Goal: Communication & Community: Answer question/provide support

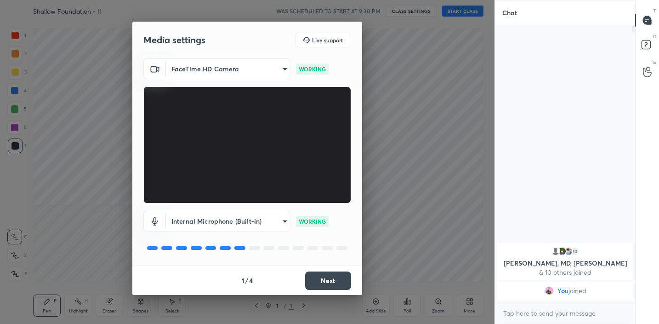
scroll to position [296, 137]
click at [236, 70] on body "1 2 3 4 5 6 7 C X Z C X Z E E Erase all H H Shallow Foundation - II WAS SCHEDUL…" at bounding box center [329, 162] width 659 height 324
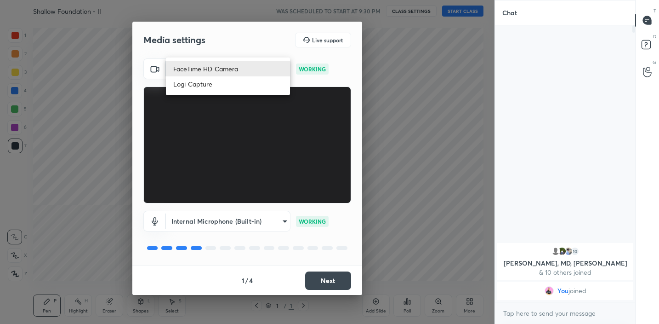
click at [78, 128] on div at bounding box center [329, 162] width 659 height 324
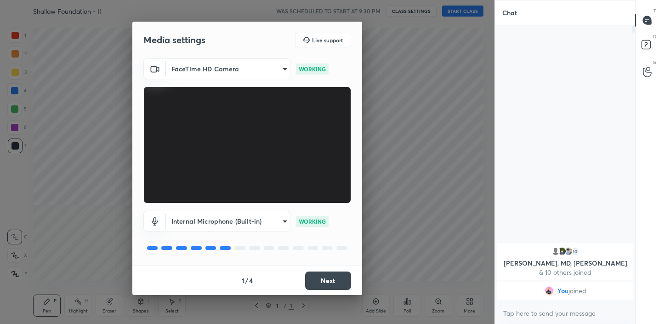
click at [330, 279] on button "Next" at bounding box center [328, 280] width 46 height 18
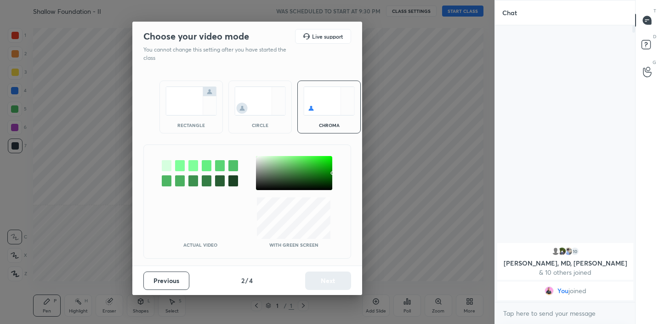
click at [186, 120] on div "rectangle" at bounding box center [191, 106] width 63 height 53
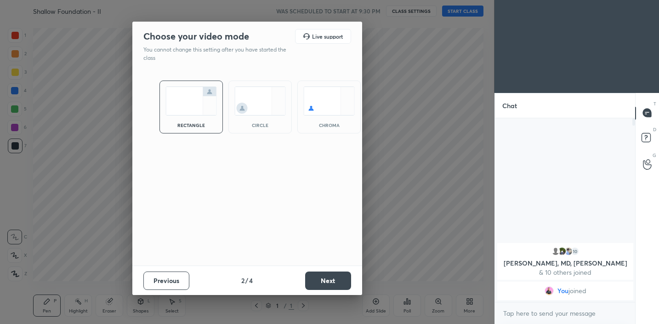
scroll to position [203, 137]
click at [329, 282] on button "Next" at bounding box center [328, 280] width 46 height 18
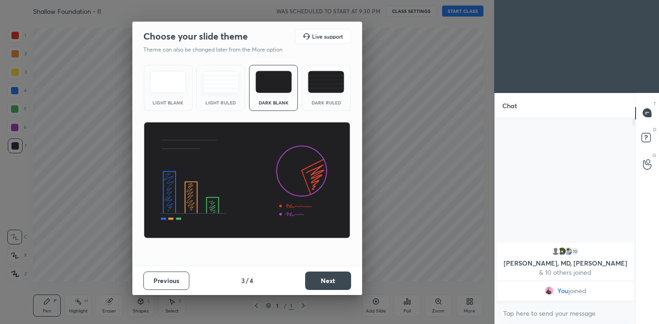
click at [329, 282] on button "Next" at bounding box center [328, 280] width 46 height 18
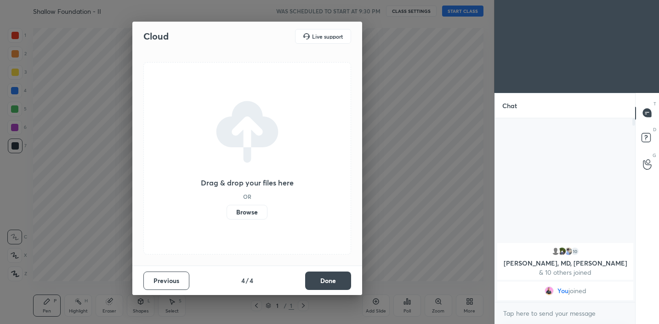
click at [329, 282] on button "Done" at bounding box center [328, 280] width 46 height 18
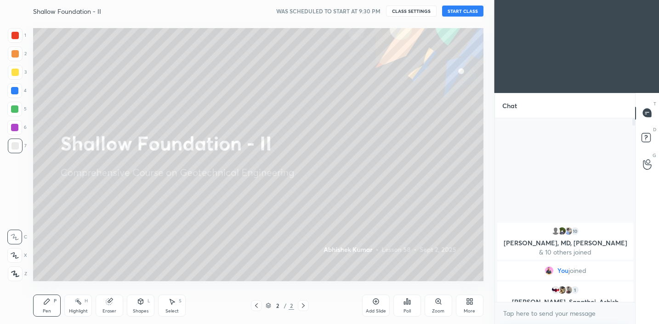
click at [474, 13] on button "START CLASS" at bounding box center [462, 11] width 41 height 11
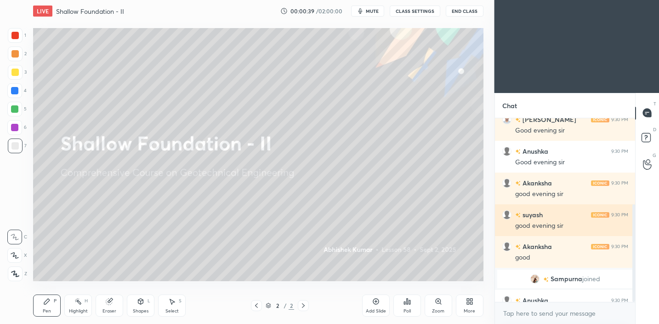
scroll to position [161, 0]
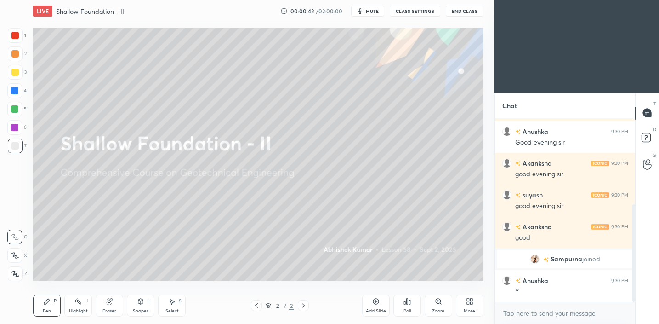
click at [388, 299] on div "Add Slide" at bounding box center [376, 305] width 28 height 22
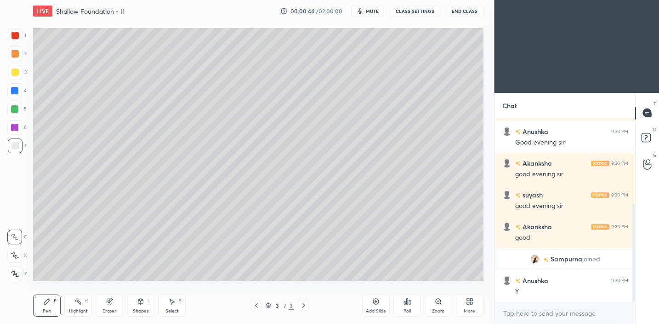
click at [19, 77] on div at bounding box center [15, 72] width 15 height 15
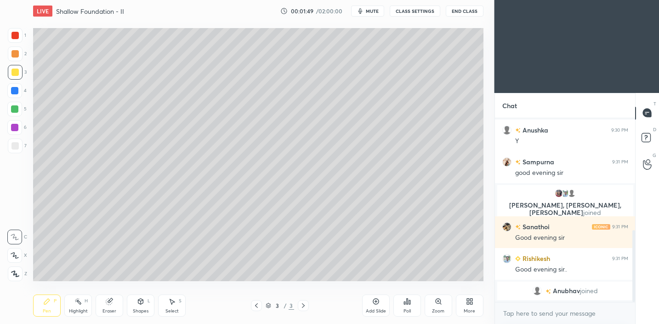
scroll to position [297, 0]
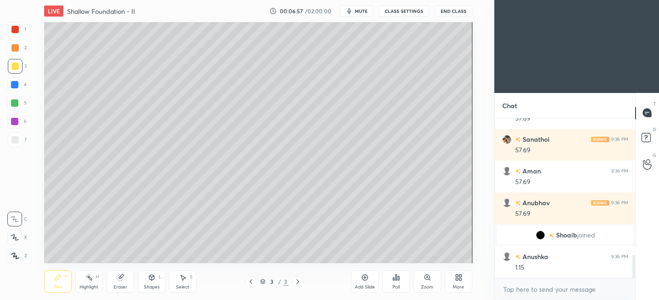
scroll to position [985, 0]
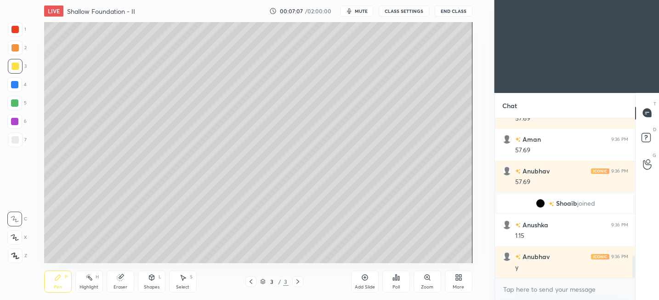
drag, startPoint x: 120, startPoint y: 281, endPoint x: 120, endPoint y: 267, distance: 14.3
click at [120, 281] on div "Eraser" at bounding box center [121, 281] width 28 height 22
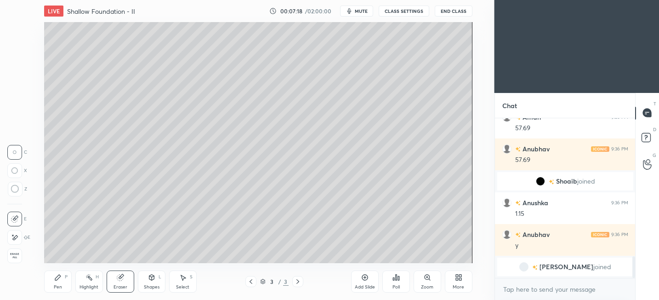
click at [94, 281] on div "Highlight H" at bounding box center [89, 281] width 28 height 22
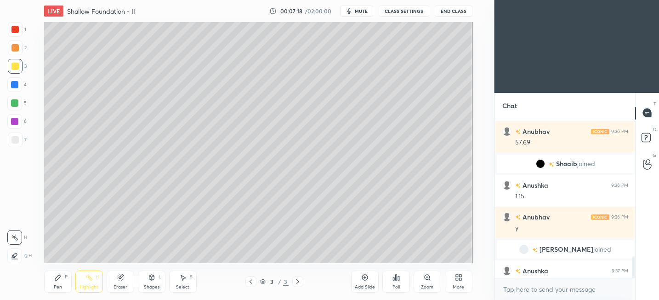
scroll to position [1022, 0]
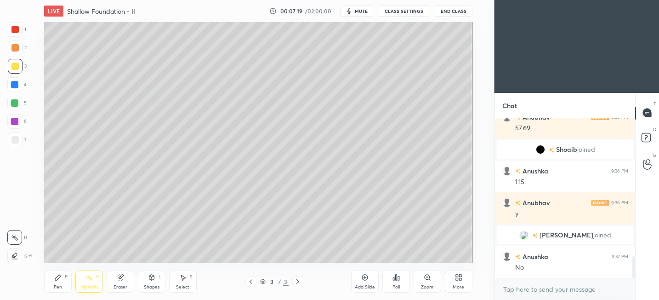
click at [125, 285] on div "Eraser" at bounding box center [121, 287] width 14 height 5
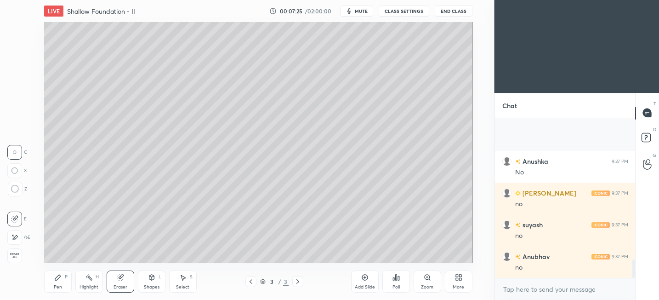
scroll to position [1212, 0]
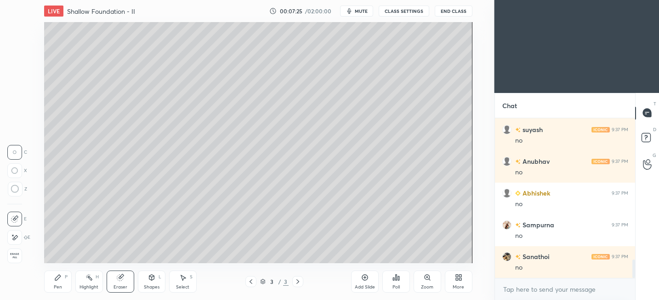
click at [191, 283] on div "Select S" at bounding box center [183, 281] width 28 height 22
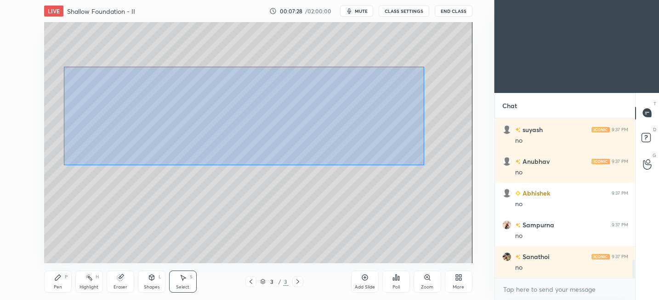
drag, startPoint x: 63, startPoint y: 66, endPoint x: 426, endPoint y: 148, distance: 371.4
click at [423, 165] on div "0 ° Undo Copy Duplicate Duplicate to new slide Delete" at bounding box center [258, 142] width 428 height 241
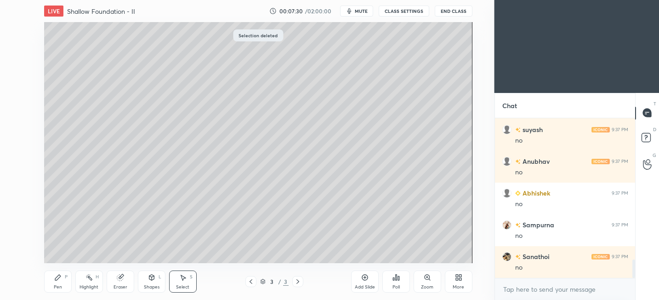
scroll to position [1244, 0]
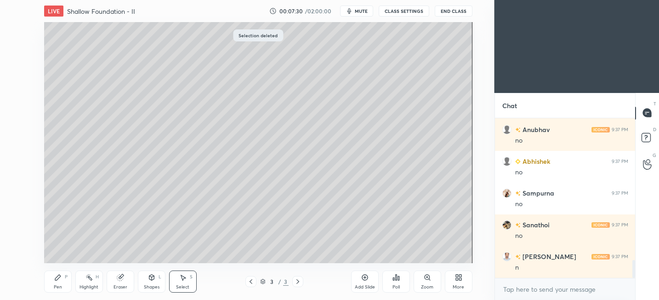
drag, startPoint x: 57, startPoint y: 281, endPoint x: 57, endPoint y: 274, distance: 7.4
click at [57, 280] on div "Pen P" at bounding box center [58, 281] width 28 height 22
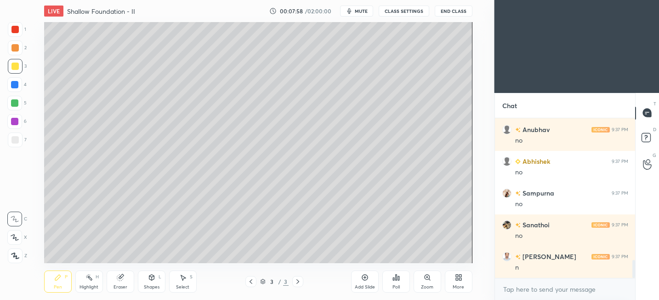
click at [15, 142] on div at bounding box center [14, 139] width 7 height 7
click at [147, 285] on div "Shapes" at bounding box center [152, 287] width 16 height 5
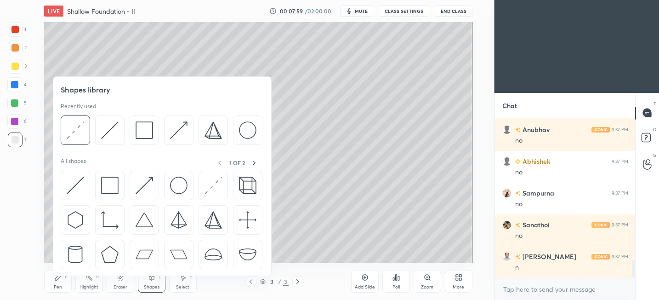
click at [129, 280] on div "Eraser" at bounding box center [121, 281] width 28 height 22
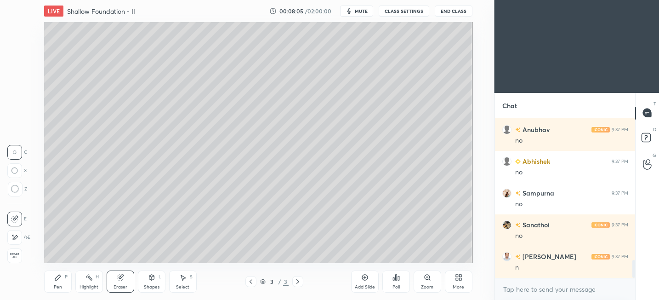
drag, startPoint x: 54, startPoint y: 284, endPoint x: 60, endPoint y: 263, distance: 21.2
click at [55, 285] on div "Pen" at bounding box center [58, 287] width 8 height 5
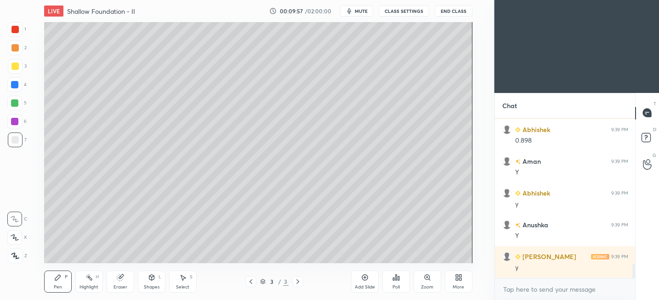
scroll to position [1730, 0]
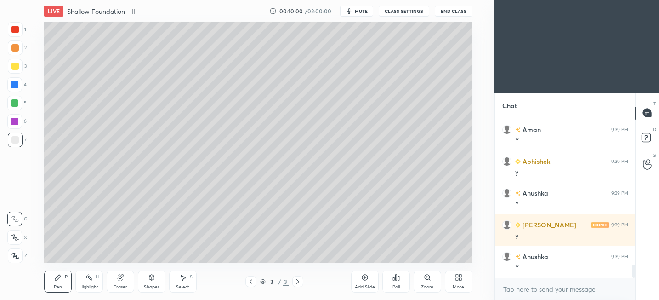
drag, startPoint x: 362, startPoint y: 285, endPoint x: 365, endPoint y: 281, distance: 5.0
click at [362, 285] on div "Add Slide" at bounding box center [365, 287] width 20 height 5
drag, startPoint x: 16, startPoint y: 70, endPoint x: 24, endPoint y: 67, distance: 8.9
click at [16, 70] on div at bounding box center [15, 66] width 15 height 15
click at [145, 275] on div "Shapes L" at bounding box center [152, 281] width 28 height 22
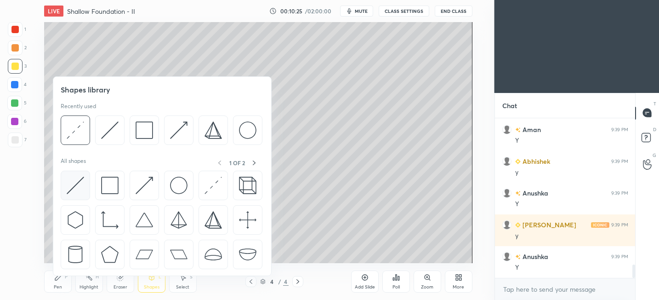
click at [67, 183] on img at bounding box center [75, 185] width 17 height 17
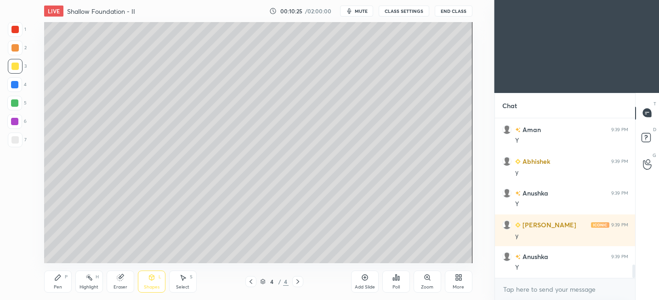
click at [14, 137] on div at bounding box center [14, 139] width 7 height 7
click at [52, 281] on div "Pen P" at bounding box center [58, 281] width 28 height 22
click at [16, 52] on div at bounding box center [15, 47] width 15 height 15
click at [13, 69] on div at bounding box center [14, 66] width 7 height 7
drag, startPoint x: 11, startPoint y: 43, endPoint x: 36, endPoint y: 37, distance: 25.6
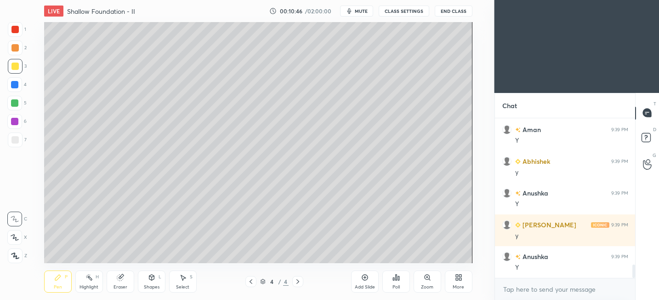
click at [11, 43] on div at bounding box center [15, 47] width 15 height 15
click at [131, 278] on div "Eraser" at bounding box center [121, 281] width 28 height 22
click at [61, 288] on div "Pen" at bounding box center [58, 287] width 8 height 5
click at [154, 276] on icon at bounding box center [151, 277] width 7 height 7
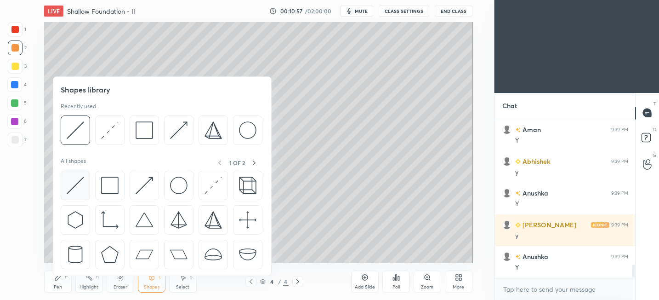
click at [78, 192] on img at bounding box center [75, 185] width 17 height 17
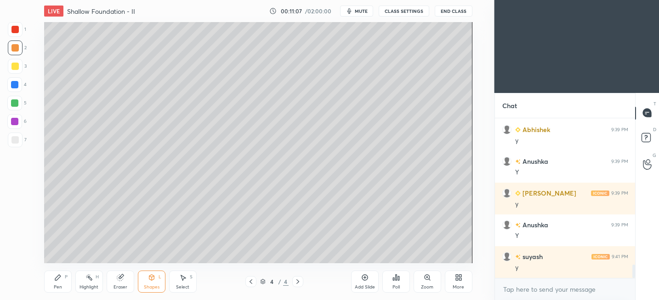
click at [159, 283] on div "Shapes L" at bounding box center [152, 281] width 28 height 22
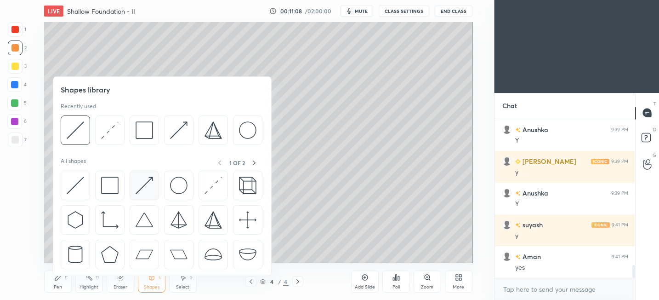
click at [153, 186] on div at bounding box center [144, 185] width 29 height 29
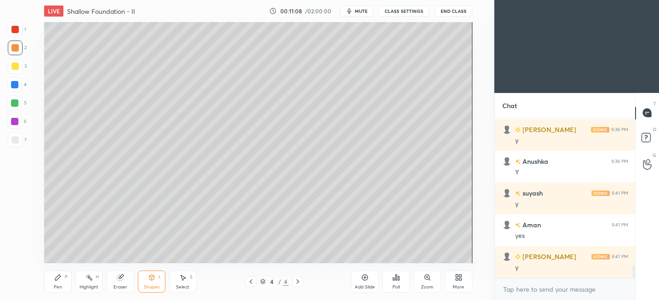
click at [69, 279] on div "Pen P" at bounding box center [58, 281] width 28 height 22
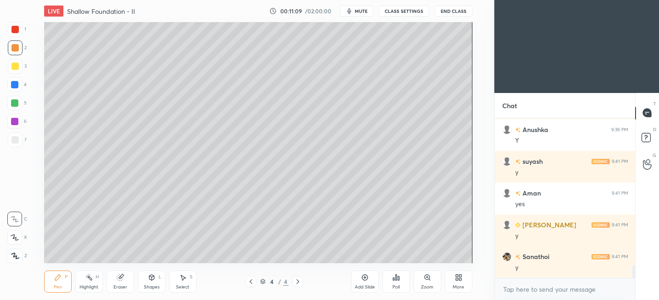
click at [162, 280] on div "Shapes L" at bounding box center [152, 281] width 28 height 22
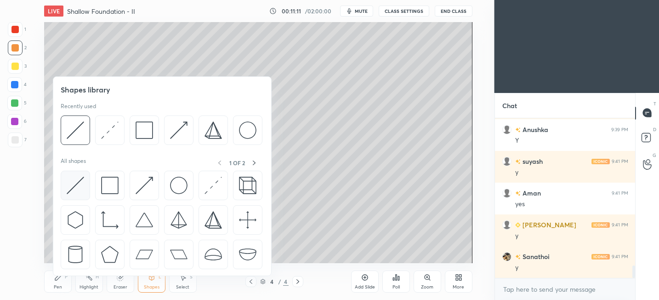
click at [86, 185] on div at bounding box center [75, 185] width 29 height 29
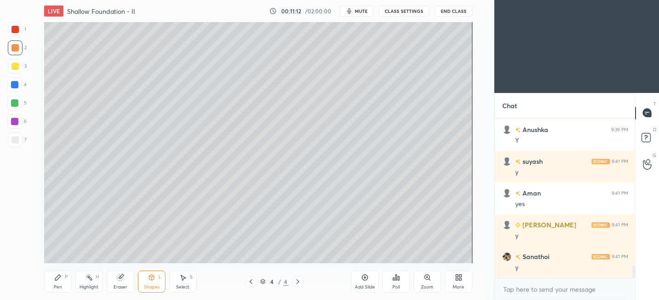
click at [59, 281] on div "Pen P" at bounding box center [58, 281] width 28 height 22
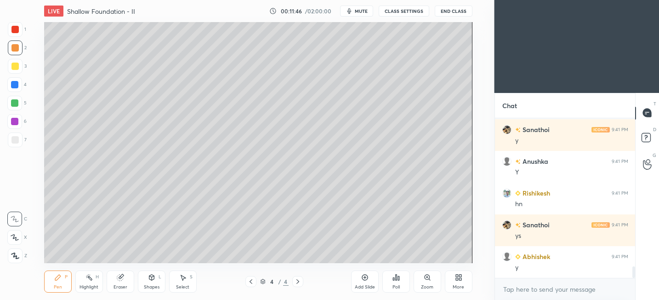
scroll to position [2047, 0]
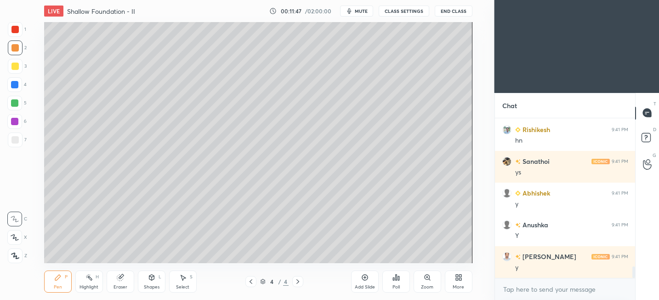
drag, startPoint x: 20, startPoint y: 66, endPoint x: 40, endPoint y: 66, distance: 19.8
click at [21, 65] on div at bounding box center [15, 66] width 15 height 15
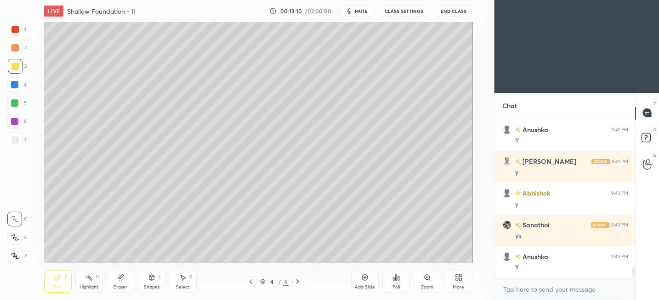
scroll to position [2174, 0]
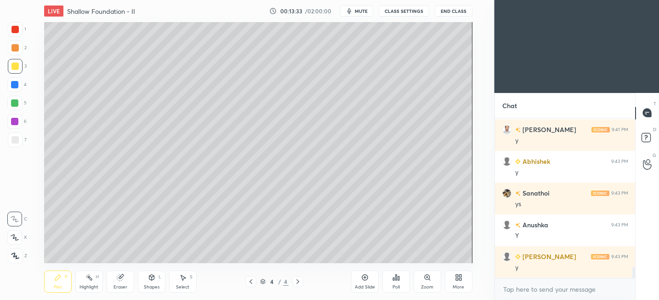
click at [148, 279] on icon at bounding box center [151, 277] width 7 height 7
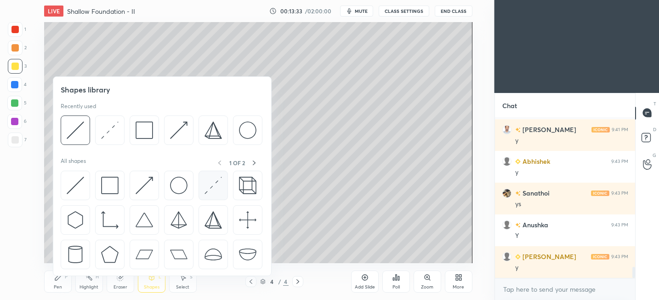
click at [225, 185] on div at bounding box center [213, 185] width 29 height 29
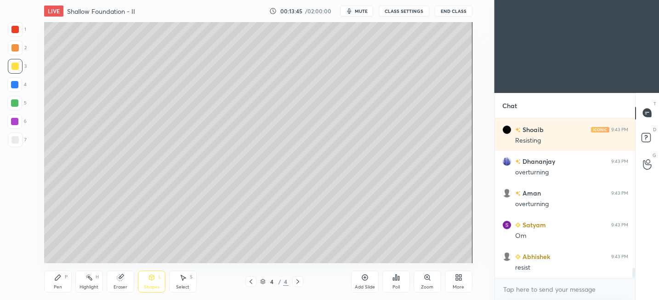
scroll to position [2364, 0]
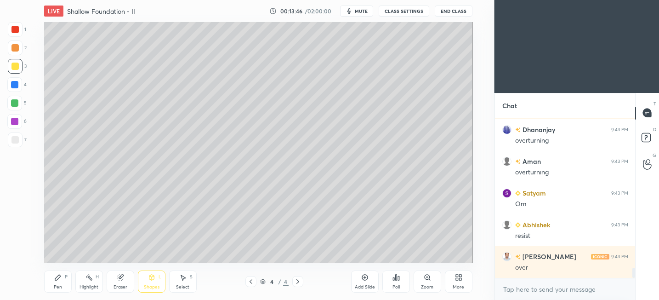
click at [366, 276] on icon at bounding box center [364, 277] width 7 height 7
click at [56, 274] on icon at bounding box center [57, 277] width 7 height 7
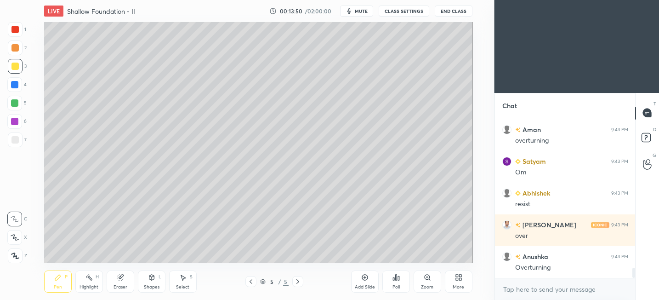
drag, startPoint x: 13, startPoint y: 138, endPoint x: 16, endPoint y: 129, distance: 10.2
click at [13, 137] on div at bounding box center [14, 139] width 7 height 7
click at [176, 279] on div "Select S" at bounding box center [183, 281] width 28 height 22
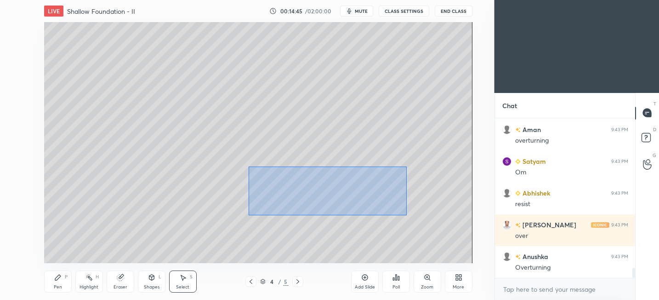
drag, startPoint x: 249, startPoint y: 166, endPoint x: 405, endPoint y: 211, distance: 162.1
click at [406, 216] on div "0 ° Undo Copy Duplicate Duplicate to new slide Delete" at bounding box center [258, 142] width 428 height 241
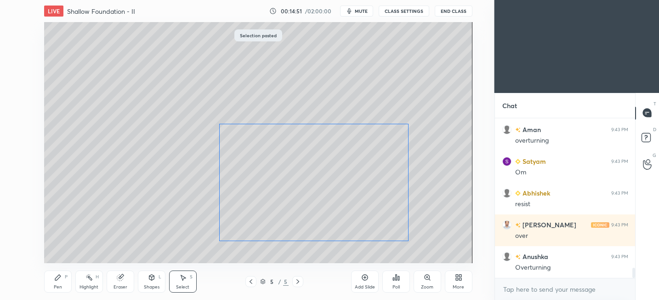
drag, startPoint x: 370, startPoint y: 130, endPoint x: 365, endPoint y: 172, distance: 42.5
click at [364, 170] on div "0 ° Undo Copy Paste here Duplicate Duplicate to new slide Delete" at bounding box center [258, 142] width 428 height 241
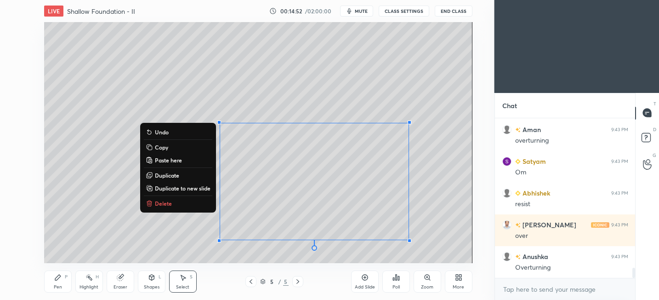
click at [83, 199] on div "0 ° Undo Copy Paste here Duplicate Duplicate to new slide Delete" at bounding box center [258, 142] width 428 height 241
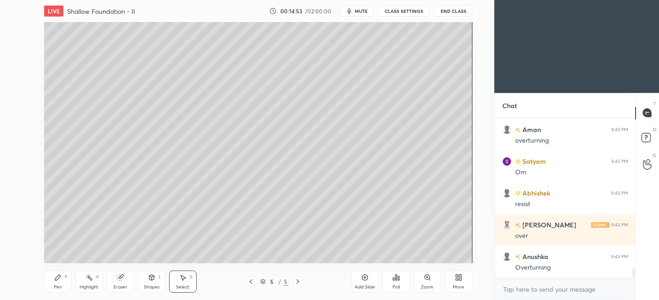
click at [151, 278] on icon at bounding box center [151, 277] width 5 height 6
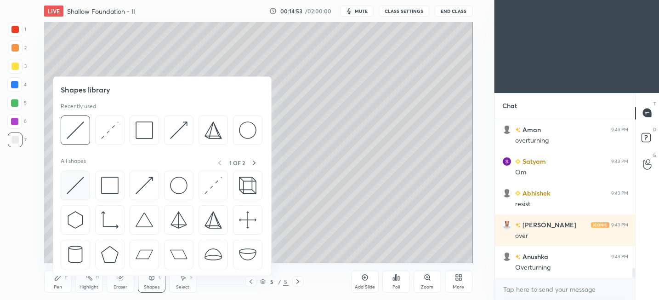
click at [75, 184] on img at bounding box center [75, 185] width 17 height 17
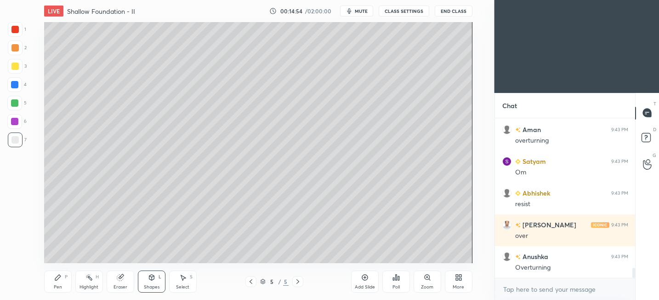
drag, startPoint x: 11, startPoint y: 137, endPoint x: 31, endPoint y: 130, distance: 21.4
click at [11, 137] on div at bounding box center [15, 139] width 15 height 15
drag, startPoint x: 16, startPoint y: 49, endPoint x: 20, endPoint y: 48, distance: 4.6
click at [16, 49] on div at bounding box center [14, 47] width 7 height 7
drag, startPoint x: 50, startPoint y: 283, endPoint x: 61, endPoint y: 272, distance: 15.9
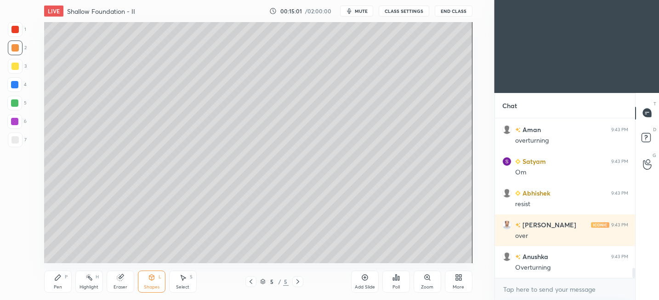
click at [51, 283] on div "Pen P" at bounding box center [58, 281] width 28 height 22
drag, startPoint x: 11, startPoint y: 106, endPoint x: 34, endPoint y: 102, distance: 24.3
click at [12, 107] on div at bounding box center [14, 103] width 15 height 15
click at [116, 282] on div "Eraser" at bounding box center [121, 281] width 28 height 22
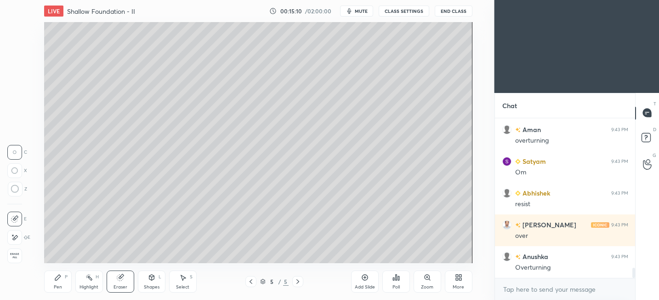
click at [139, 279] on div "Shapes L" at bounding box center [152, 281] width 28 height 22
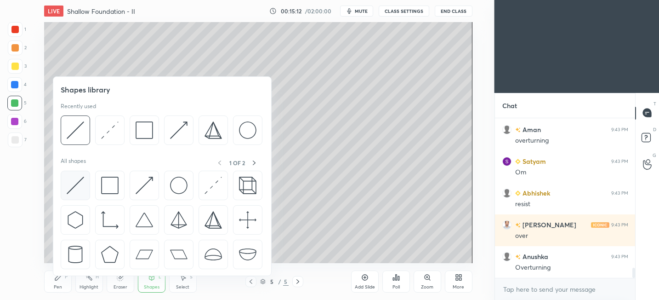
click at [85, 176] on div at bounding box center [75, 185] width 29 height 29
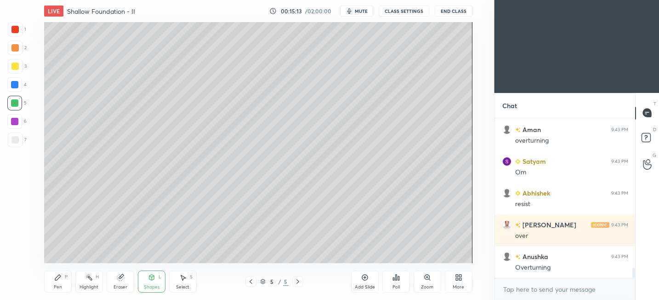
click at [15, 43] on div at bounding box center [15, 47] width 15 height 15
click at [67, 274] on div "P" at bounding box center [66, 276] width 3 height 5
drag, startPoint x: 18, startPoint y: 85, endPoint x: 23, endPoint y: 82, distance: 6.0
click at [19, 85] on div at bounding box center [14, 84] width 15 height 15
click at [148, 278] on icon at bounding box center [151, 277] width 7 height 7
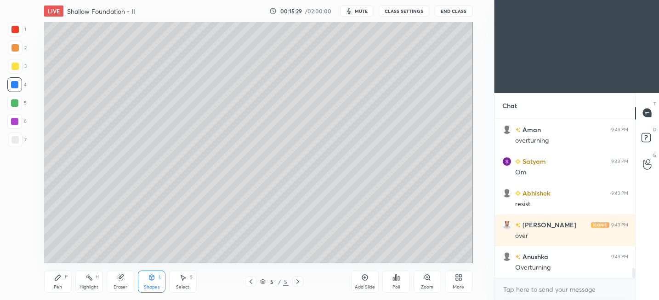
drag, startPoint x: 143, startPoint y: 287, endPoint x: 145, endPoint y: 279, distance: 8.6
click at [144, 287] on div "Shapes L" at bounding box center [152, 281] width 28 height 22
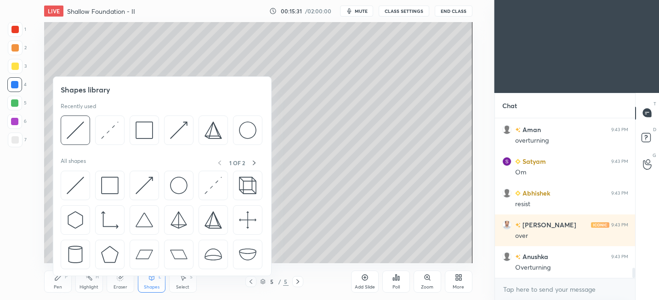
click at [160, 178] on div at bounding box center [162, 222] width 203 height 103
click at [154, 181] on div at bounding box center [144, 185] width 29 height 29
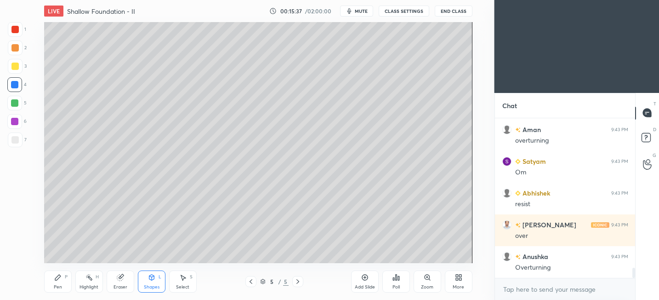
click at [63, 278] on div "Pen P" at bounding box center [58, 281] width 28 height 22
click at [177, 281] on div "Select S" at bounding box center [183, 281] width 28 height 22
click at [145, 278] on div "Shapes L" at bounding box center [152, 281] width 28 height 22
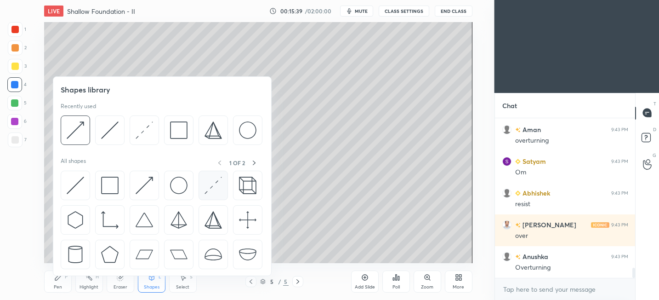
click at [207, 190] on img at bounding box center [213, 185] width 17 height 17
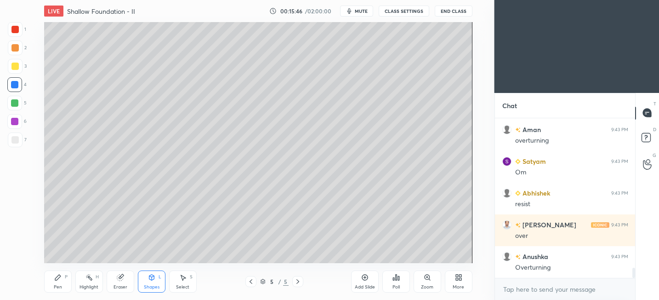
drag, startPoint x: 58, startPoint y: 275, endPoint x: 66, endPoint y: 268, distance: 10.1
click at [59, 275] on icon at bounding box center [58, 277] width 6 height 6
click at [151, 280] on div "Shapes L" at bounding box center [152, 281] width 28 height 22
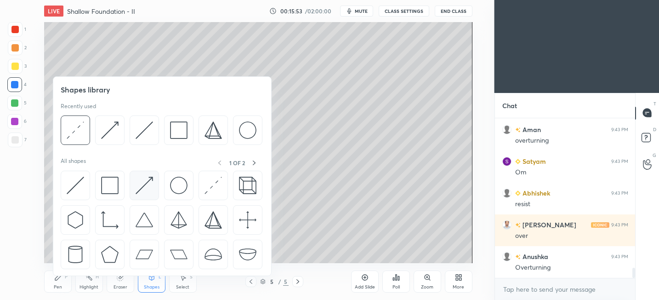
click at [144, 182] on img at bounding box center [144, 185] width 17 height 17
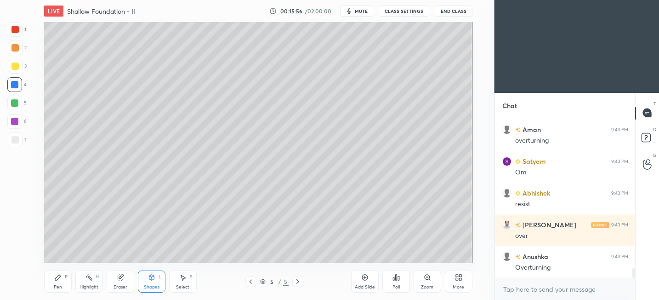
drag, startPoint x: 14, startPoint y: 142, endPoint x: 34, endPoint y: 137, distance: 20.7
click at [13, 141] on div at bounding box center [14, 139] width 7 height 7
click at [56, 285] on div "Pen" at bounding box center [58, 287] width 8 height 5
click at [148, 278] on icon at bounding box center [151, 277] width 7 height 7
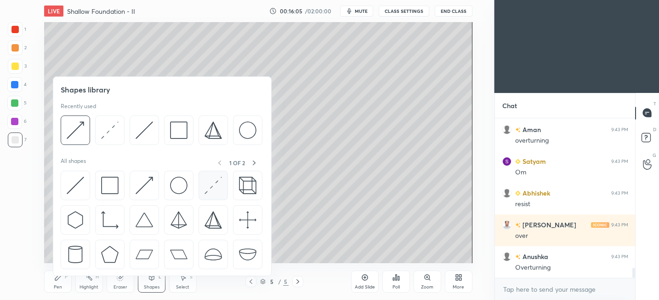
click at [223, 188] on div at bounding box center [213, 185] width 29 height 29
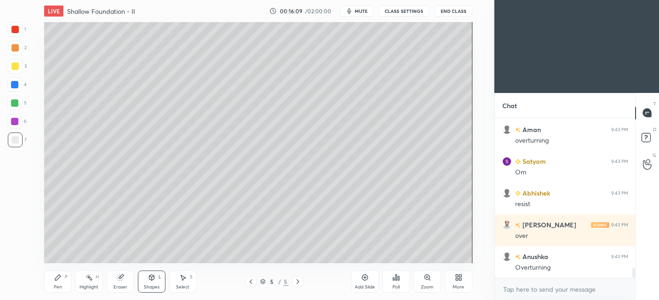
click at [158, 280] on div "Shapes L" at bounding box center [152, 281] width 28 height 22
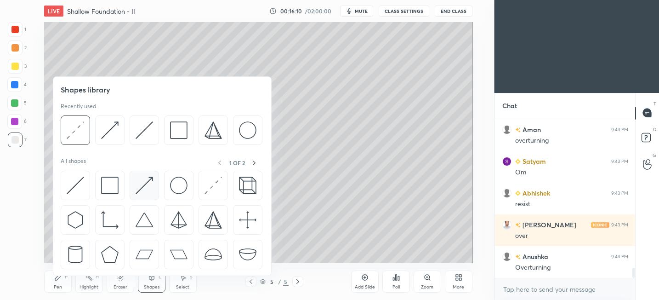
click at [150, 184] on img at bounding box center [144, 185] width 17 height 17
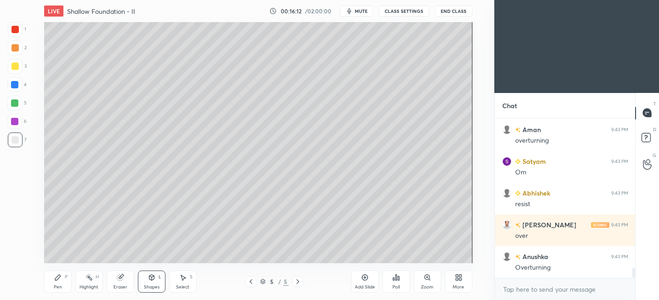
click at [59, 276] on icon at bounding box center [58, 277] width 6 height 6
click at [145, 280] on div "Shapes L" at bounding box center [152, 281] width 28 height 22
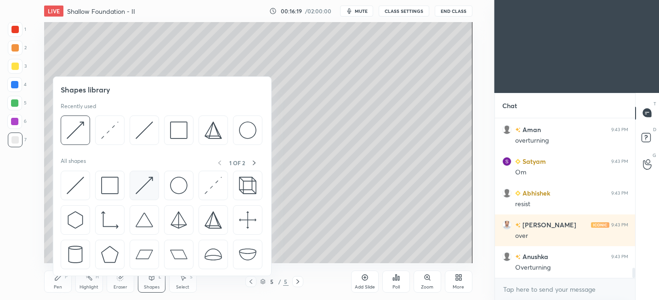
scroll to position [2427, 0]
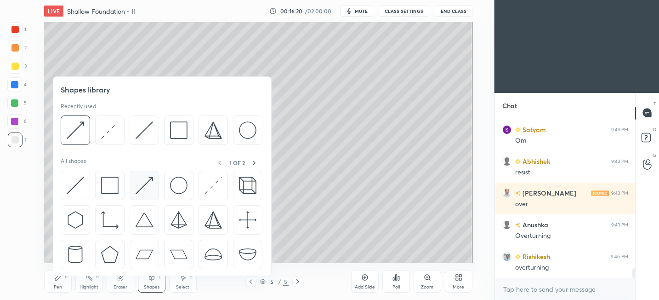
click at [144, 187] on img at bounding box center [144, 185] width 17 height 17
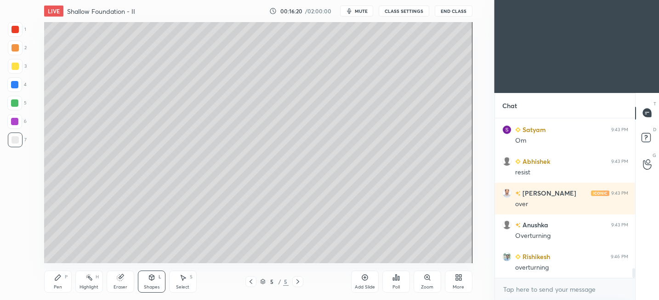
scroll to position [2491, 0]
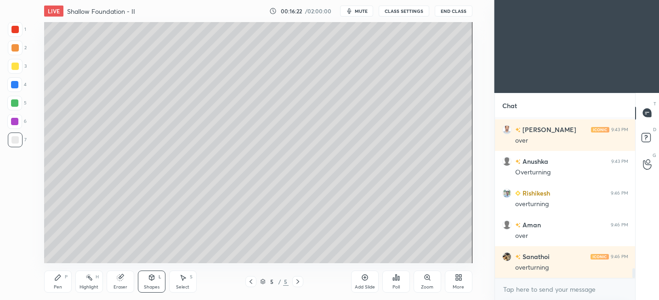
click at [60, 279] on icon at bounding box center [57, 277] width 7 height 7
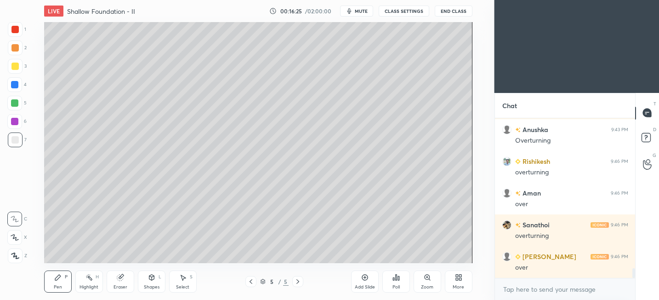
click at [145, 279] on div "Shapes L" at bounding box center [152, 281] width 28 height 22
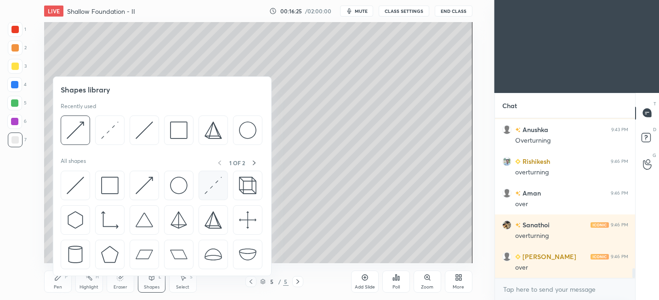
click at [222, 193] on div at bounding box center [213, 185] width 29 height 29
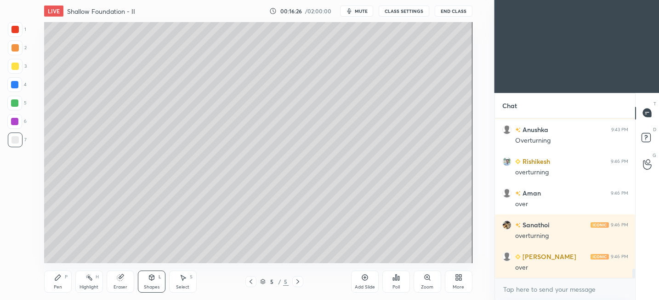
scroll to position [2554, 0]
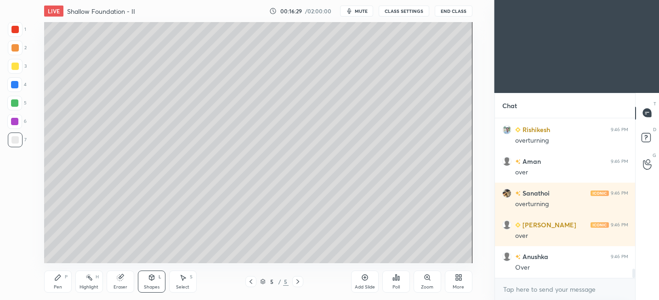
click at [58, 275] on icon at bounding box center [57, 277] width 7 height 7
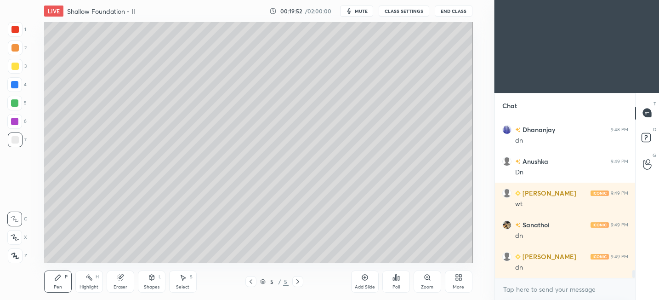
scroll to position [3157, 0]
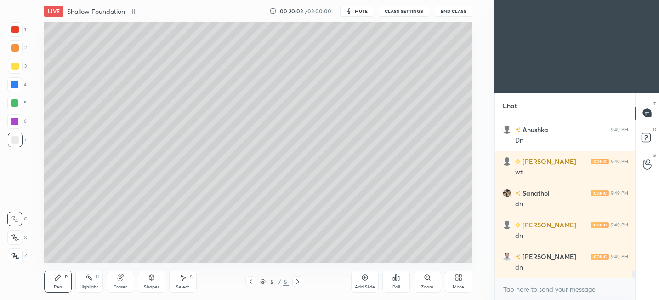
drag, startPoint x: 370, startPoint y: 277, endPoint x: 375, endPoint y: 274, distance: 6.3
click at [370, 278] on div "Add Slide" at bounding box center [365, 281] width 28 height 22
click at [6, 66] on div "1 2 3 4 5 6 7 C X Z C X Z E E Erase all H H" at bounding box center [14, 142] width 29 height 241
click at [17, 68] on div at bounding box center [14, 66] width 7 height 7
drag, startPoint x: 16, startPoint y: 145, endPoint x: 22, endPoint y: 143, distance: 5.8
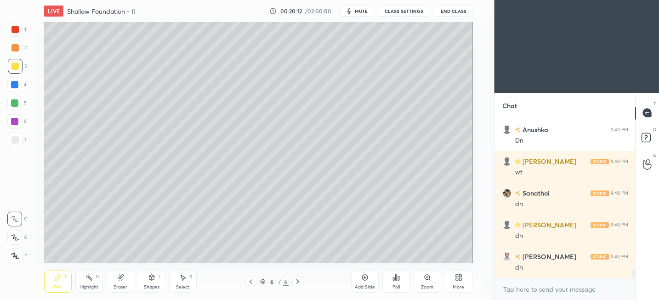
click at [16, 145] on div at bounding box center [15, 139] width 15 height 15
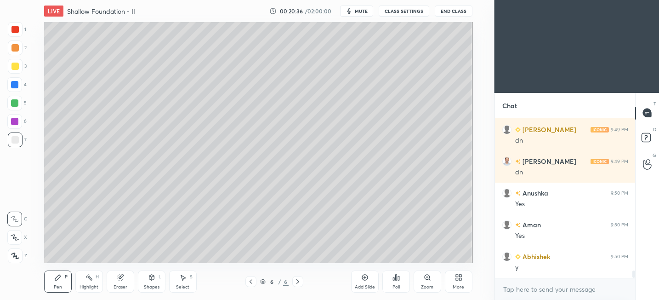
scroll to position [3284, 0]
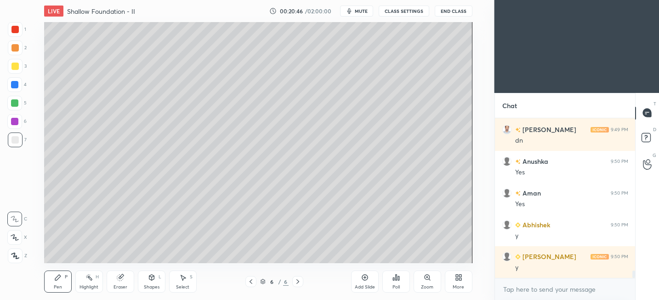
drag, startPoint x: 149, startPoint y: 291, endPoint x: 149, endPoint y: 284, distance: 6.9
click at [149, 292] on div "Shapes L" at bounding box center [152, 281] width 28 height 22
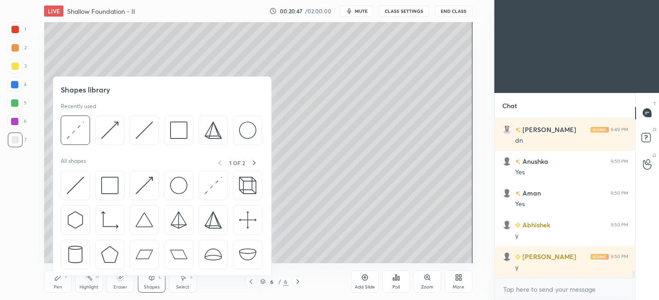
click at [93, 192] on div at bounding box center [162, 222] width 203 height 103
click at [83, 187] on img at bounding box center [75, 185] width 17 height 17
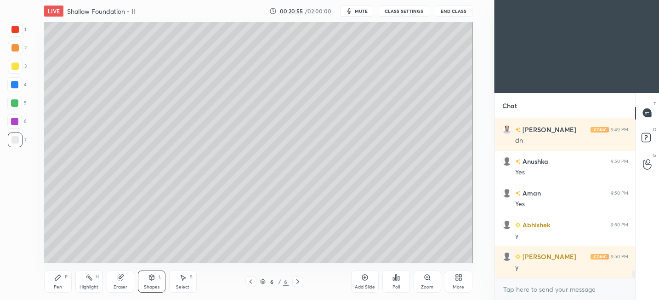
drag, startPoint x: 77, startPoint y: 281, endPoint x: 80, endPoint y: 274, distance: 7.3
click at [78, 281] on div "Highlight H" at bounding box center [89, 281] width 28 height 22
click at [59, 280] on icon at bounding box center [57, 277] width 7 height 7
click at [13, 67] on div at bounding box center [14, 66] width 7 height 7
click at [150, 280] on icon at bounding box center [151, 277] width 7 height 7
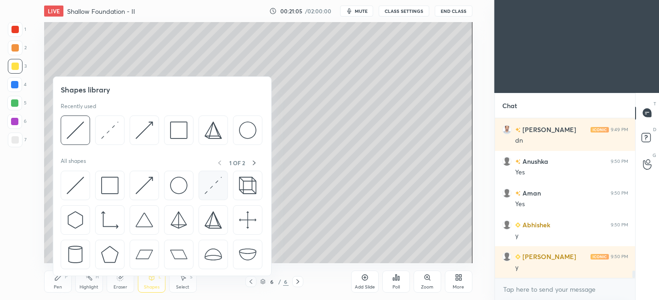
click at [200, 182] on div at bounding box center [213, 185] width 29 height 29
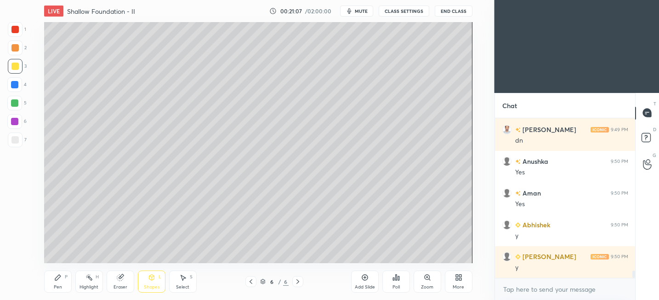
click at [18, 140] on div at bounding box center [14, 139] width 7 height 7
click at [14, 104] on div at bounding box center [14, 102] width 7 height 7
drag, startPoint x: 61, startPoint y: 279, endPoint x: 66, endPoint y: 264, distance: 15.1
click at [61, 279] on icon at bounding box center [57, 277] width 7 height 7
click at [143, 280] on div "Shapes L" at bounding box center [152, 281] width 28 height 22
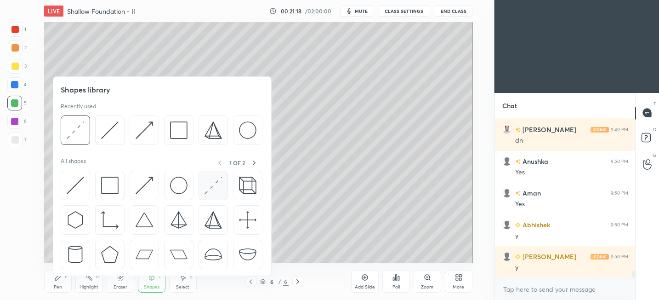
click at [211, 186] on img at bounding box center [213, 185] width 17 height 17
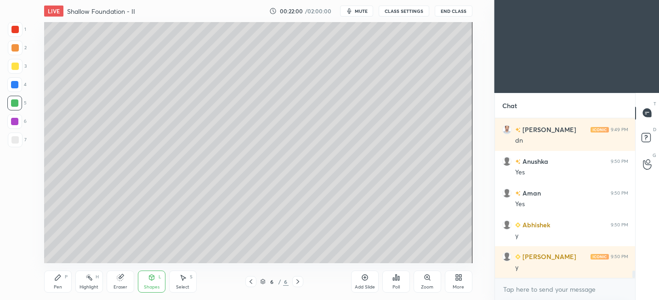
click at [52, 284] on div "Pen P" at bounding box center [58, 281] width 28 height 22
click at [12, 143] on div at bounding box center [14, 139] width 7 height 7
drag, startPoint x: 129, startPoint y: 280, endPoint x: 133, endPoint y: 270, distance: 10.5
click at [130, 280] on div "Eraser" at bounding box center [121, 281] width 28 height 22
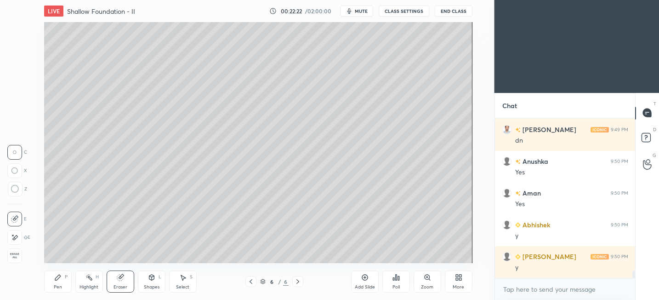
click at [154, 285] on div "Shapes" at bounding box center [152, 287] width 16 height 5
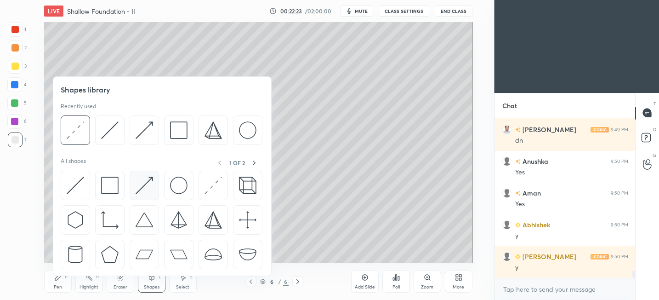
click at [143, 189] on img at bounding box center [144, 185] width 17 height 17
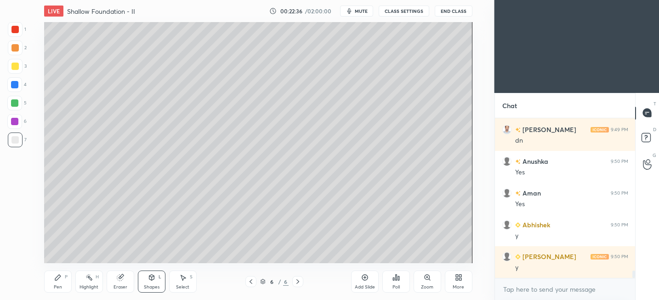
drag, startPoint x: 69, startPoint y: 276, endPoint x: 74, endPoint y: 273, distance: 6.6
click at [70, 276] on div "Pen P" at bounding box center [58, 281] width 28 height 22
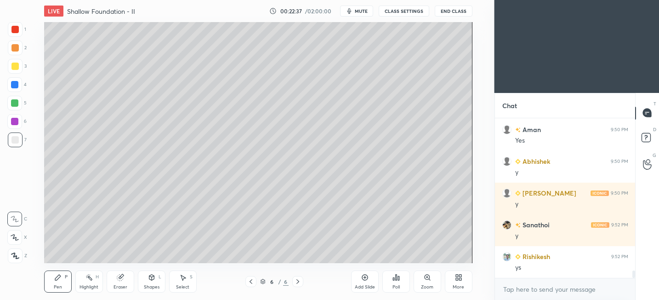
scroll to position [3379, 0]
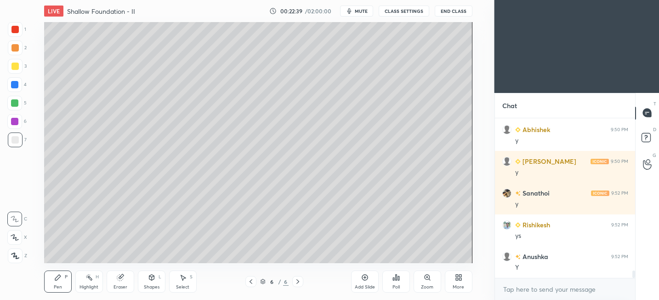
click at [148, 282] on div "Shapes L" at bounding box center [152, 281] width 28 height 22
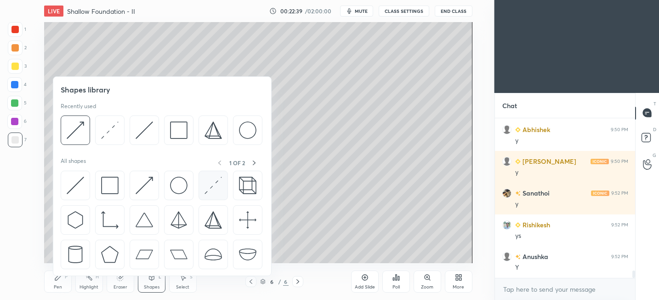
click at [212, 192] on img at bounding box center [213, 185] width 17 height 17
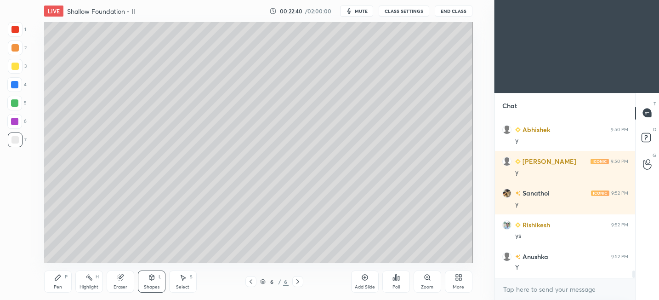
scroll to position [3411, 0]
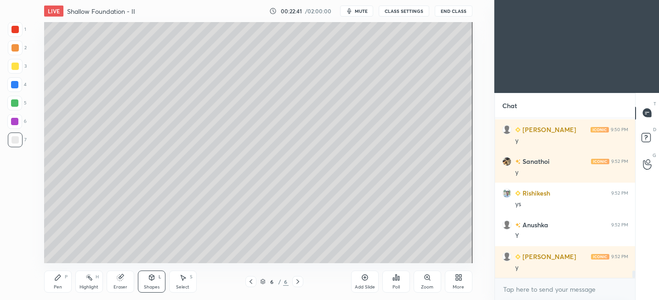
click at [55, 281] on div "Pen P" at bounding box center [58, 281] width 28 height 22
click at [155, 280] on icon at bounding box center [151, 277] width 7 height 7
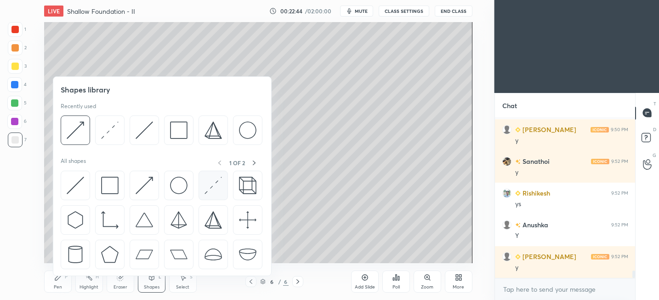
click at [220, 184] on img at bounding box center [213, 185] width 17 height 17
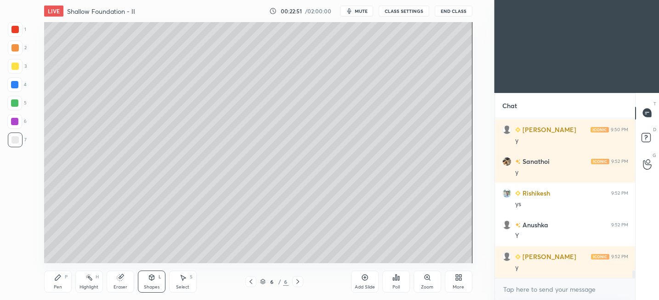
click at [55, 275] on icon at bounding box center [57, 277] width 7 height 7
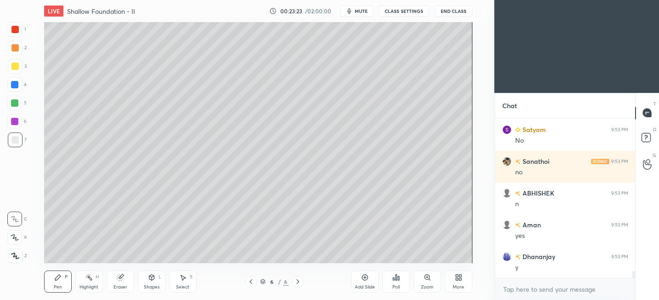
scroll to position [3665, 0]
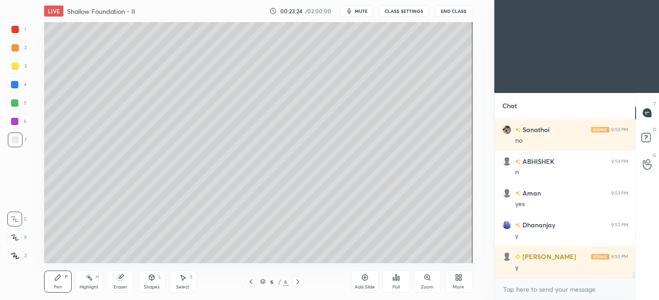
click at [16, 68] on div at bounding box center [14, 66] width 7 height 7
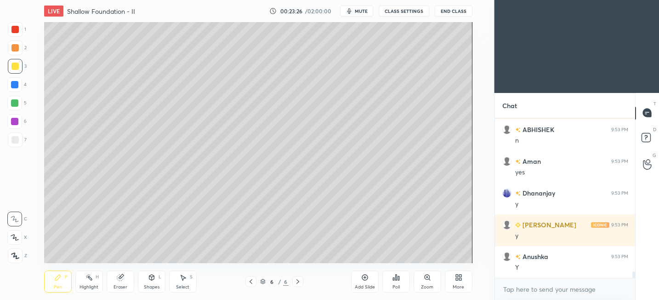
scroll to position [3728, 0]
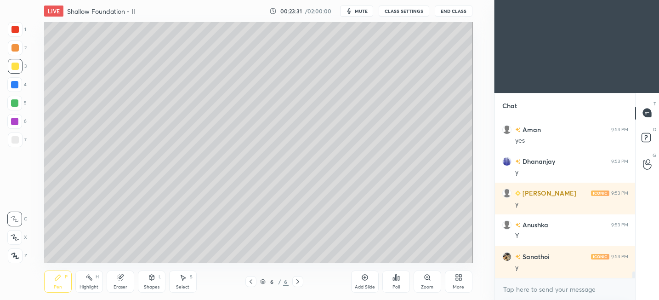
drag, startPoint x: 15, startPoint y: 137, endPoint x: 41, endPoint y: 123, distance: 30.2
click at [15, 137] on div at bounding box center [14, 139] width 7 height 7
click at [364, 278] on icon at bounding box center [364, 277] width 7 height 7
drag, startPoint x: 19, startPoint y: 70, endPoint x: 40, endPoint y: 67, distance: 21.4
click at [21, 69] on div at bounding box center [15, 66] width 15 height 15
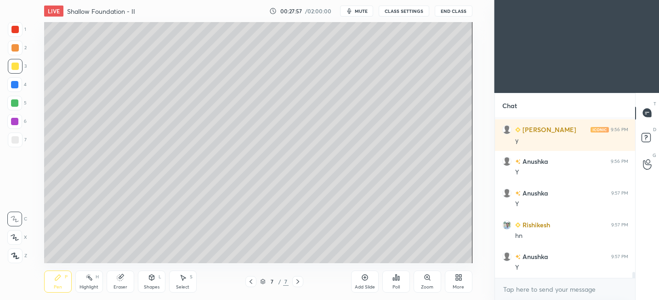
scroll to position [4077, 0]
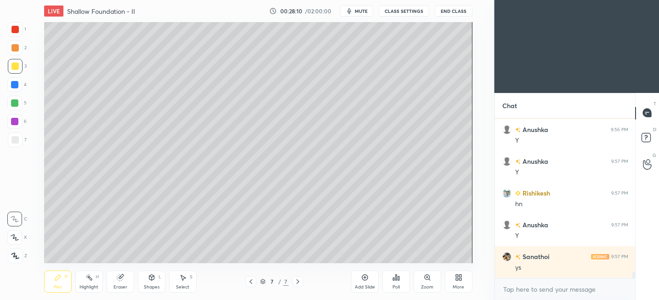
drag, startPoint x: 147, startPoint y: 282, endPoint x: 147, endPoint y: 276, distance: 6.0
click at [147, 282] on div "Shapes L" at bounding box center [152, 281] width 28 height 22
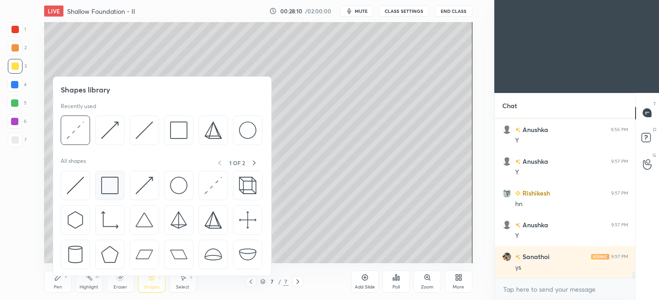
click at [115, 183] on img at bounding box center [109, 185] width 17 height 17
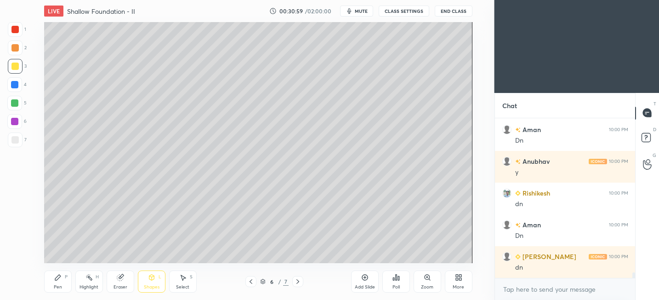
scroll to position [4426, 0]
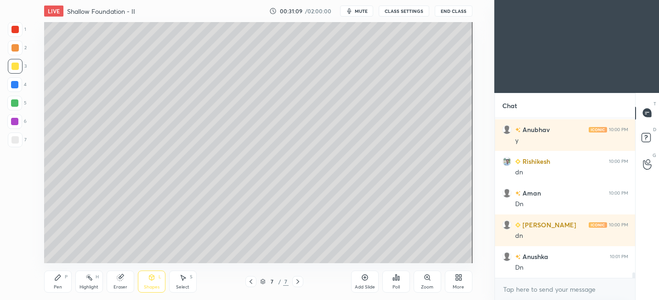
click at [370, 280] on div "Add Slide" at bounding box center [365, 281] width 28 height 22
drag, startPoint x: 22, startPoint y: 137, endPoint x: 33, endPoint y: 121, distance: 20.1
click at [21, 137] on div at bounding box center [15, 139] width 15 height 15
click at [59, 282] on div "Pen P" at bounding box center [58, 281] width 28 height 22
click at [145, 277] on div "Shapes L" at bounding box center [152, 281] width 28 height 22
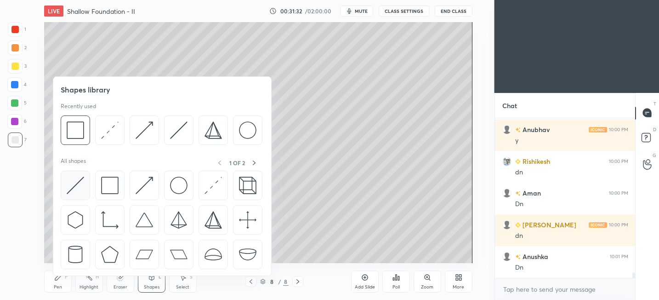
click at [84, 198] on div at bounding box center [75, 185] width 29 height 29
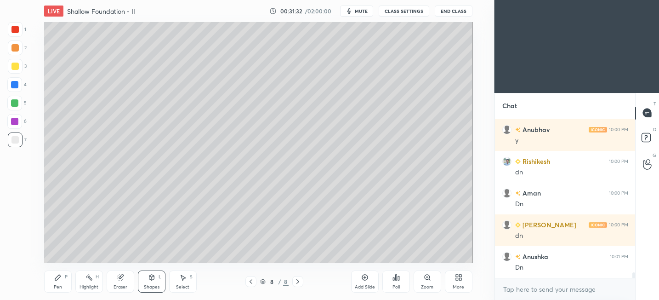
scroll to position [4448, 0]
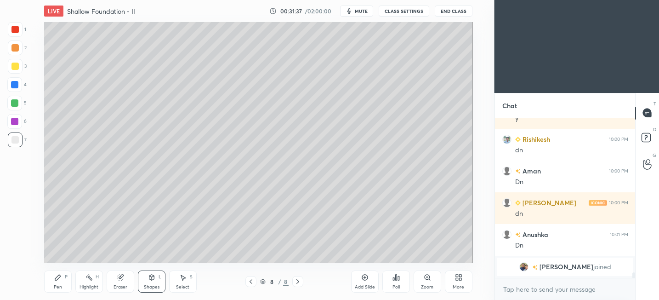
click at [55, 274] on icon at bounding box center [57, 277] width 7 height 7
click at [18, 66] on div at bounding box center [14, 66] width 7 height 7
click at [144, 285] on div "Shapes" at bounding box center [152, 287] width 16 height 5
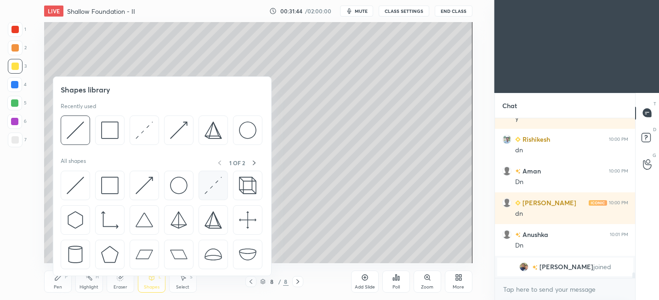
click at [212, 191] on img at bounding box center [213, 185] width 17 height 17
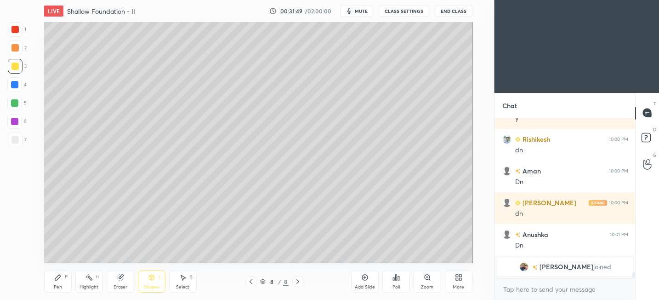
click at [154, 280] on icon at bounding box center [151, 277] width 7 height 7
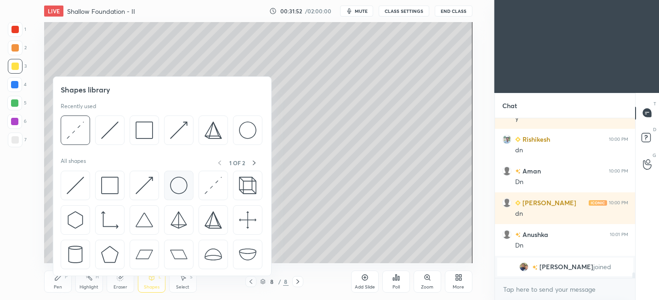
click at [182, 187] on img at bounding box center [178, 185] width 17 height 17
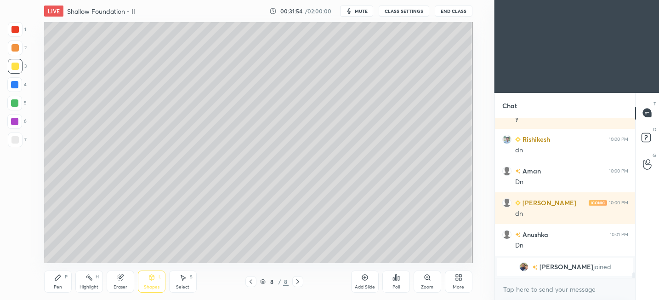
drag, startPoint x: 60, startPoint y: 281, endPoint x: 67, endPoint y: 274, distance: 10.1
click at [61, 280] on div "Pen P" at bounding box center [58, 281] width 28 height 22
click at [187, 276] on div "Select S" at bounding box center [183, 281] width 28 height 22
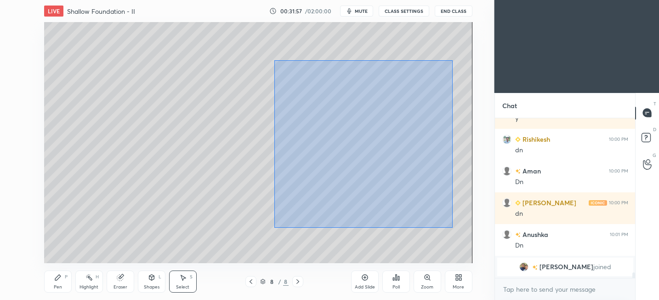
drag, startPoint x: 274, startPoint y: 60, endPoint x: 453, endPoint y: 224, distance: 242.4
click at [453, 227] on div "0 ° Undo Copy Paste here Duplicate Duplicate to new slide Delete" at bounding box center [258, 142] width 428 height 241
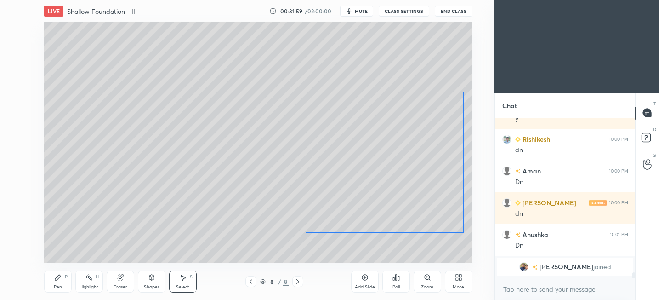
drag, startPoint x: 388, startPoint y: 186, endPoint x: 389, endPoint y: 179, distance: 7.5
click at [403, 185] on div "0 ° Undo Copy Paste here Duplicate Duplicate to new slide Delete" at bounding box center [258, 142] width 428 height 241
drag, startPoint x: 162, startPoint y: 199, endPoint x: 147, endPoint y: 215, distance: 21.8
click at [163, 199] on div "0 ° Undo Copy Paste here Duplicate Duplicate to new slide Delete" at bounding box center [258, 142] width 428 height 241
drag, startPoint x: 52, startPoint y: 278, endPoint x: 58, endPoint y: 273, distance: 7.5
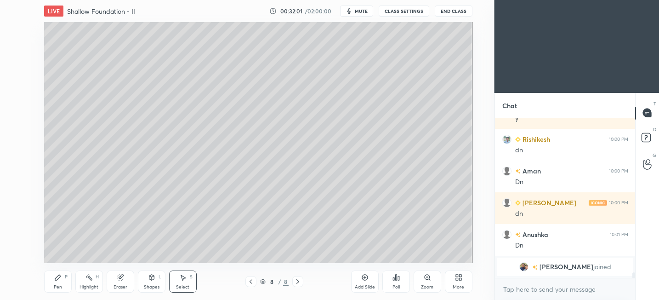
click at [54, 277] on div "Pen P" at bounding box center [58, 281] width 28 height 22
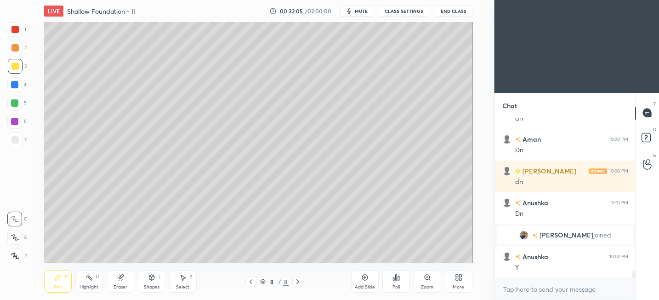
click at [155, 278] on div "Shapes L" at bounding box center [152, 281] width 28 height 22
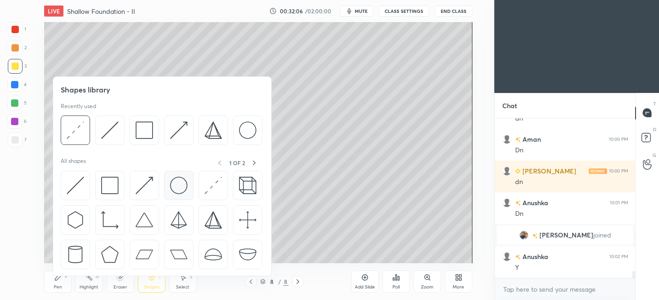
click at [188, 187] on div at bounding box center [178, 185] width 29 height 29
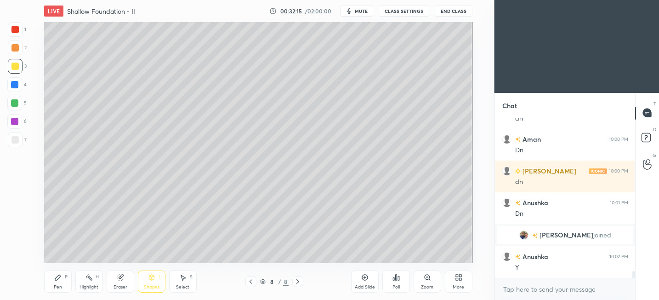
drag, startPoint x: 60, startPoint y: 276, endPoint x: 66, endPoint y: 264, distance: 13.6
click at [61, 275] on icon at bounding box center [57, 277] width 7 height 7
drag, startPoint x: 147, startPoint y: 282, endPoint x: 149, endPoint y: 277, distance: 6.0
click at [148, 281] on div "Shapes L" at bounding box center [152, 281] width 28 height 22
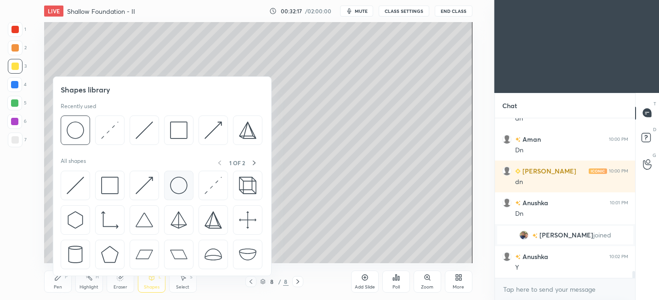
click at [181, 183] on img at bounding box center [178, 185] width 17 height 17
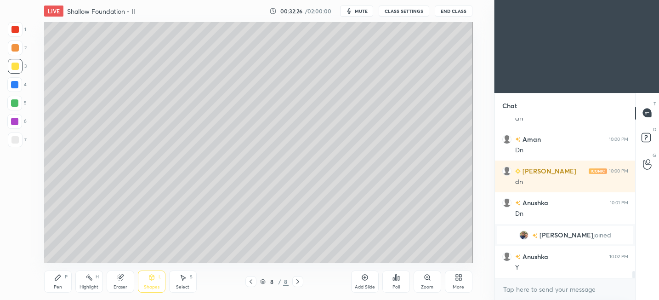
drag, startPoint x: 126, startPoint y: 277, endPoint x: 142, endPoint y: 271, distance: 17.2
click at [125, 277] on div "Eraser" at bounding box center [121, 281] width 28 height 22
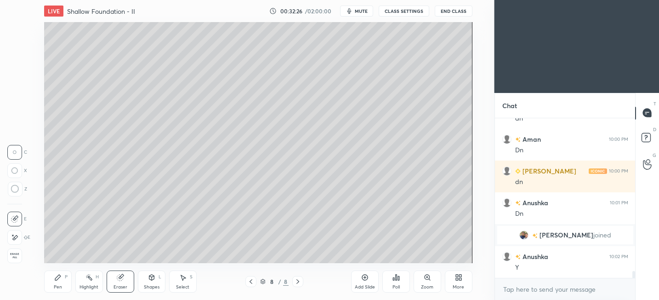
click at [160, 275] on div "L" at bounding box center [160, 276] width 3 height 5
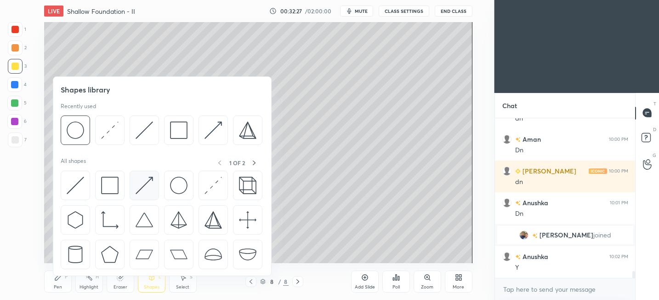
click at [149, 187] on img at bounding box center [144, 185] width 17 height 17
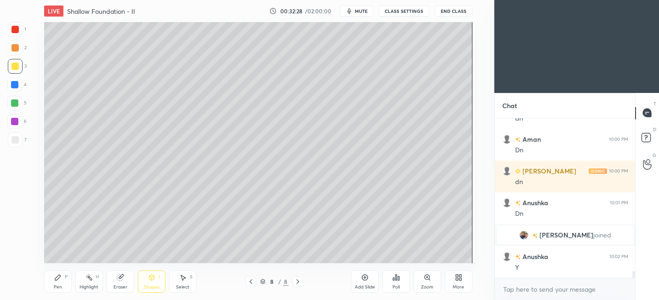
click at [23, 135] on div "7" at bounding box center [17, 139] width 19 height 15
drag, startPoint x: 56, startPoint y: 274, endPoint x: 60, endPoint y: 267, distance: 8.4
click at [56, 274] on icon at bounding box center [57, 277] width 7 height 7
click at [144, 285] on div "Shapes" at bounding box center [152, 287] width 16 height 5
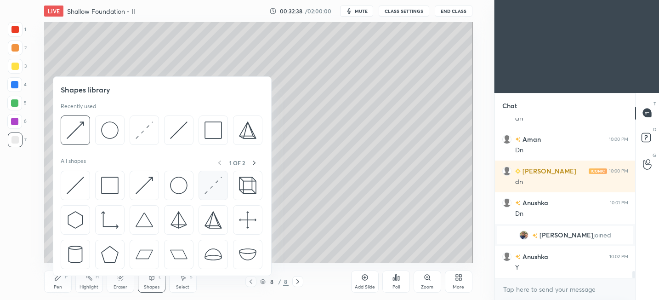
click at [216, 193] on img at bounding box center [213, 185] width 17 height 17
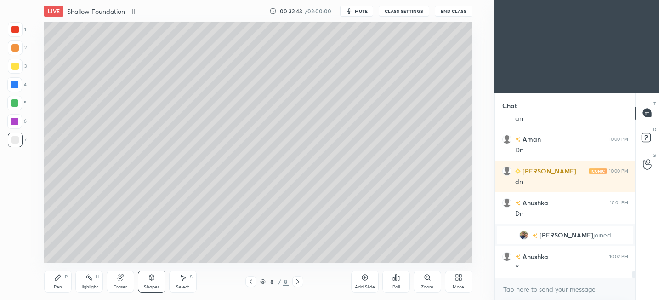
click at [157, 280] on div "Shapes L" at bounding box center [152, 281] width 28 height 22
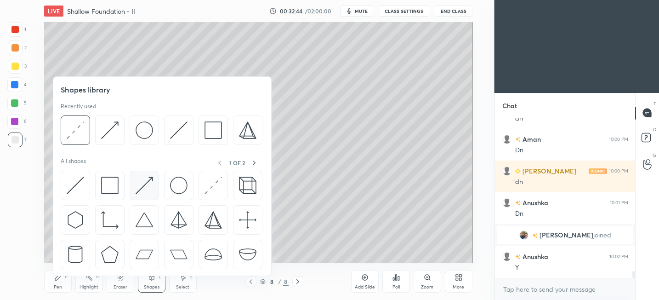
click at [144, 188] on img at bounding box center [144, 185] width 17 height 17
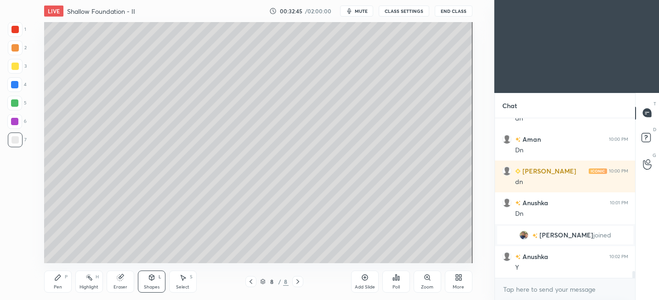
click at [161, 277] on div "Shapes L" at bounding box center [152, 281] width 28 height 22
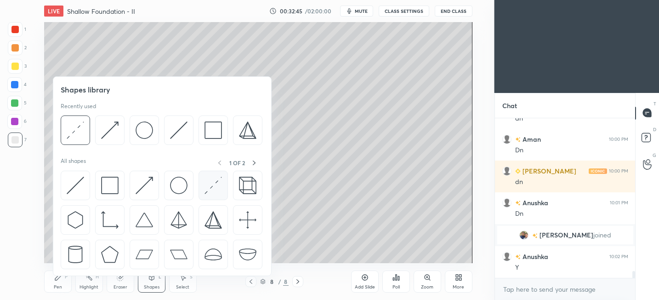
click at [218, 190] on img at bounding box center [213, 185] width 17 height 17
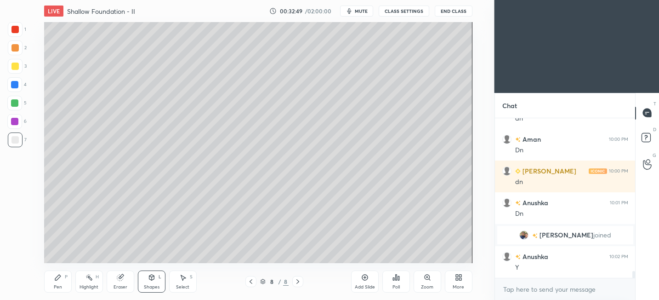
click at [63, 281] on div "Pen P" at bounding box center [58, 281] width 28 height 22
click at [155, 278] on div "Shapes L" at bounding box center [152, 281] width 28 height 22
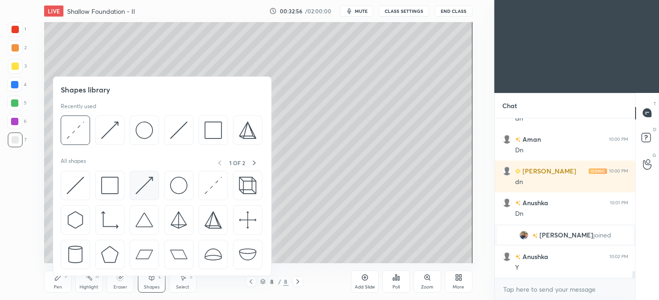
click at [140, 184] on img at bounding box center [144, 185] width 17 height 17
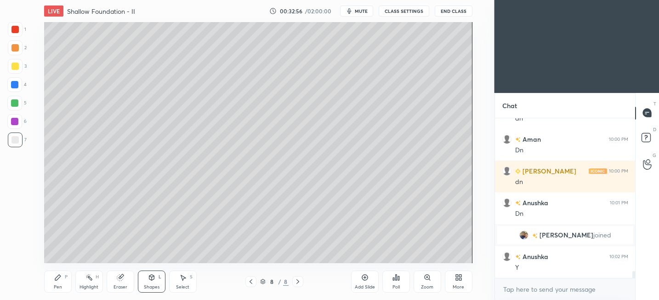
click at [18, 68] on div at bounding box center [15, 66] width 15 height 15
click at [395, 256] on div "LIVE Shallow Foundation - II 00:32:58 / 02:00:00 mute CLASS SETTINGS End Class …" at bounding box center [258, 150] width 458 height 300
click at [396, 256] on div "Poll" at bounding box center [397, 281] width 28 height 51
click at [384, 227] on div "LIVE Shallow Foundation - II 00:33:00 / 02:00:00 mute CLASS SETTINGS End Class …" at bounding box center [258, 150] width 458 height 300
click at [17, 140] on div at bounding box center [14, 139] width 7 height 7
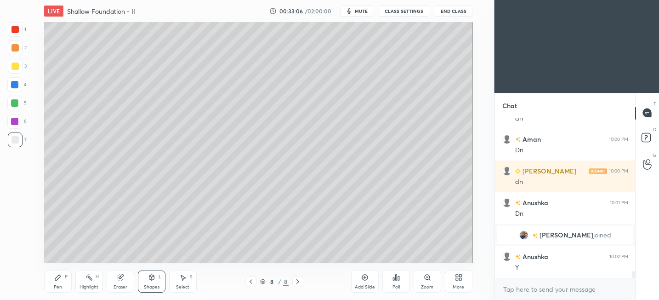
drag, startPoint x: 59, startPoint y: 285, endPoint x: 80, endPoint y: 263, distance: 29.6
click at [59, 285] on div "Pen" at bounding box center [58, 287] width 8 height 5
click at [14, 69] on div at bounding box center [14, 66] width 7 height 7
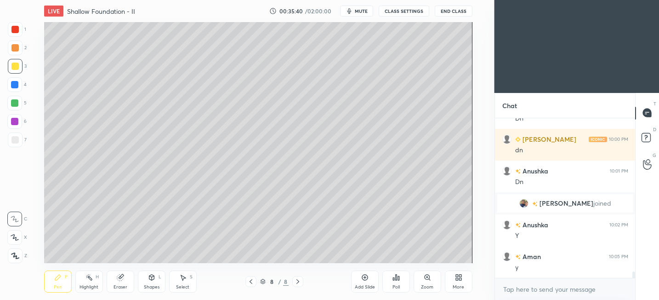
scroll to position [3684, 0]
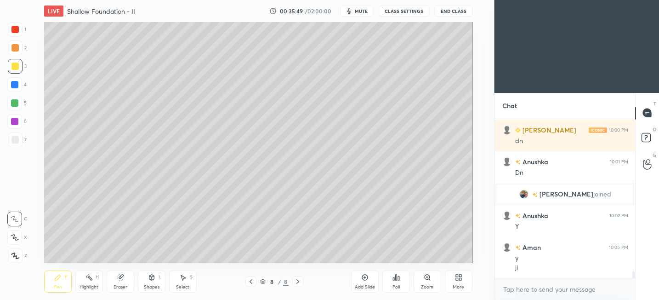
click at [361, 281] on div "Add Slide" at bounding box center [365, 281] width 28 height 22
click at [12, 144] on div at bounding box center [15, 139] width 15 height 15
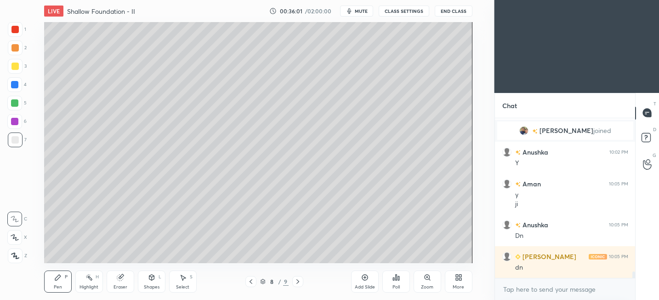
scroll to position [3779, 0]
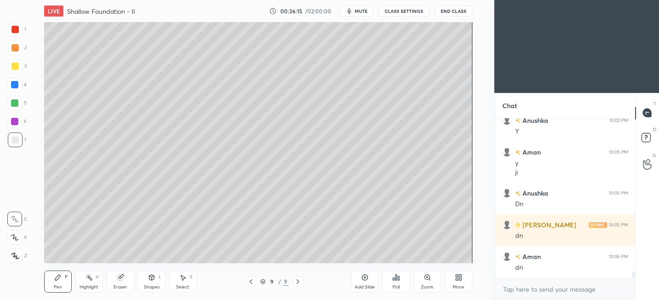
click at [9, 73] on div "3" at bounding box center [17, 68] width 19 height 18
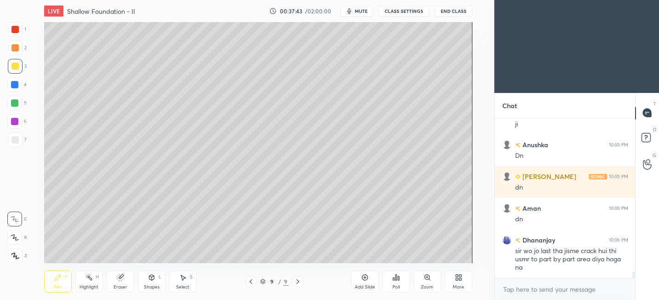
drag, startPoint x: 360, startPoint y: 284, endPoint x: 368, endPoint y: 280, distance: 8.4
click at [360, 285] on div "Add Slide" at bounding box center [365, 287] width 20 height 5
click at [22, 51] on div "2" at bounding box center [17, 47] width 19 height 15
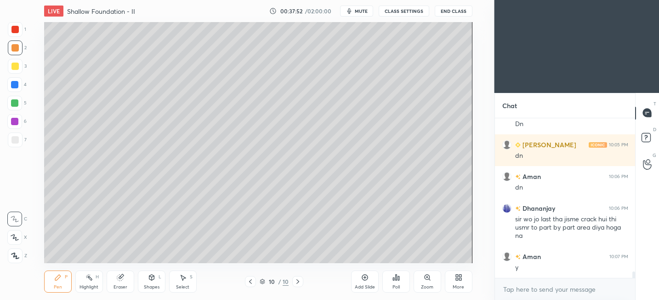
click at [16, 255] on icon at bounding box center [14, 256] width 7 height 6
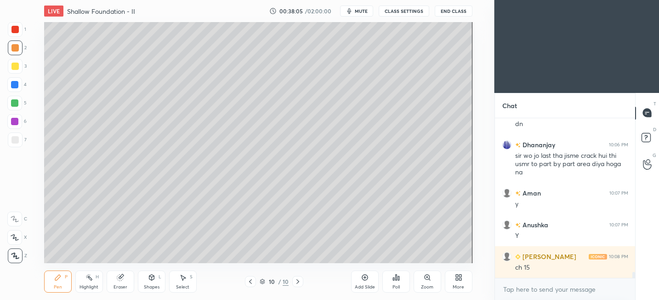
scroll to position [3954, 0]
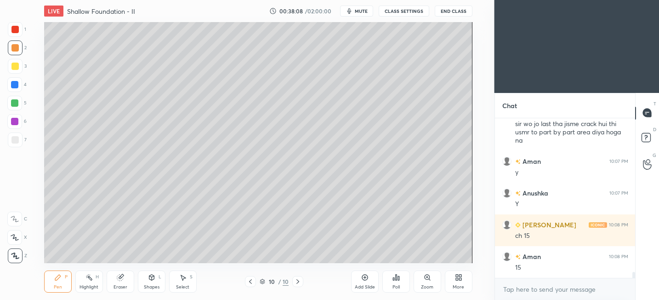
drag, startPoint x: 120, startPoint y: 279, endPoint x: 120, endPoint y: 265, distance: 13.8
click at [120, 277] on icon at bounding box center [120, 277] width 6 height 6
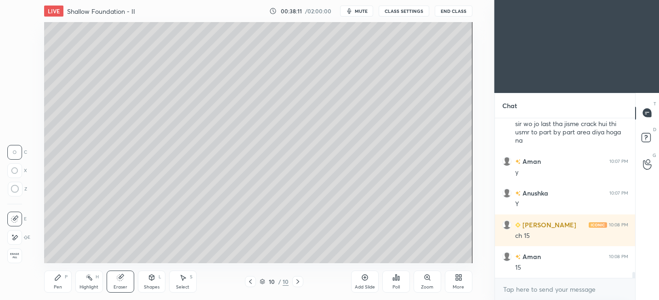
click at [147, 285] on div "Shapes" at bounding box center [152, 287] width 16 height 5
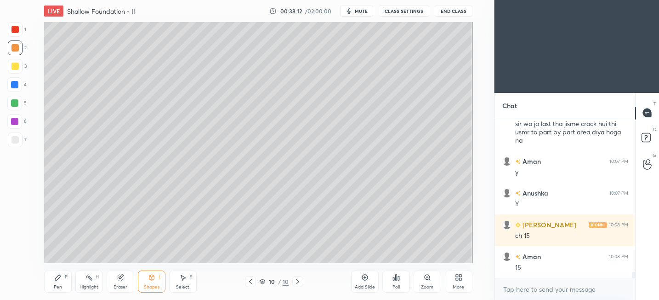
drag, startPoint x: 97, startPoint y: 282, endPoint x: 119, endPoint y: 285, distance: 22.7
click at [97, 282] on div "Highlight H" at bounding box center [89, 281] width 28 height 22
click at [124, 283] on div "Eraser" at bounding box center [121, 281] width 28 height 22
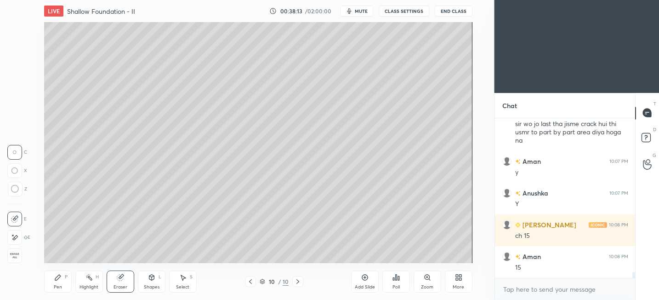
click at [15, 254] on span "Erase all" at bounding box center [15, 255] width 14 height 6
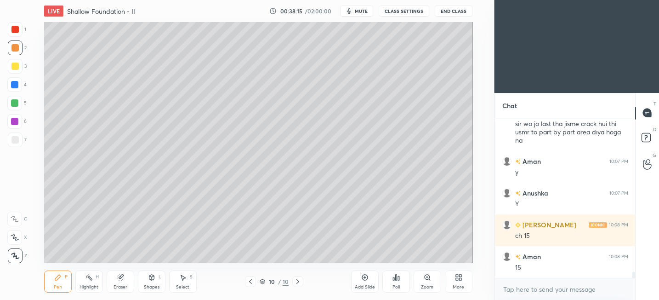
drag, startPoint x: 14, startPoint y: 148, endPoint x: 34, endPoint y: 123, distance: 31.7
click at [14, 148] on div "7" at bounding box center [17, 141] width 19 height 18
click at [123, 281] on div "Eraser" at bounding box center [121, 281] width 28 height 22
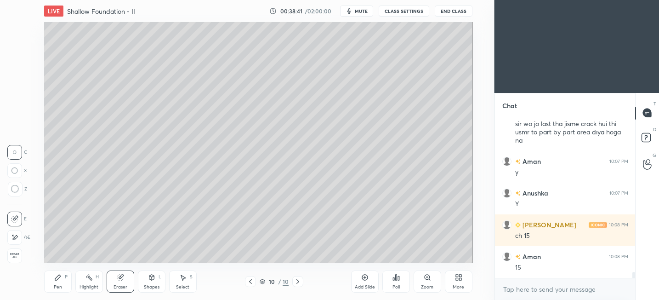
drag, startPoint x: 52, startPoint y: 283, endPoint x: 53, endPoint y: 263, distance: 19.8
click at [51, 283] on div "Pen P" at bounding box center [58, 281] width 28 height 22
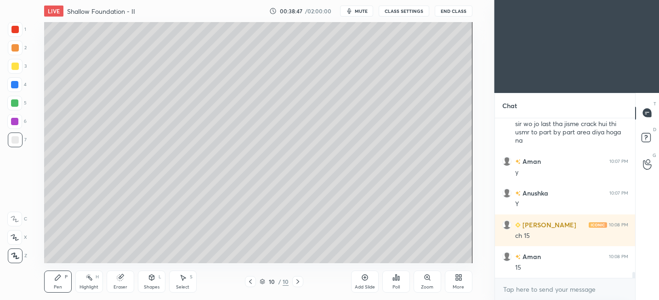
drag, startPoint x: 14, startPoint y: 63, endPoint x: 27, endPoint y: 64, distance: 13.5
click at [14, 63] on div at bounding box center [14, 66] width 7 height 7
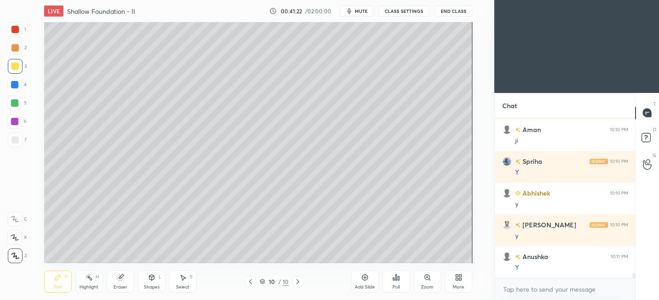
scroll to position [4725, 0]
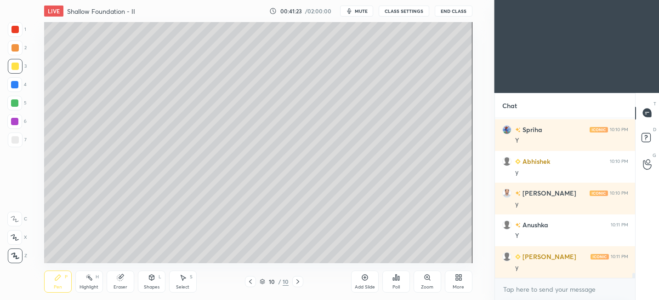
click at [13, 147] on div "7" at bounding box center [17, 141] width 19 height 18
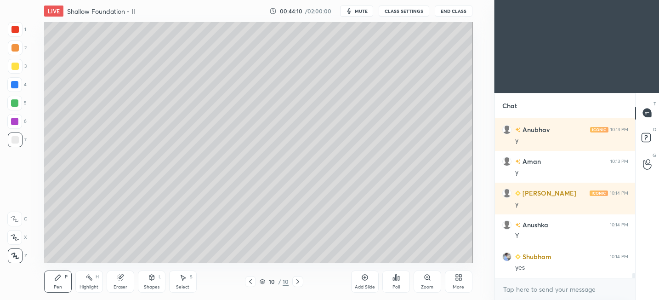
scroll to position [4979, 0]
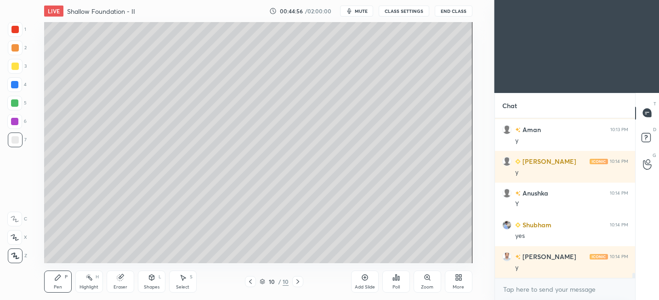
click at [371, 259] on div "LIVE Shallow Foundation - II 00:44:56 / 02:00:00 mute CLASS SETTINGS End Class …" at bounding box center [258, 150] width 458 height 300
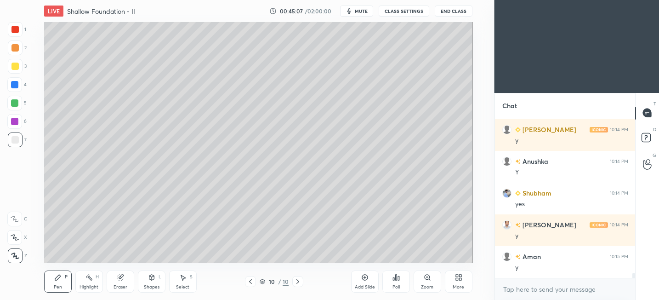
click at [343, 268] on div "Pen P Highlight H Eraser Shapes L Select S 10 / 10 Add Slide Poll Zoom More" at bounding box center [258, 281] width 428 height 37
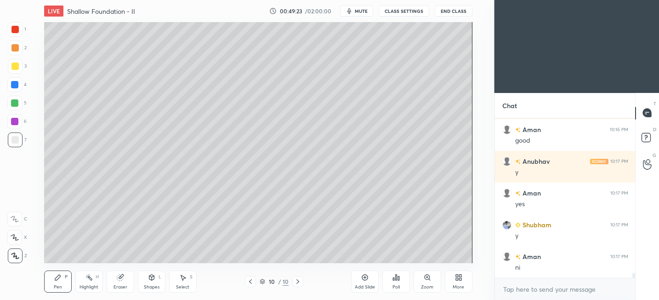
scroll to position [5104, 0]
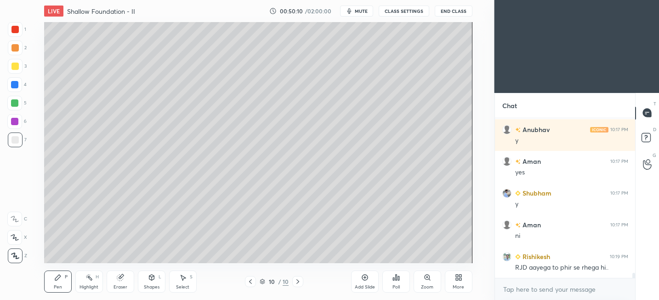
click at [324, 279] on div "10 / 10" at bounding box center [275, 281] width 154 height 11
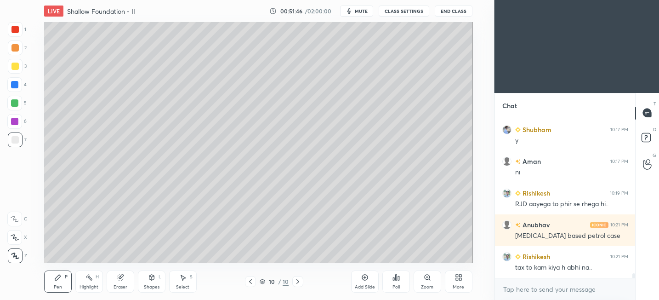
scroll to position [5199, 0]
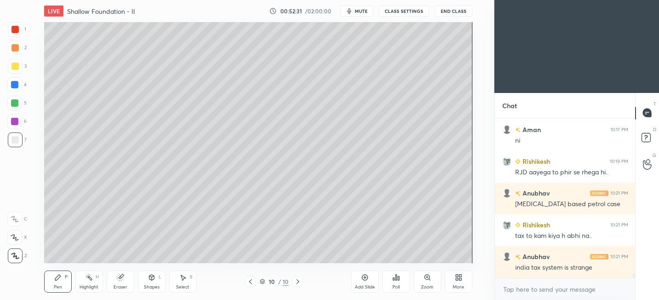
click at [466, 257] on div "Add Slide Poll Zoom More" at bounding box center [411, 281] width 121 height 51
click at [364, 285] on div "Add Slide" at bounding box center [365, 287] width 20 height 5
drag, startPoint x: 15, startPoint y: 70, endPoint x: 39, endPoint y: 71, distance: 24.4
click at [14, 70] on div at bounding box center [15, 66] width 15 height 15
click at [13, 147] on div "7" at bounding box center [17, 141] width 19 height 18
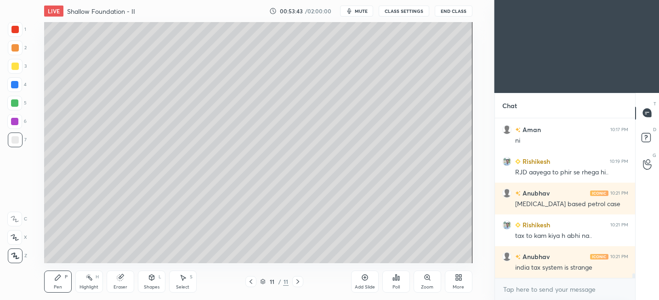
click at [152, 279] on icon at bounding box center [152, 278] width 0 height 3
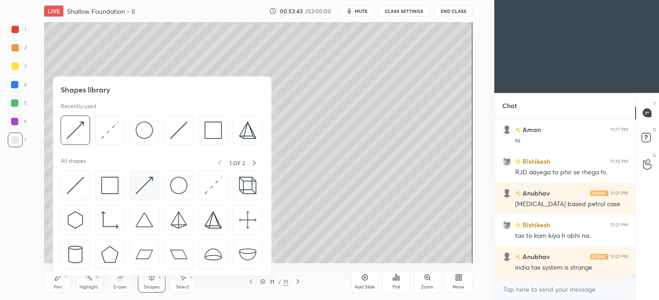
click at [146, 185] on img at bounding box center [144, 185] width 17 height 17
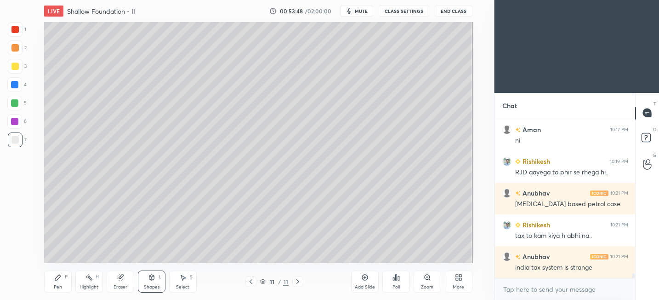
drag, startPoint x: 50, startPoint y: 281, endPoint x: 56, endPoint y: 267, distance: 15.9
click at [51, 281] on div "Pen P" at bounding box center [58, 281] width 28 height 22
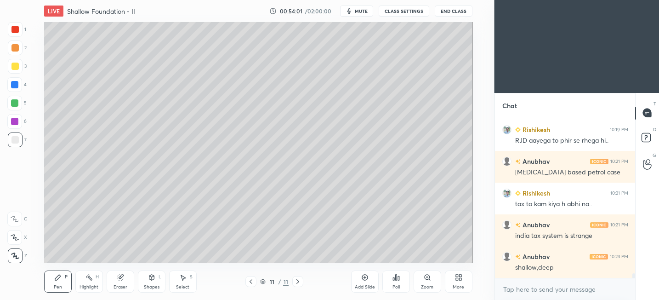
scroll to position [5253, 0]
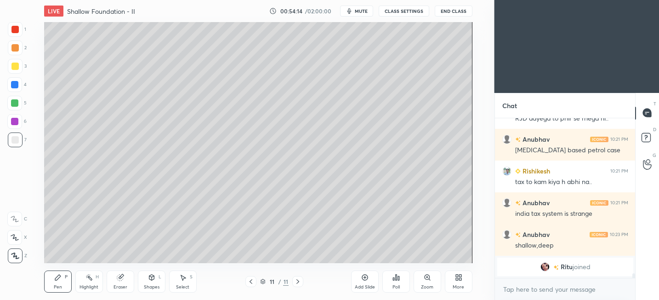
click at [151, 285] on div "Shapes" at bounding box center [152, 287] width 16 height 5
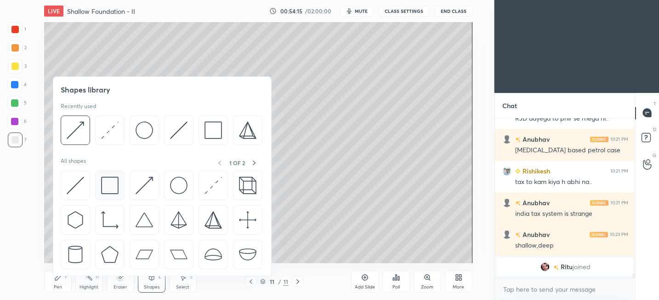
click at [112, 187] on img at bounding box center [109, 185] width 17 height 17
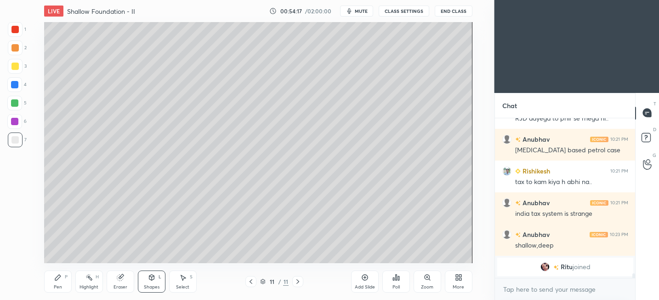
click at [63, 288] on div "Pen P" at bounding box center [58, 281] width 28 height 22
click at [154, 279] on icon at bounding box center [151, 277] width 7 height 7
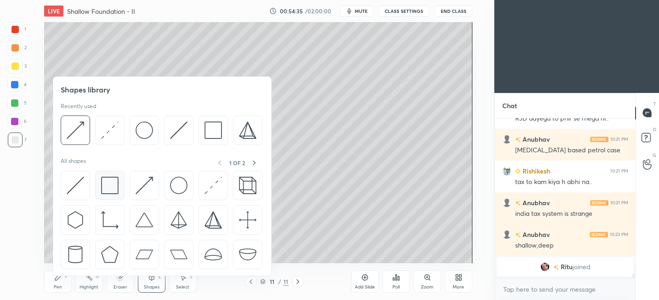
click at [102, 188] on img at bounding box center [109, 185] width 17 height 17
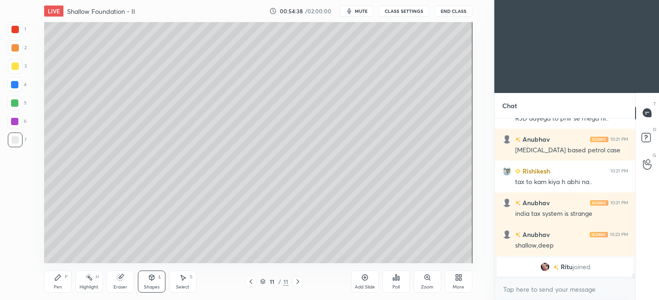
drag, startPoint x: 55, startPoint y: 280, endPoint x: 69, endPoint y: 263, distance: 21.5
click at [56, 278] on icon at bounding box center [58, 277] width 6 height 6
drag, startPoint x: 114, startPoint y: 281, endPoint x: 114, endPoint y: 265, distance: 16.1
click at [114, 281] on div "Eraser" at bounding box center [121, 281] width 28 height 22
click at [11, 236] on icon at bounding box center [14, 238] width 7 height 8
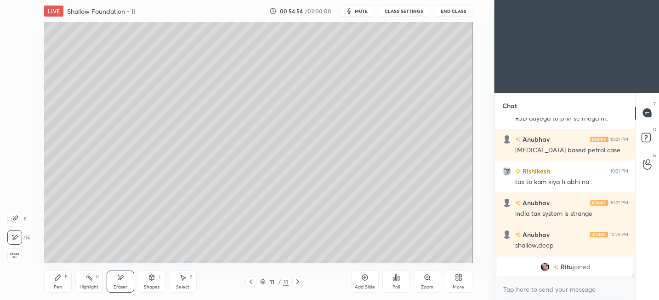
drag, startPoint x: 41, startPoint y: 282, endPoint x: 54, endPoint y: 263, distance: 23.5
click at [41, 282] on div "LIVE Shallow Foundation - II 00:54:54 / 02:00:00 mute CLASS SETTINGS End Class …" at bounding box center [258, 150] width 458 height 300
click at [154, 285] on div "Shapes" at bounding box center [152, 287] width 16 height 5
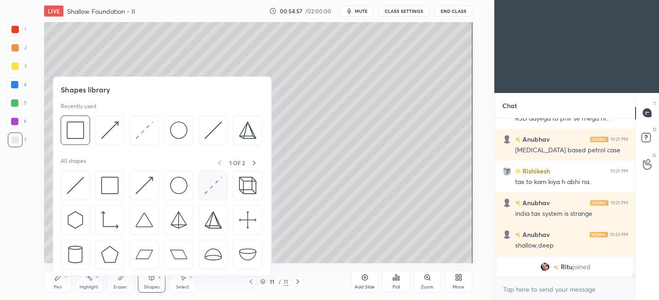
click at [205, 188] on img at bounding box center [213, 185] width 17 height 17
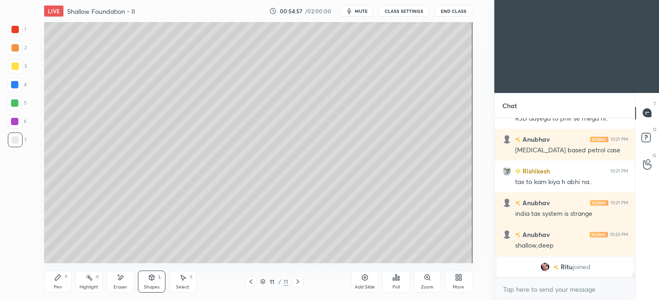
click at [17, 66] on div at bounding box center [14, 66] width 7 height 7
drag, startPoint x: 48, startPoint y: 286, endPoint x: 60, endPoint y: 275, distance: 16.0
click at [49, 285] on div "Pen P" at bounding box center [58, 281] width 28 height 22
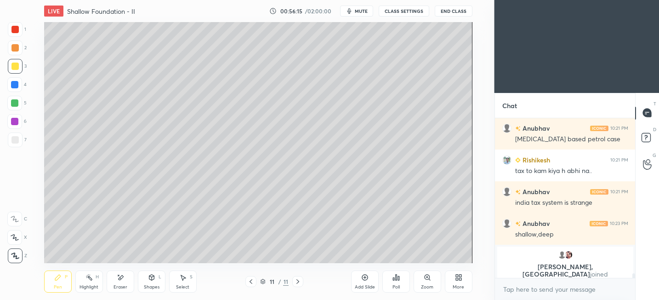
click at [11, 143] on div at bounding box center [15, 139] width 15 height 15
click at [157, 278] on div "Shapes L" at bounding box center [152, 281] width 28 height 22
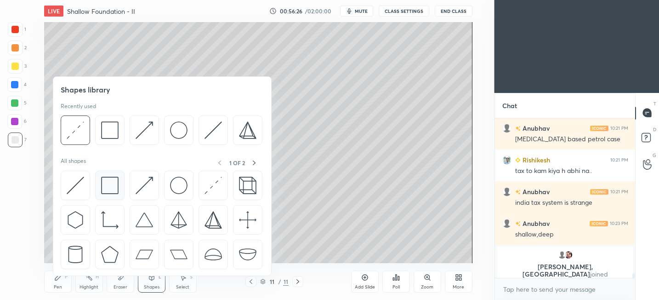
click at [108, 183] on img at bounding box center [109, 185] width 17 height 17
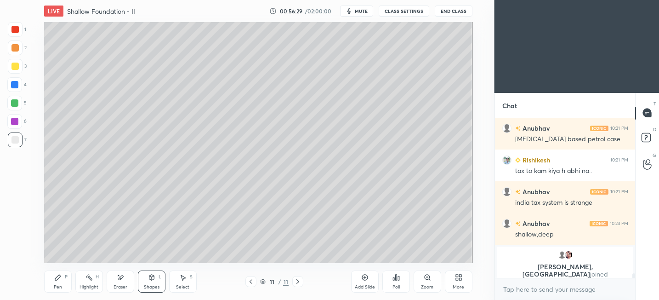
click at [61, 285] on div "Pen" at bounding box center [58, 287] width 8 height 5
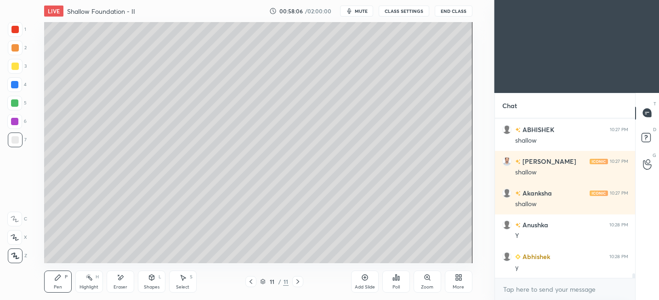
scroll to position [5592, 0]
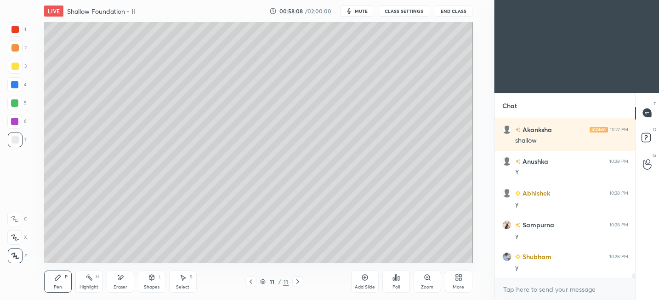
drag, startPoint x: 372, startPoint y: 280, endPoint x: 375, endPoint y: 276, distance: 4.9
click at [372, 280] on div "Add Slide" at bounding box center [365, 281] width 28 height 22
click at [17, 72] on div at bounding box center [15, 66] width 15 height 15
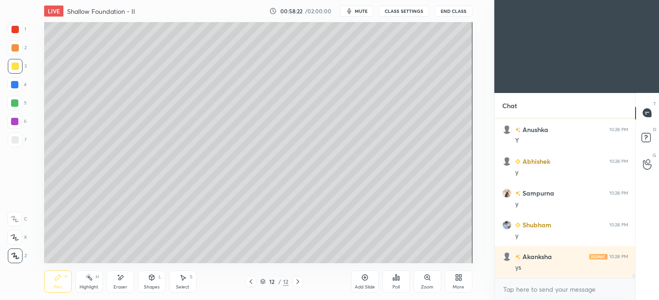
click at [148, 276] on icon at bounding box center [151, 277] width 7 height 7
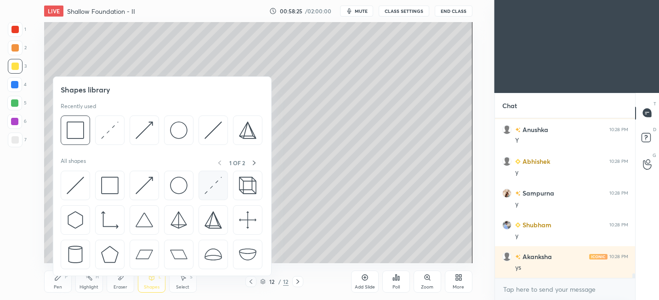
click at [206, 191] on img at bounding box center [213, 185] width 17 height 17
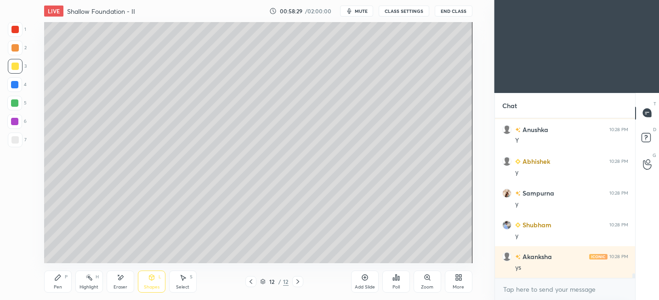
click at [57, 278] on icon at bounding box center [58, 277] width 6 height 6
click at [118, 278] on icon at bounding box center [120, 278] width 7 height 8
drag, startPoint x: 58, startPoint y: 284, endPoint x: 69, endPoint y: 271, distance: 17.3
click at [58, 282] on div "Pen P" at bounding box center [58, 281] width 28 height 22
click at [152, 277] on icon at bounding box center [151, 277] width 5 height 6
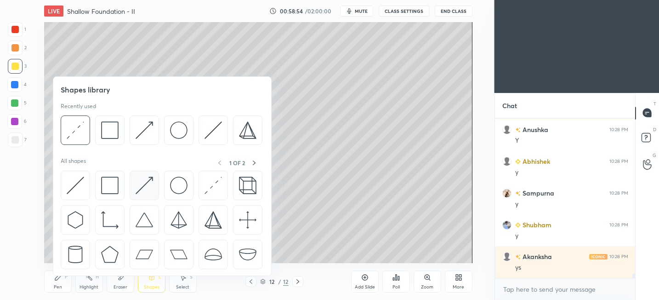
click at [150, 181] on img at bounding box center [144, 185] width 17 height 17
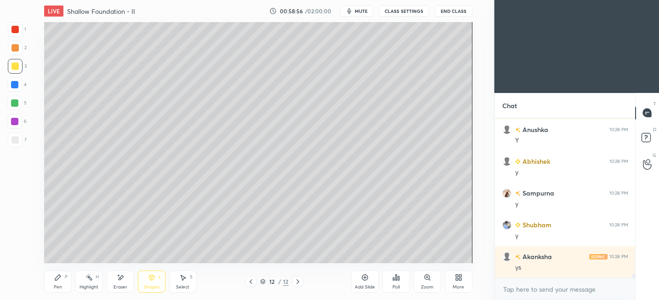
click at [62, 282] on div "Pen P" at bounding box center [58, 281] width 28 height 22
drag, startPoint x: 151, startPoint y: 283, endPoint x: 154, endPoint y: 276, distance: 7.4
click at [152, 281] on div "Shapes L" at bounding box center [152, 281] width 28 height 22
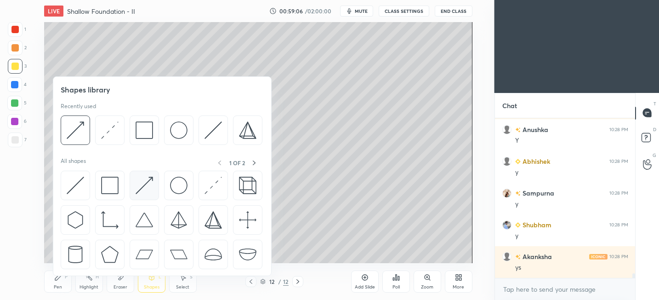
click at [145, 191] on img at bounding box center [144, 185] width 17 height 17
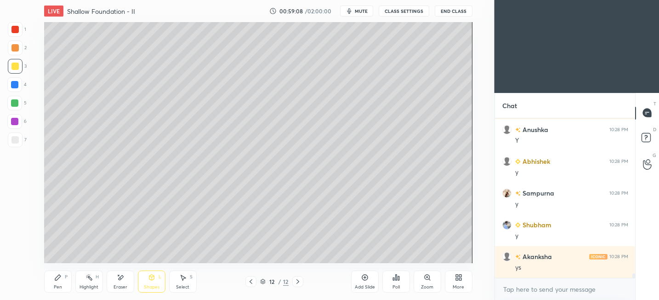
click at [57, 277] on icon at bounding box center [58, 277] width 6 height 6
click at [159, 280] on div "Shapes L" at bounding box center [152, 281] width 28 height 22
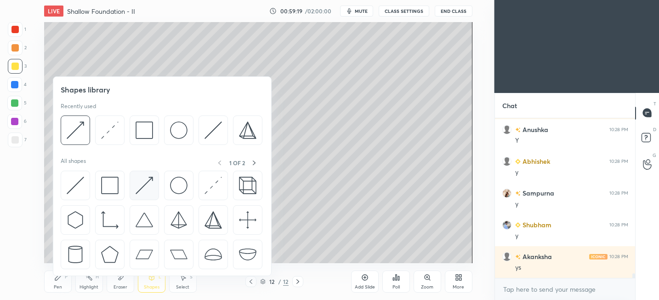
click at [143, 180] on img at bounding box center [144, 185] width 17 height 17
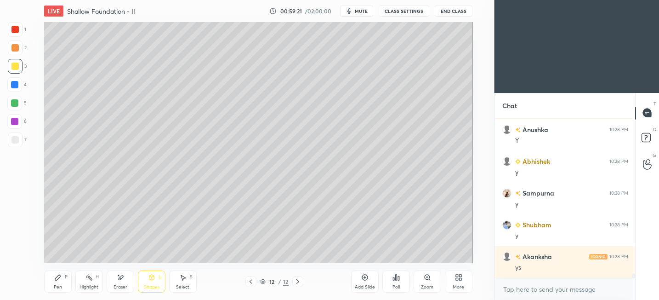
drag, startPoint x: 54, startPoint y: 280, endPoint x: 77, endPoint y: 268, distance: 25.7
click at [57, 280] on icon at bounding box center [57, 277] width 7 height 7
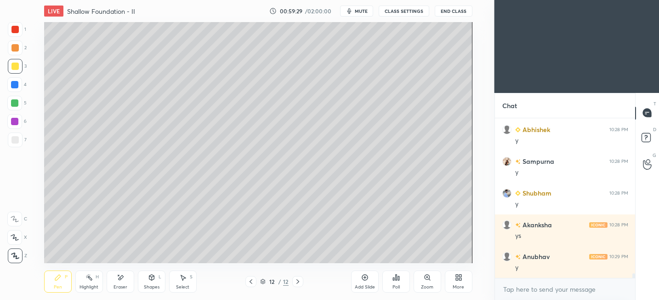
click at [147, 285] on div "Shapes" at bounding box center [152, 287] width 16 height 5
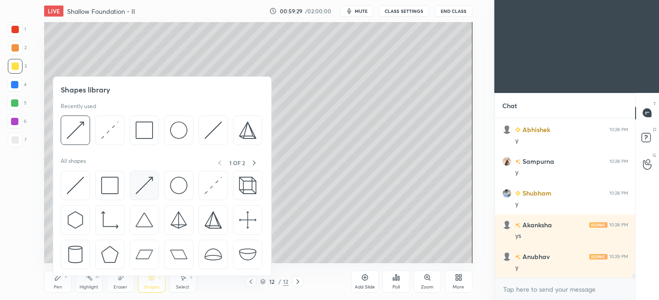
click at [142, 185] on img at bounding box center [144, 185] width 17 height 17
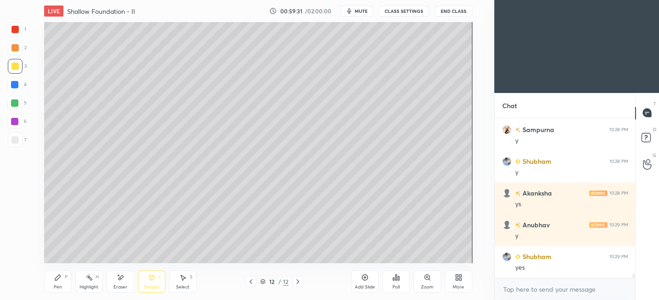
scroll to position [5719, 0]
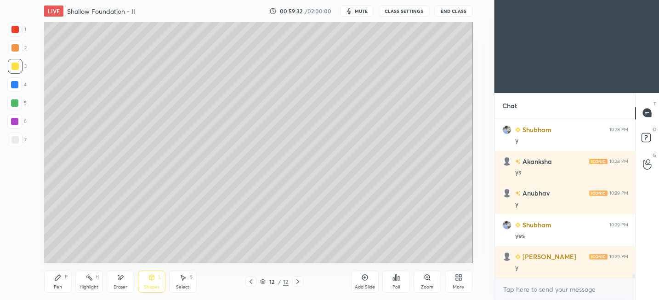
drag, startPoint x: 53, startPoint y: 274, endPoint x: 57, endPoint y: 271, distance: 5.4
click at [54, 274] on div "Pen P" at bounding box center [58, 281] width 28 height 22
click at [151, 274] on icon at bounding box center [151, 277] width 5 height 6
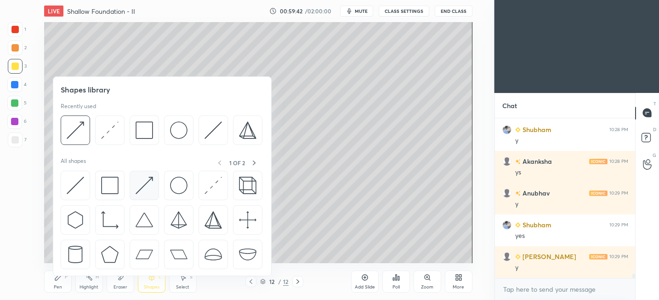
click at [152, 187] on img at bounding box center [144, 185] width 17 height 17
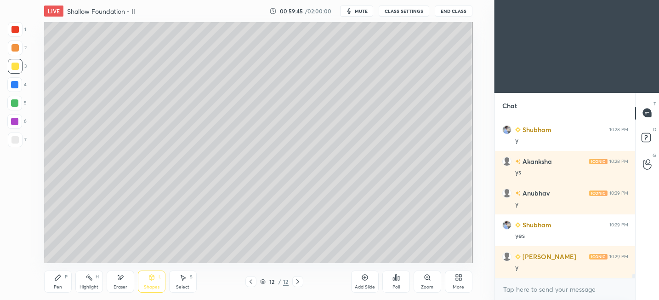
click at [65, 279] on div "P" at bounding box center [66, 276] width 3 height 5
click at [157, 280] on div "Shapes L" at bounding box center [152, 281] width 28 height 22
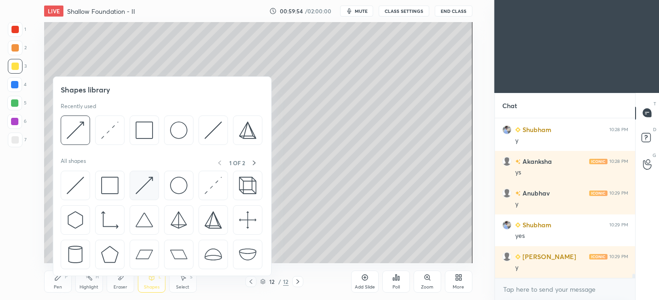
click at [143, 178] on img at bounding box center [144, 185] width 17 height 17
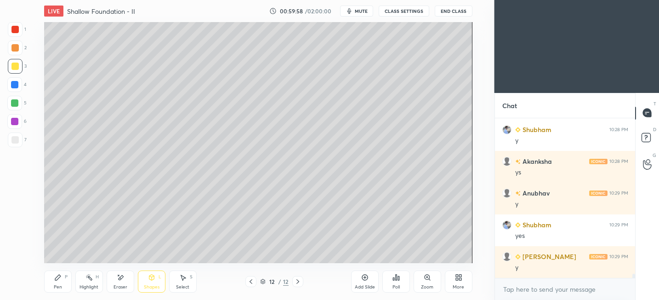
click at [55, 292] on div "Pen P Highlight H Eraser Shapes L Select S 12 / 12 Add Slide Poll Zoom More" at bounding box center [258, 281] width 428 height 37
click at [56, 285] on div "Pen" at bounding box center [58, 287] width 8 height 5
click at [152, 277] on icon at bounding box center [152, 278] width 0 height 3
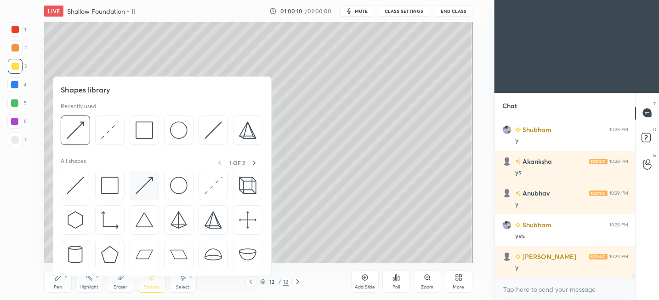
click at [128, 191] on div at bounding box center [162, 222] width 203 height 103
click at [148, 186] on img at bounding box center [144, 185] width 17 height 17
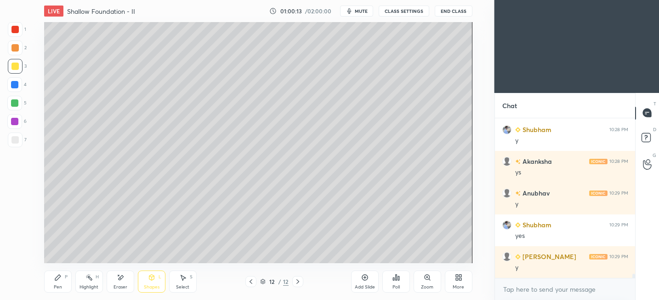
drag, startPoint x: 56, startPoint y: 278, endPoint x: 78, endPoint y: 268, distance: 24.1
click at [56, 278] on icon at bounding box center [58, 277] width 6 height 6
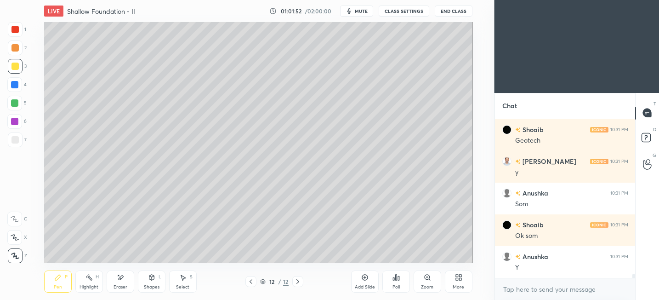
scroll to position [5973, 0]
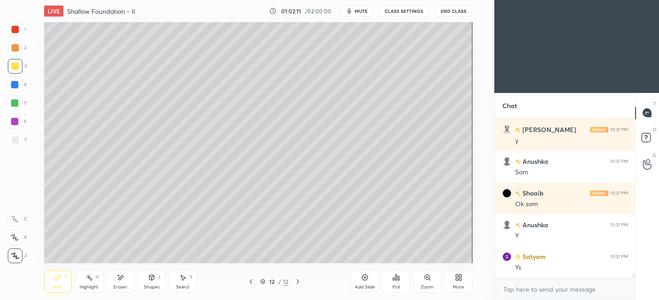
click at [368, 282] on div "Add Slide" at bounding box center [365, 281] width 28 height 22
drag, startPoint x: 14, startPoint y: 143, endPoint x: 28, endPoint y: 132, distance: 17.4
click at [14, 143] on div at bounding box center [14, 139] width 7 height 7
click at [148, 279] on icon at bounding box center [151, 277] width 7 height 7
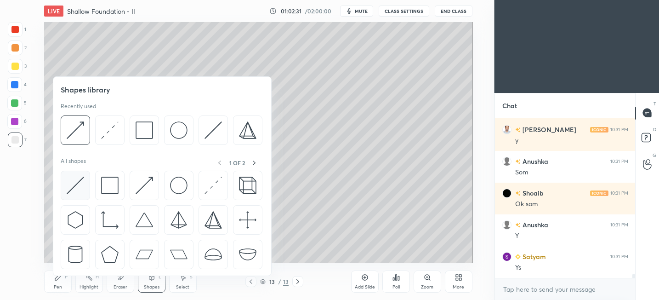
click at [61, 185] on div at bounding box center [75, 185] width 29 height 29
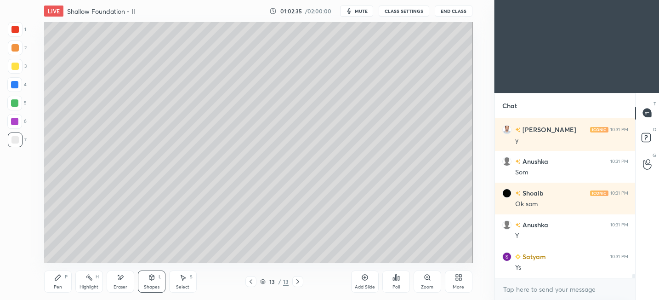
click at [148, 283] on div "Shapes L" at bounding box center [152, 281] width 28 height 22
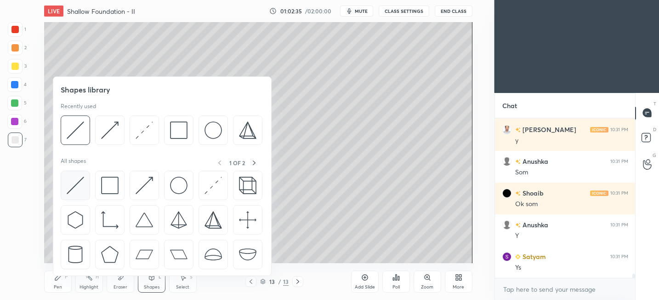
click at [74, 184] on img at bounding box center [75, 185] width 17 height 17
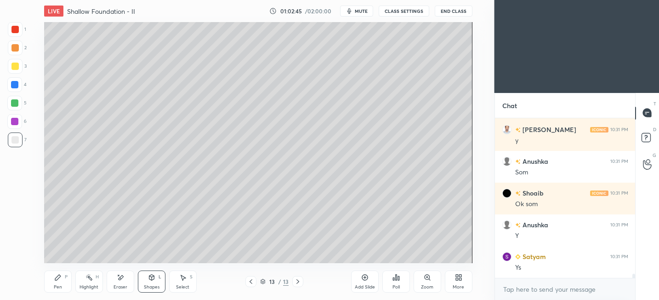
click at [120, 285] on div "Eraser" at bounding box center [121, 287] width 14 height 5
drag, startPoint x: 67, startPoint y: 284, endPoint x: 70, endPoint y: 273, distance: 11.4
click at [67, 284] on div "Pen P" at bounding box center [58, 281] width 28 height 22
click at [154, 278] on icon at bounding box center [151, 277] width 5 height 6
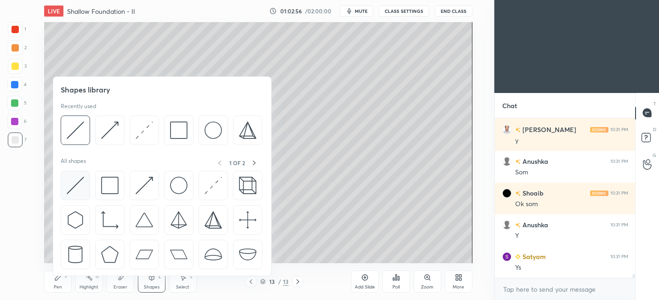
click at [77, 183] on img at bounding box center [75, 185] width 17 height 17
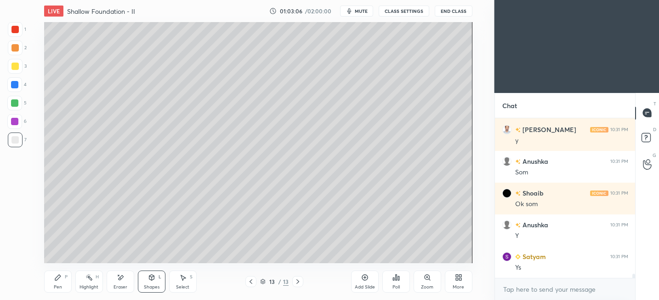
drag, startPoint x: 59, startPoint y: 275, endPoint x: 61, endPoint y: 268, distance: 7.6
click at [59, 275] on icon at bounding box center [58, 277] width 6 height 6
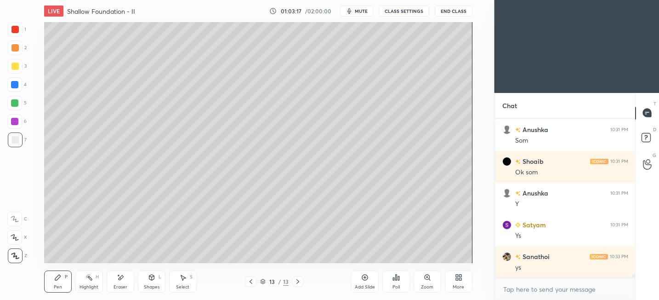
drag, startPoint x: 16, startPoint y: 65, endPoint x: 34, endPoint y: 62, distance: 18.3
click at [18, 66] on div at bounding box center [14, 66] width 7 height 7
click at [154, 280] on icon at bounding box center [151, 277] width 7 height 7
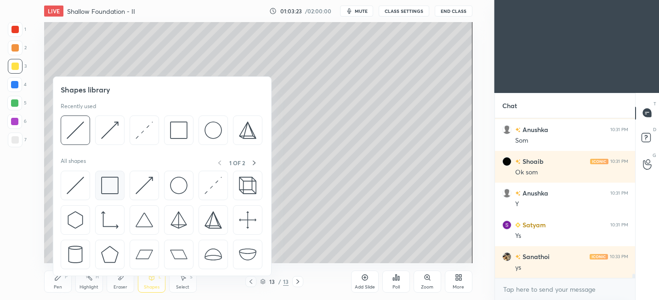
click at [108, 185] on img at bounding box center [109, 185] width 17 height 17
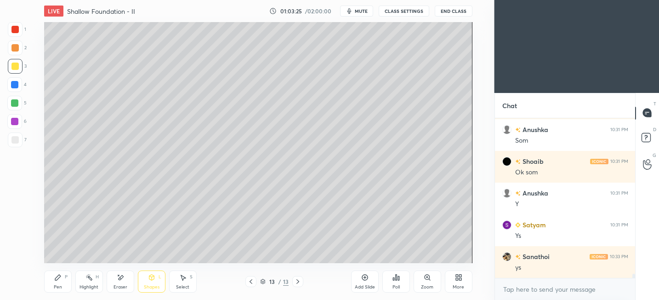
click at [67, 280] on div "Pen P" at bounding box center [58, 281] width 28 height 22
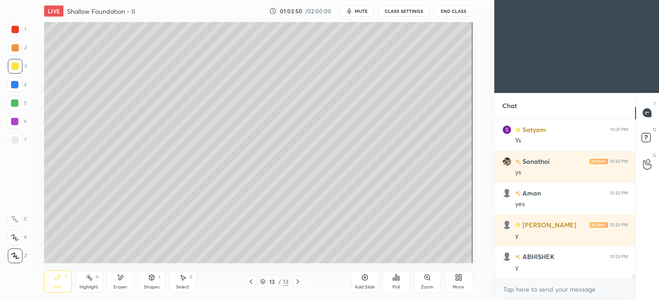
click at [13, 143] on div at bounding box center [14, 139] width 7 height 7
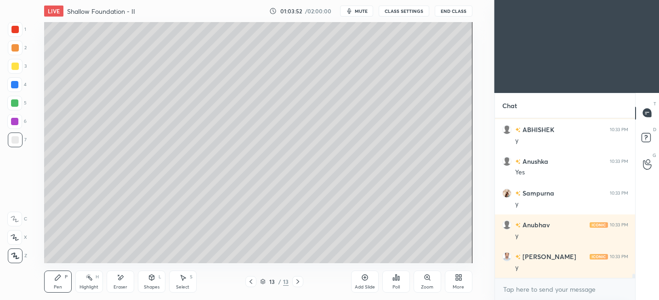
scroll to position [6258, 0]
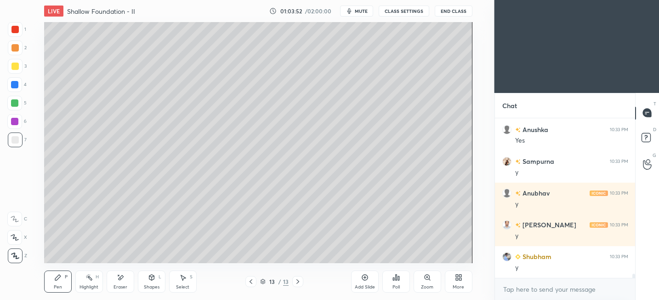
click at [17, 66] on div at bounding box center [14, 66] width 7 height 7
click at [13, 139] on div at bounding box center [14, 139] width 7 height 7
click at [150, 275] on icon at bounding box center [151, 277] width 7 height 7
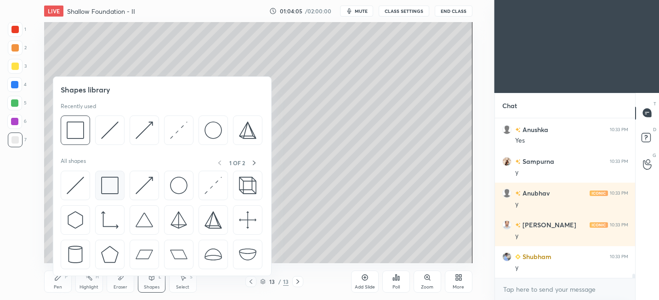
click at [120, 187] on div at bounding box center [109, 185] width 29 height 29
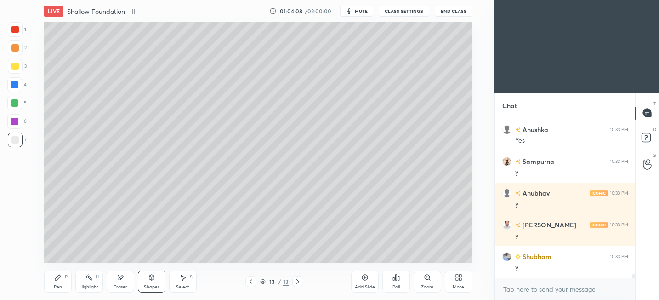
click at [155, 280] on icon at bounding box center [151, 277] width 7 height 7
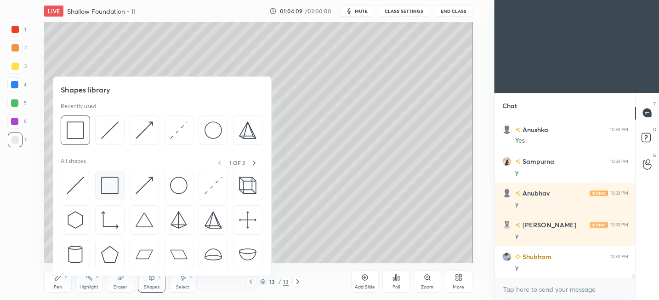
click at [112, 190] on img at bounding box center [109, 185] width 17 height 17
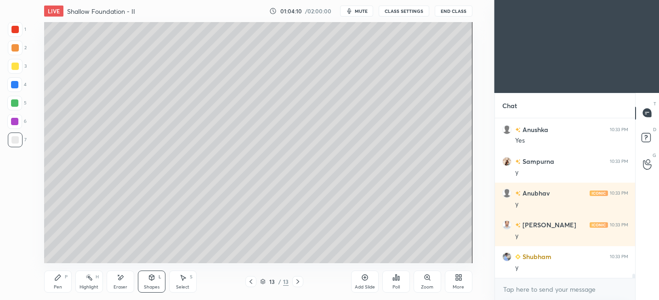
click at [17, 70] on div at bounding box center [15, 66] width 15 height 15
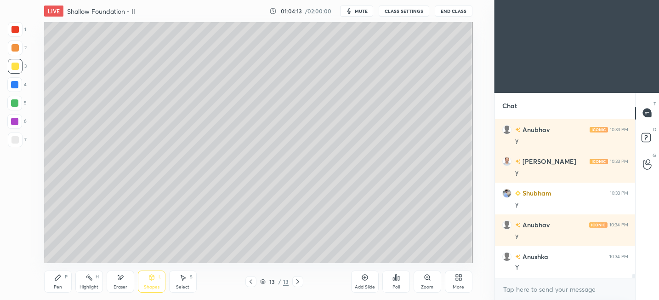
scroll to position [6354, 0]
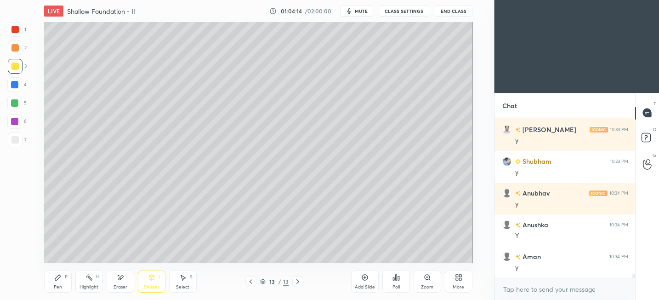
click at [15, 100] on div at bounding box center [14, 102] width 7 height 7
drag, startPoint x: 143, startPoint y: 283, endPoint x: 144, endPoint y: 277, distance: 6.1
click at [144, 279] on div "Shapes L" at bounding box center [152, 281] width 28 height 22
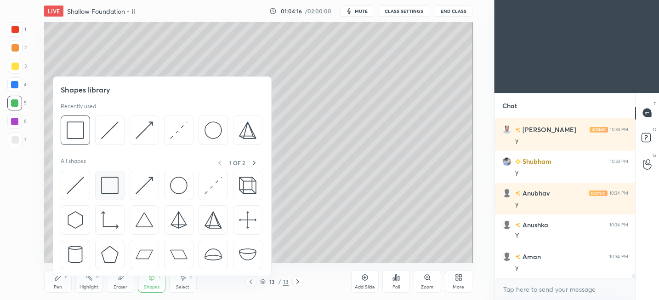
click at [119, 187] on div at bounding box center [109, 185] width 29 height 29
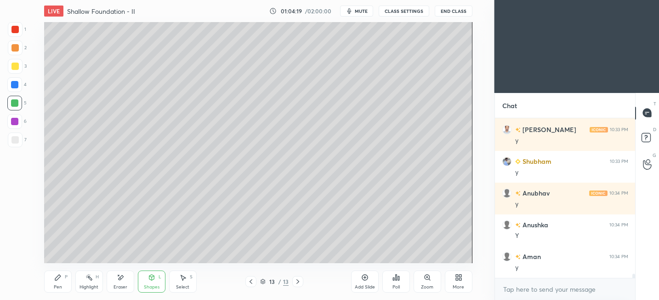
click at [154, 276] on div "Shapes L" at bounding box center [152, 281] width 28 height 22
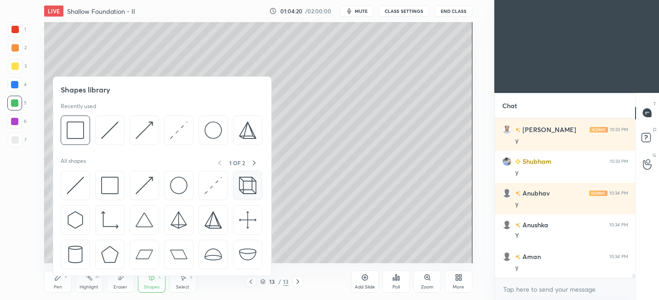
click at [247, 190] on img at bounding box center [247, 185] width 17 height 17
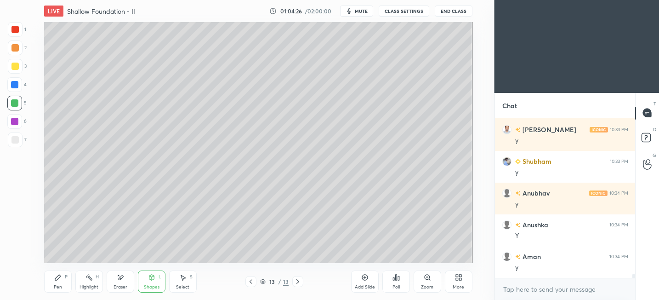
drag, startPoint x: 124, startPoint y: 281, endPoint x: 138, endPoint y: 277, distance: 14.4
click at [124, 281] on div "Eraser" at bounding box center [121, 281] width 28 height 22
click at [152, 280] on div "Shapes L" at bounding box center [152, 281] width 28 height 22
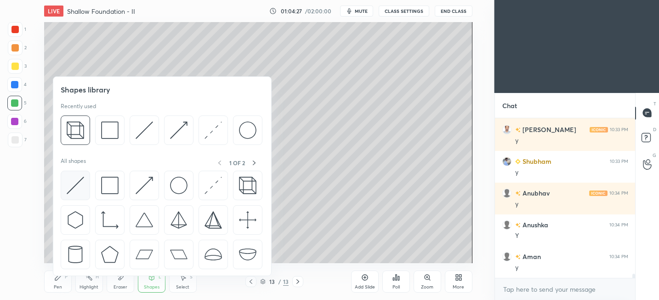
click at [79, 187] on img at bounding box center [75, 185] width 17 height 17
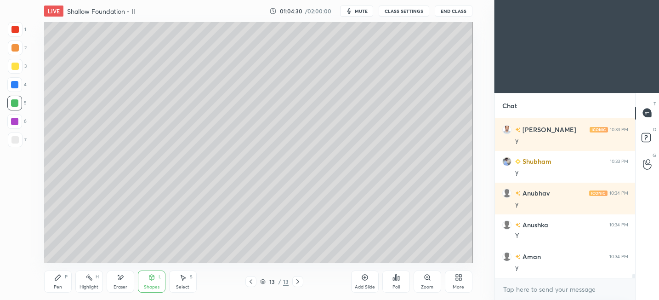
click at [19, 147] on div "7" at bounding box center [17, 141] width 19 height 18
drag, startPoint x: 159, startPoint y: 282, endPoint x: 160, endPoint y: 276, distance: 5.8
click at [159, 282] on div "Shapes L" at bounding box center [152, 281] width 28 height 22
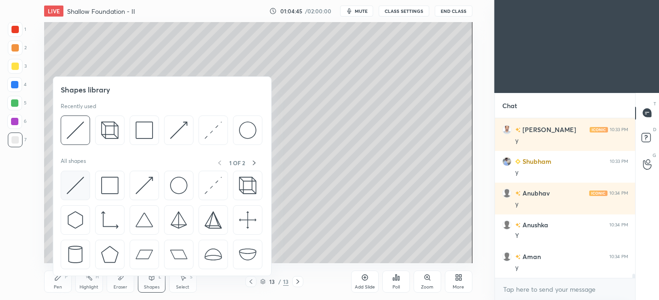
click at [81, 184] on img at bounding box center [75, 185] width 17 height 17
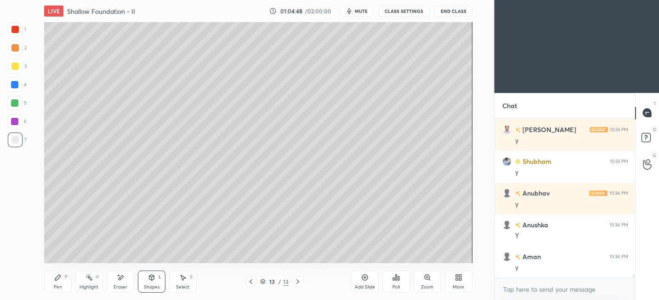
scroll to position [6385, 0]
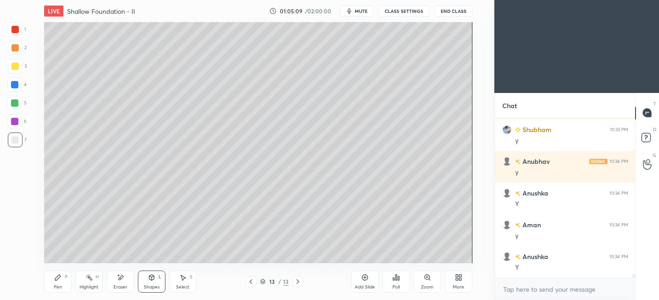
drag, startPoint x: 120, startPoint y: 285, endPoint x: 126, endPoint y: 281, distance: 6.9
click at [120, 285] on div "Eraser" at bounding box center [121, 287] width 14 height 5
drag, startPoint x: 147, startPoint y: 285, endPoint x: 148, endPoint y: 279, distance: 6.3
click at [146, 285] on div "Shapes" at bounding box center [152, 287] width 16 height 5
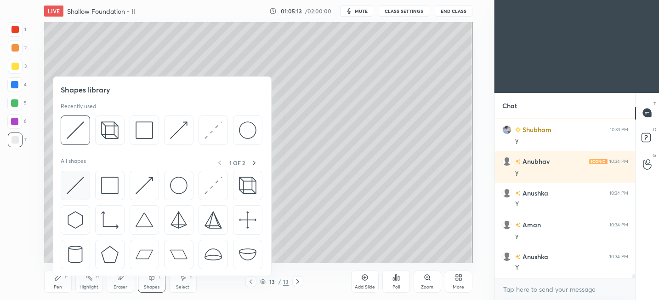
click at [77, 188] on img at bounding box center [75, 185] width 17 height 17
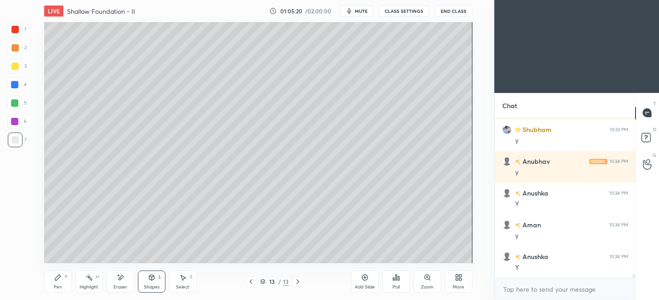
click at [158, 280] on div "Shapes L" at bounding box center [152, 281] width 28 height 22
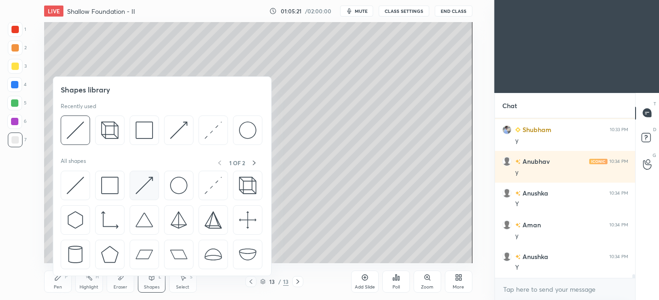
click at [158, 188] on div at bounding box center [144, 185] width 29 height 29
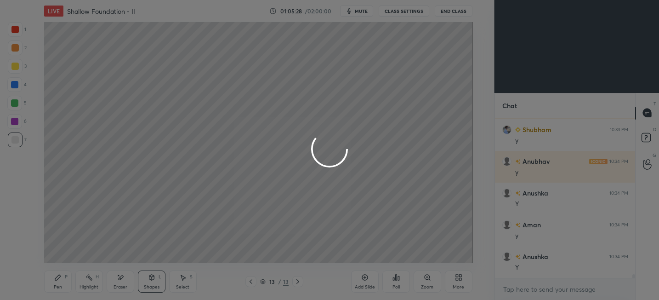
click at [123, 285] on div at bounding box center [329, 150] width 659 height 300
click at [124, 281] on div at bounding box center [329, 150] width 659 height 300
click at [122, 279] on div at bounding box center [329, 150] width 659 height 300
click at [123, 279] on div at bounding box center [329, 150] width 659 height 300
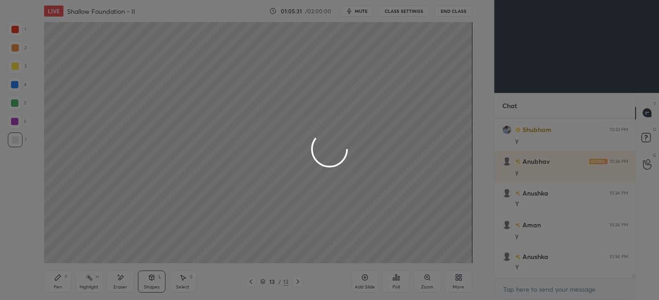
click at [125, 280] on div at bounding box center [329, 150] width 659 height 300
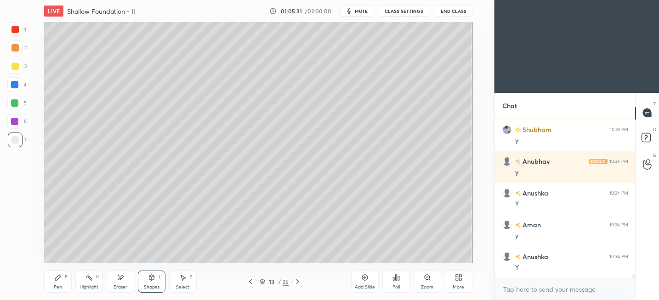
click at [125, 279] on div "Eraser" at bounding box center [121, 281] width 28 height 22
click at [10, 211] on div "E" at bounding box center [16, 217] width 19 height 18
click at [155, 277] on div "Shapes L" at bounding box center [152, 281] width 28 height 22
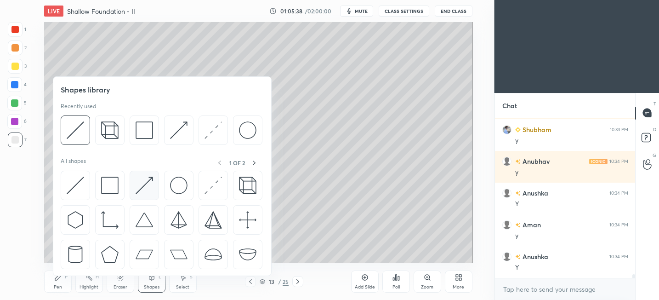
click at [149, 180] on img at bounding box center [144, 185] width 17 height 17
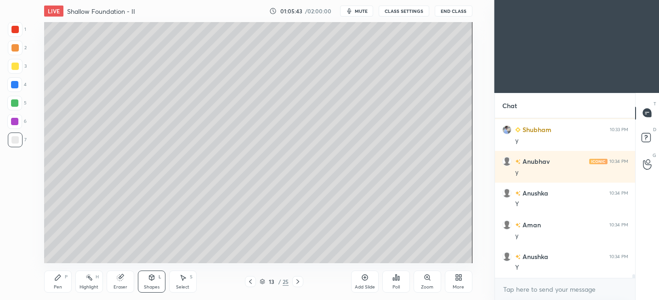
drag, startPoint x: 58, startPoint y: 279, endPoint x: 64, endPoint y: 268, distance: 11.7
click at [58, 279] on icon at bounding box center [58, 277] width 6 height 6
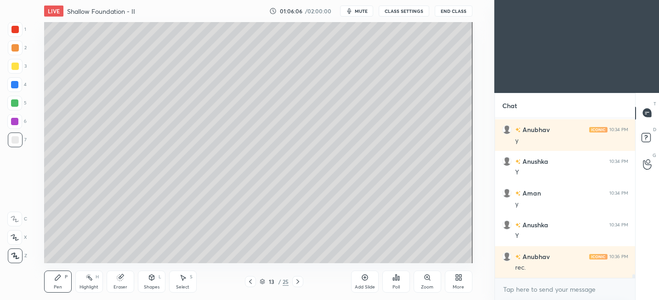
click at [149, 276] on icon at bounding box center [151, 276] width 5 height 1
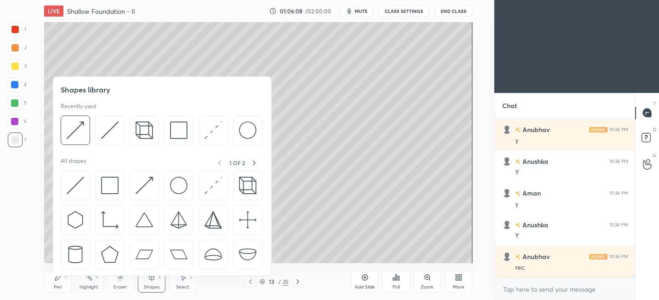
click at [15, 68] on div at bounding box center [14, 66] width 7 height 7
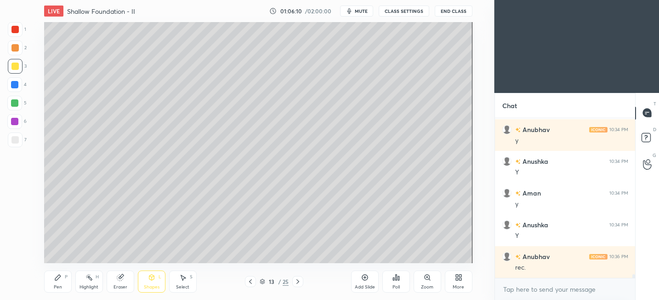
click at [56, 285] on div "Pen" at bounding box center [58, 287] width 8 height 5
click at [14, 138] on div at bounding box center [14, 139] width 7 height 7
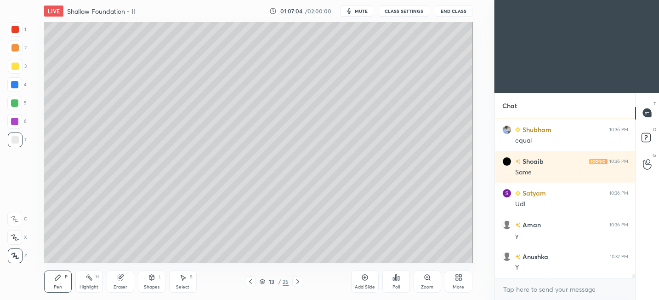
scroll to position [6734, 0]
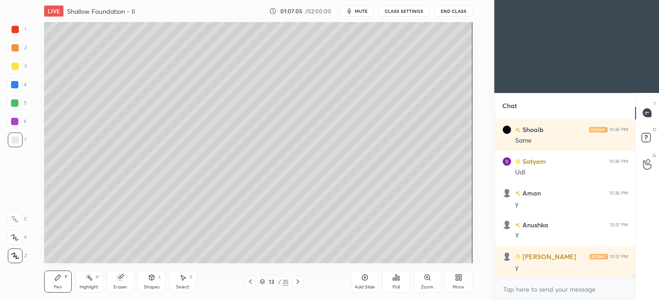
click at [16, 70] on div at bounding box center [15, 66] width 15 height 15
click at [145, 285] on div "Shapes" at bounding box center [152, 287] width 16 height 5
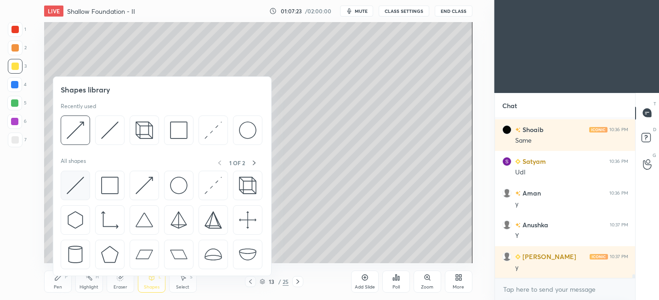
click at [74, 189] on img at bounding box center [75, 185] width 17 height 17
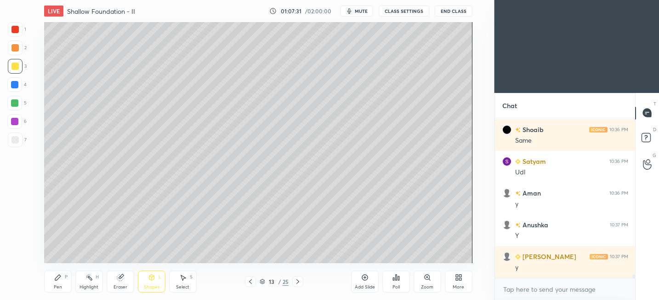
click at [149, 279] on icon at bounding box center [151, 277] width 7 height 7
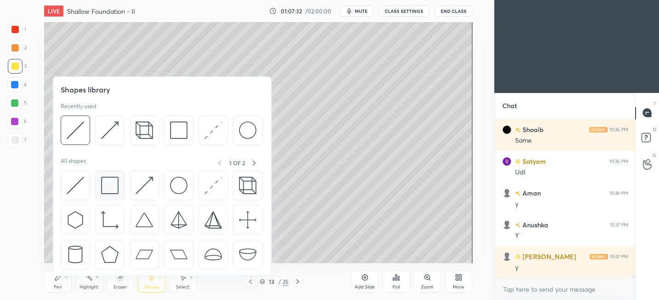
click at [111, 190] on img at bounding box center [109, 185] width 17 height 17
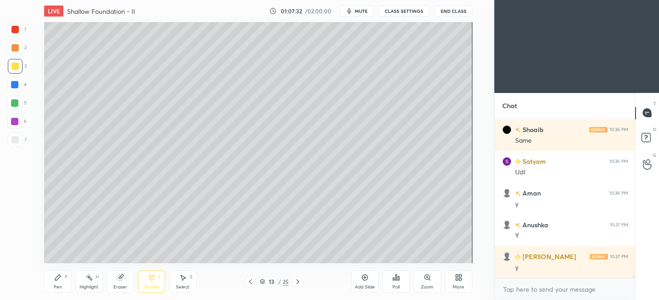
scroll to position [6766, 0]
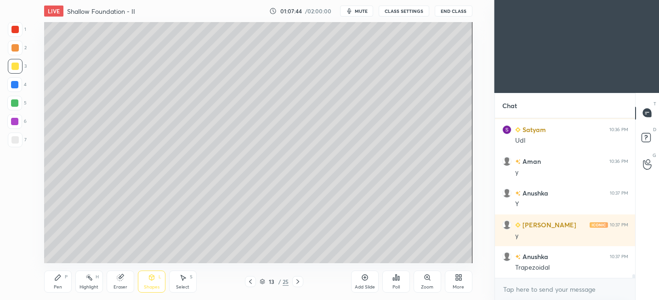
drag, startPoint x: 149, startPoint y: 287, endPoint x: 151, endPoint y: 280, distance: 7.1
click at [148, 286] on div "Shapes" at bounding box center [152, 287] width 16 height 5
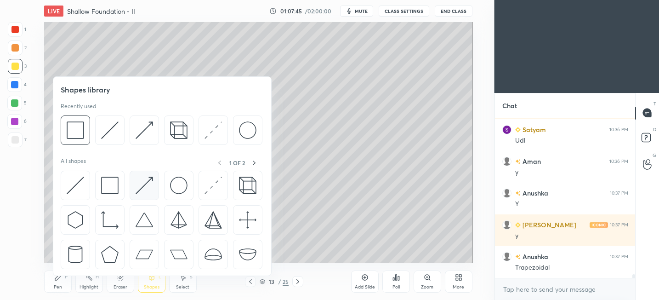
click at [147, 194] on img at bounding box center [144, 185] width 17 height 17
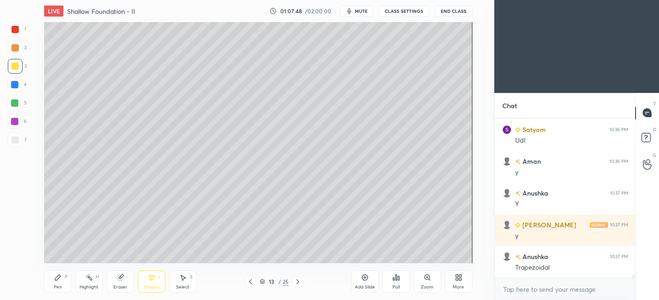
drag, startPoint x: 60, startPoint y: 281, endPoint x: 69, endPoint y: 272, distance: 13.3
click at [60, 281] on div "Pen P" at bounding box center [58, 281] width 28 height 22
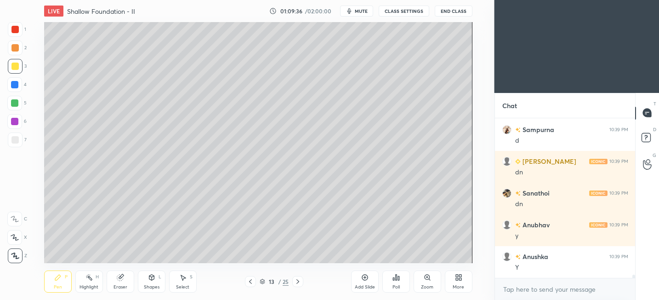
scroll to position [7527, 0]
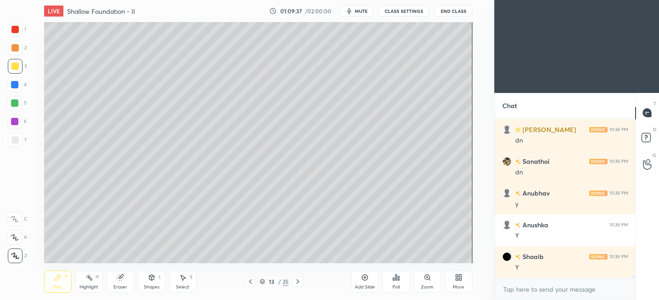
click at [369, 281] on div "Add Slide" at bounding box center [365, 281] width 28 height 22
click at [16, 139] on div at bounding box center [14, 139] width 7 height 7
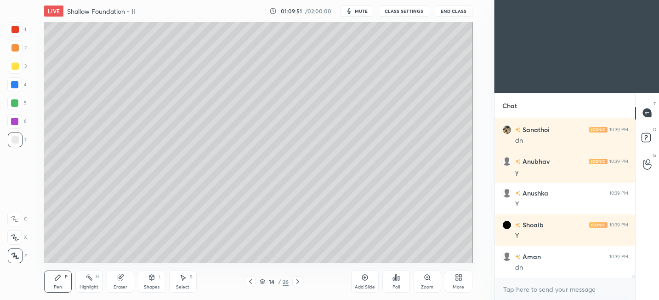
click at [155, 280] on icon at bounding box center [151, 277] width 7 height 7
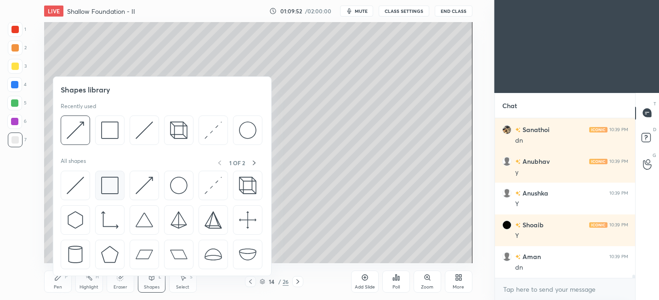
click at [115, 186] on img at bounding box center [109, 185] width 17 height 17
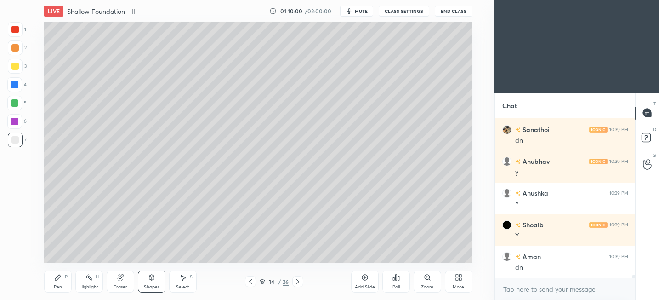
click at [154, 283] on div "Shapes L" at bounding box center [152, 281] width 28 height 22
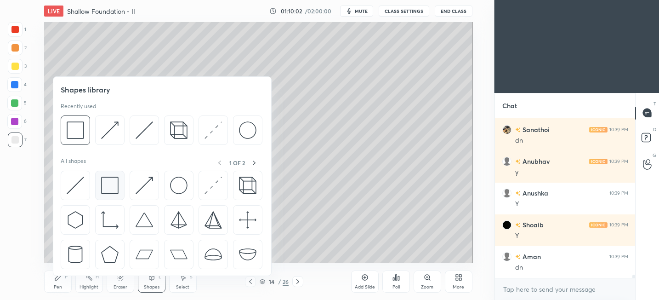
click at [103, 188] on img at bounding box center [109, 185] width 17 height 17
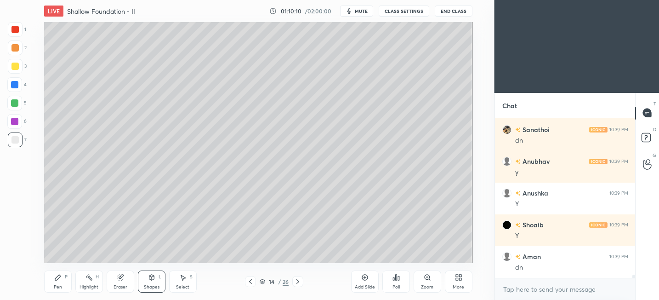
click at [158, 279] on div "Shapes L" at bounding box center [152, 281] width 28 height 22
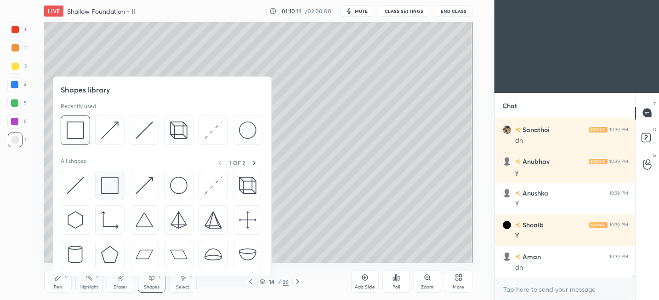
click at [111, 193] on img at bounding box center [109, 185] width 17 height 17
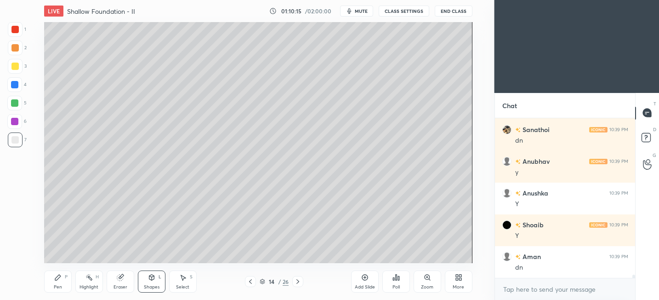
drag, startPoint x: 63, startPoint y: 285, endPoint x: 64, endPoint y: 280, distance: 5.2
click at [63, 285] on div "Pen P" at bounding box center [58, 281] width 28 height 22
click at [158, 280] on div "Shapes L" at bounding box center [152, 281] width 28 height 22
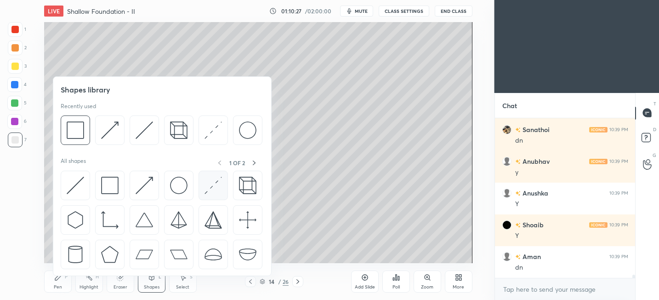
click at [216, 184] on img at bounding box center [213, 185] width 17 height 17
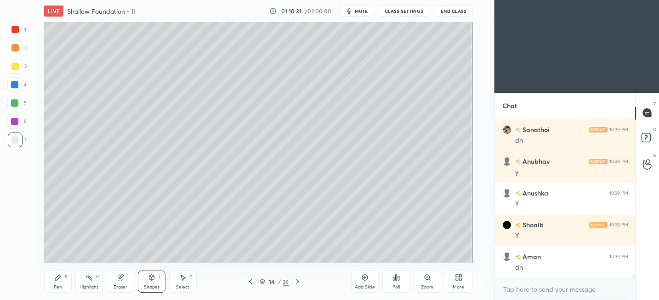
drag, startPoint x: 19, startPoint y: 103, endPoint x: 43, endPoint y: 103, distance: 23.4
click at [19, 103] on div at bounding box center [14, 103] width 15 height 15
click at [158, 279] on div "Shapes L" at bounding box center [152, 281] width 28 height 22
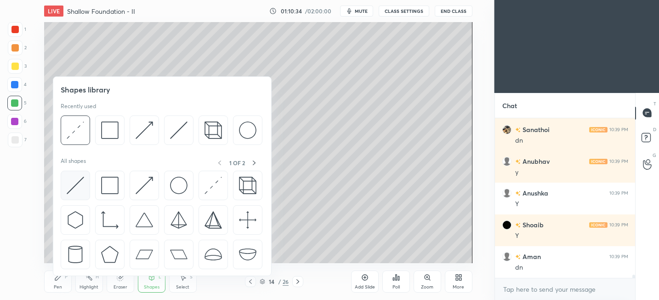
click at [84, 188] on div at bounding box center [75, 185] width 29 height 29
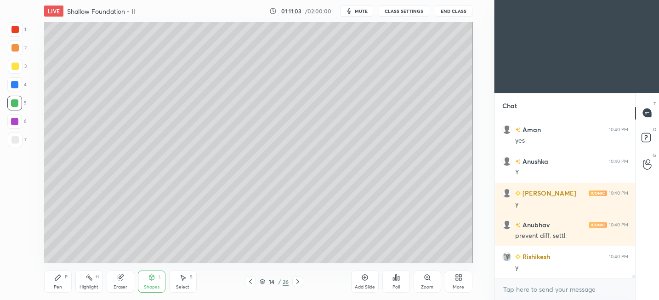
scroll to position [7749, 0]
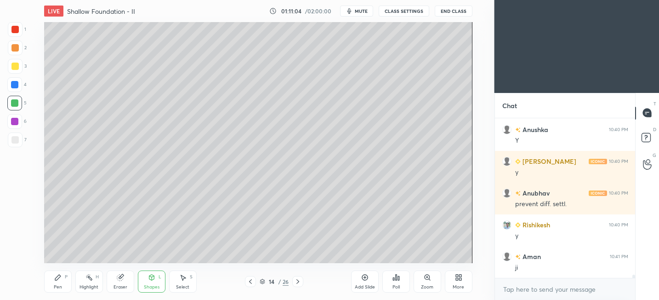
drag, startPoint x: 48, startPoint y: 284, endPoint x: 52, endPoint y: 272, distance: 12.6
click at [48, 284] on div "Pen P" at bounding box center [58, 281] width 28 height 22
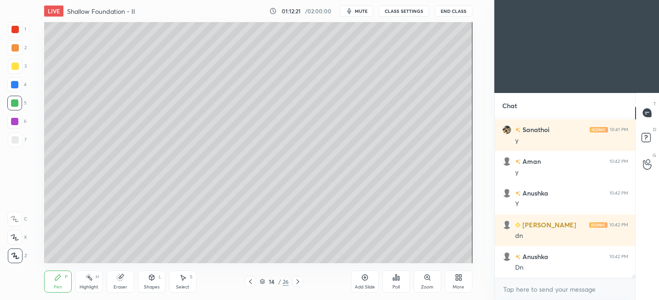
scroll to position [8098, 0]
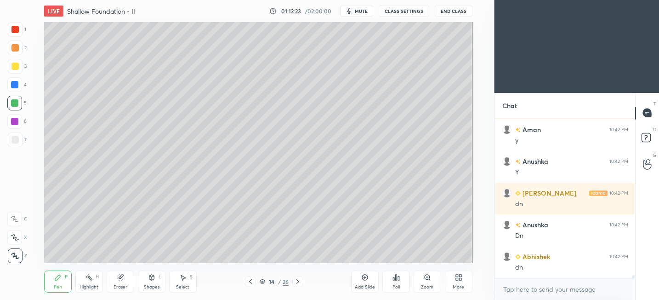
drag, startPoint x: 371, startPoint y: 283, endPoint x: 382, endPoint y: 269, distance: 17.4
click at [371, 285] on div "Add Slide" at bounding box center [365, 287] width 20 height 5
click at [16, 65] on div at bounding box center [14, 66] width 7 height 7
click at [145, 282] on div "Shapes L" at bounding box center [152, 281] width 28 height 22
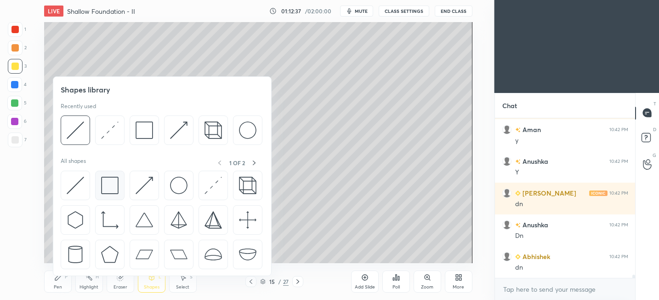
click at [108, 186] on img at bounding box center [109, 185] width 17 height 17
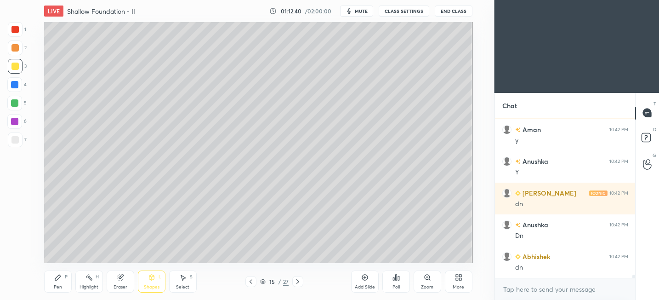
click at [156, 289] on div "Shapes" at bounding box center [152, 287] width 16 height 5
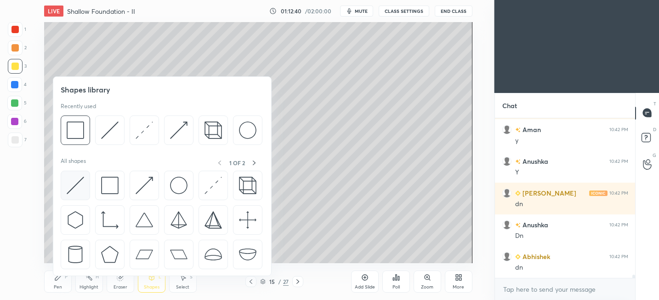
click at [77, 188] on img at bounding box center [75, 185] width 17 height 17
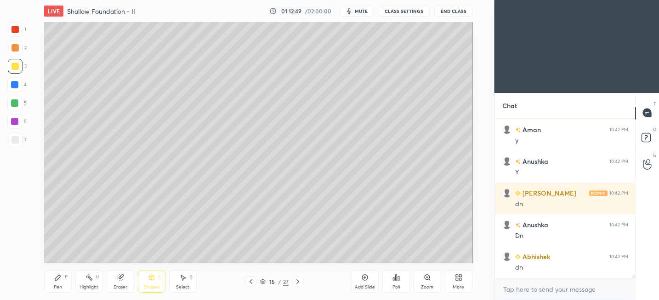
click at [156, 285] on div "Shapes" at bounding box center [152, 287] width 16 height 5
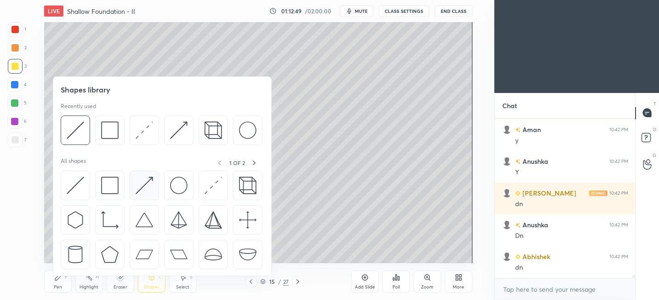
click at [145, 190] on img at bounding box center [144, 185] width 17 height 17
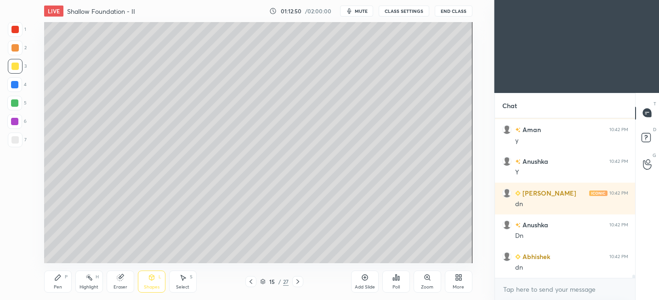
scroll to position [8130, 0]
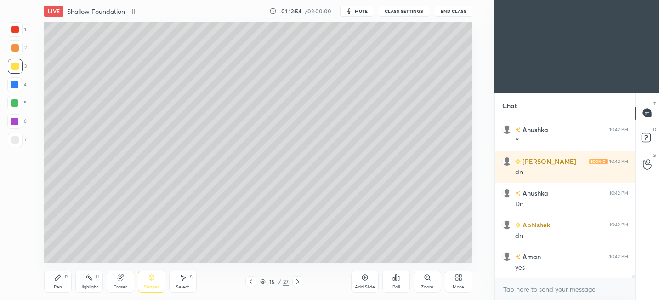
click at [57, 285] on div "Pen" at bounding box center [58, 287] width 8 height 5
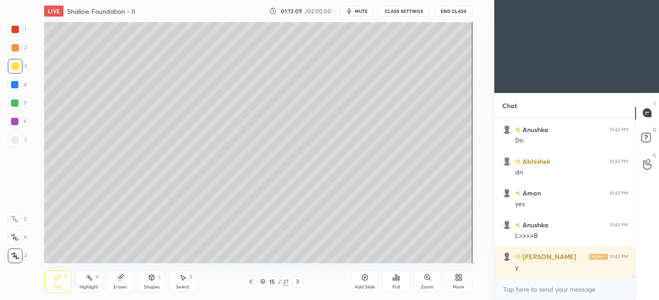
scroll to position [8225, 0]
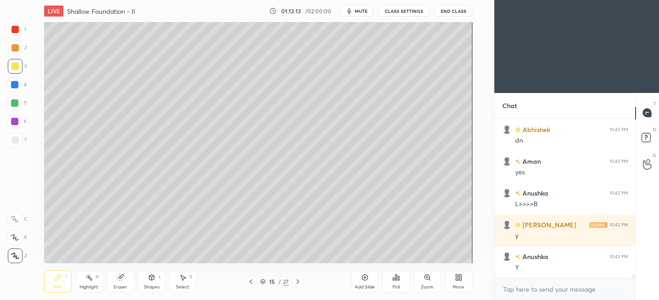
click at [370, 281] on div "Add Slide" at bounding box center [365, 281] width 28 height 22
drag, startPoint x: 152, startPoint y: 285, endPoint x: 154, endPoint y: 279, distance: 6.7
click at [152, 285] on div "Shapes" at bounding box center [152, 287] width 16 height 5
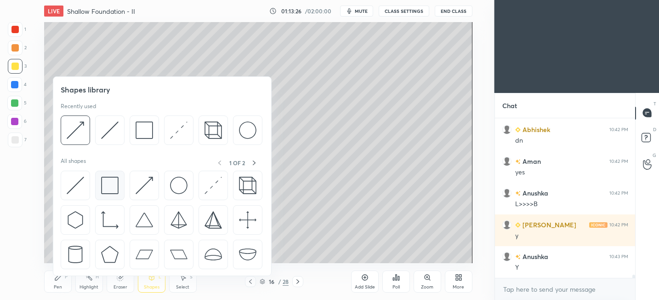
click at [120, 189] on div at bounding box center [109, 185] width 29 height 29
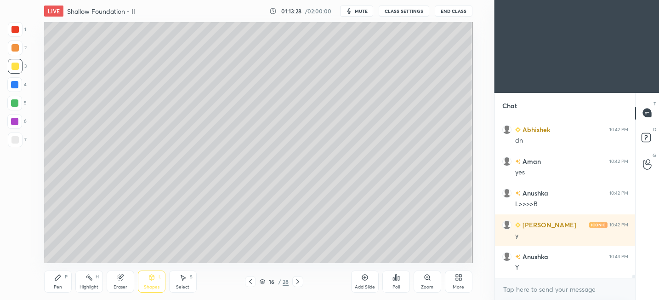
click at [146, 276] on div "Shapes L" at bounding box center [152, 281] width 28 height 22
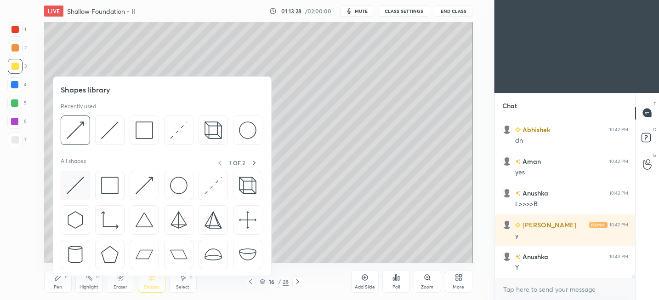
click at [78, 185] on img at bounding box center [75, 185] width 17 height 17
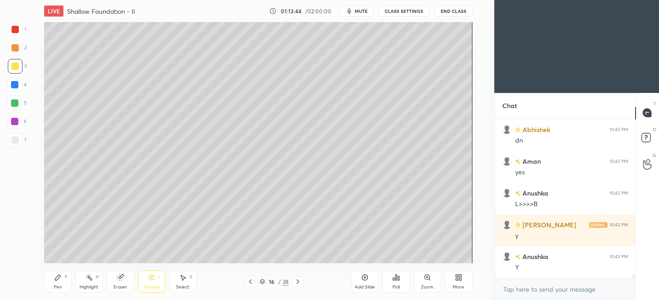
scroll to position [8257, 0]
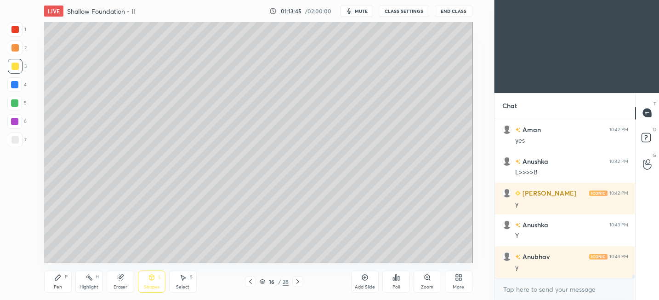
drag, startPoint x: 95, startPoint y: 279, endPoint x: 103, endPoint y: 273, distance: 10.2
click at [95, 279] on div "Highlight H" at bounding box center [89, 281] width 28 height 22
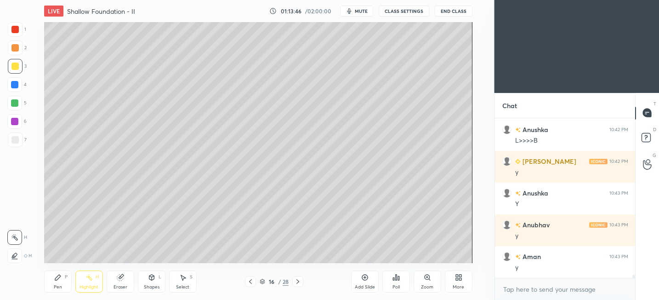
drag, startPoint x: 110, startPoint y: 284, endPoint x: 108, endPoint y: 276, distance: 7.7
click at [110, 284] on div "Eraser" at bounding box center [121, 281] width 28 height 22
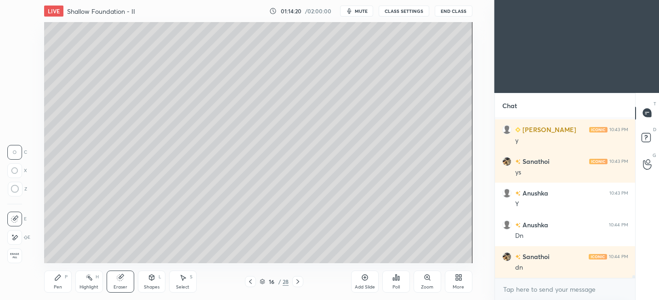
scroll to position [8479, 0]
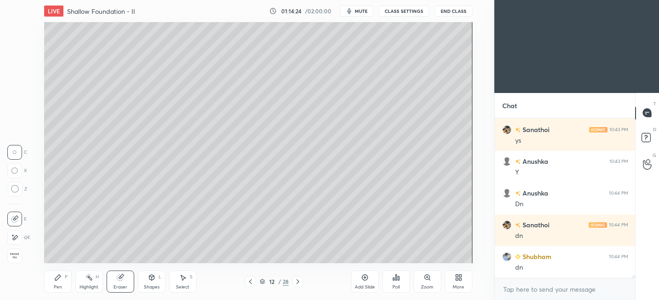
click at [155, 281] on div "Shapes L" at bounding box center [152, 281] width 28 height 22
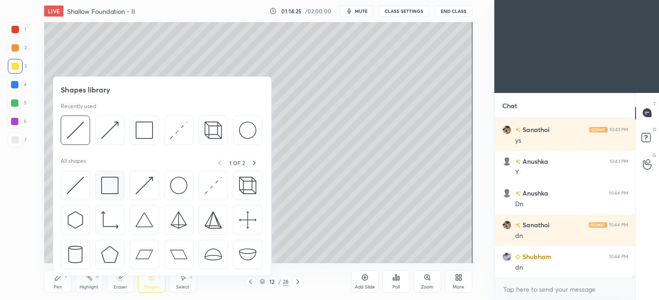
click at [114, 177] on img at bounding box center [109, 185] width 17 height 17
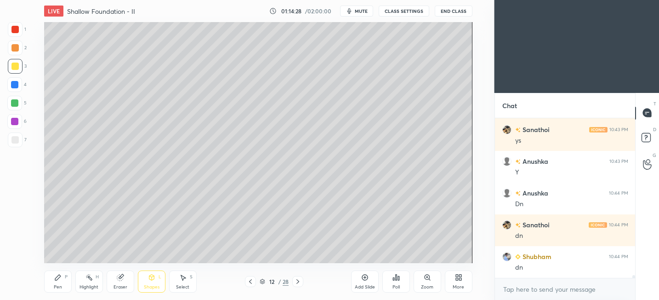
click at [152, 289] on div "Shapes L" at bounding box center [152, 281] width 28 height 22
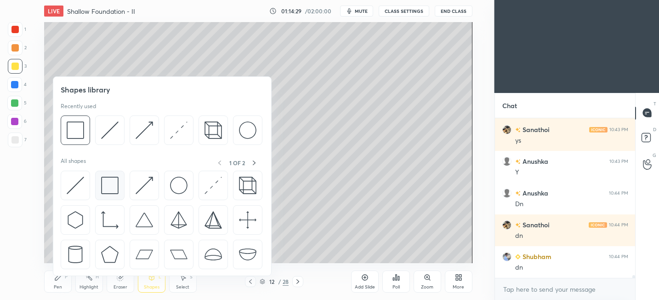
click at [103, 189] on img at bounding box center [109, 185] width 17 height 17
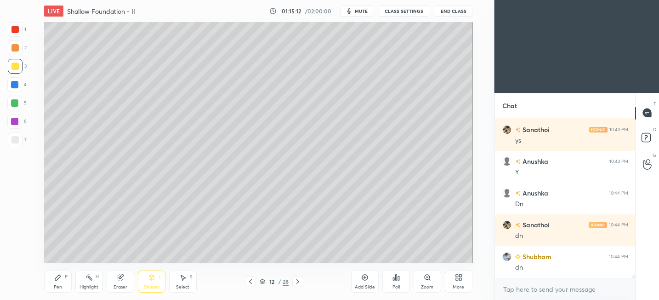
click at [66, 291] on div "Pen P" at bounding box center [58, 281] width 28 height 22
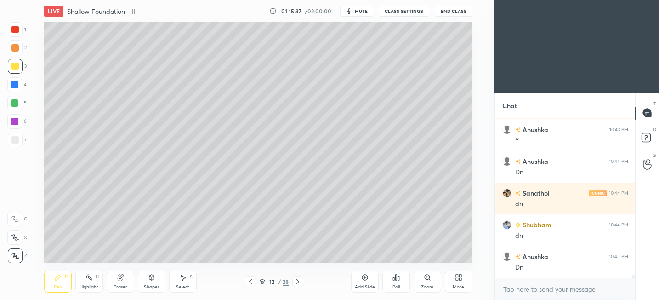
scroll to position [8542, 0]
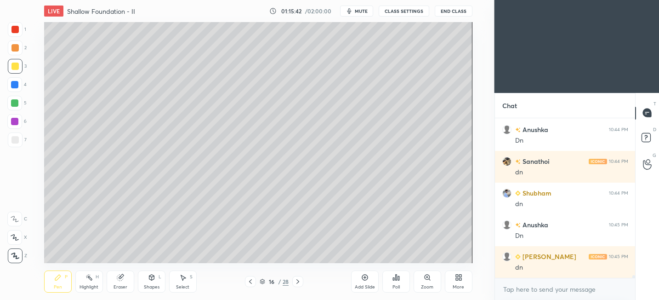
click at [367, 283] on div "Add Slide" at bounding box center [365, 281] width 28 height 22
click at [19, 143] on div at bounding box center [15, 139] width 15 height 15
click at [152, 276] on icon at bounding box center [151, 277] width 7 height 7
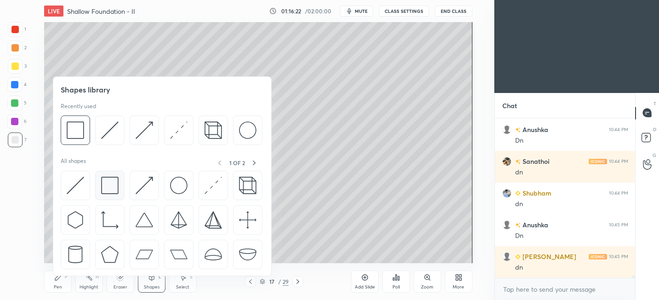
click at [111, 187] on img at bounding box center [109, 185] width 17 height 17
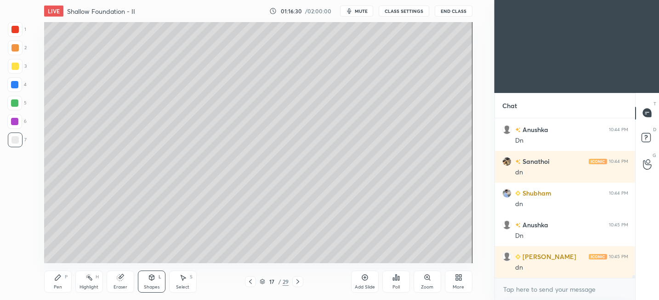
drag, startPoint x: 19, startPoint y: 69, endPoint x: 29, endPoint y: 70, distance: 9.3
click at [19, 69] on div at bounding box center [15, 66] width 15 height 15
drag, startPoint x: 56, startPoint y: 283, endPoint x: 60, endPoint y: 273, distance: 10.5
click at [56, 282] on div "Pen P" at bounding box center [58, 281] width 28 height 22
click at [154, 278] on icon at bounding box center [151, 277] width 7 height 7
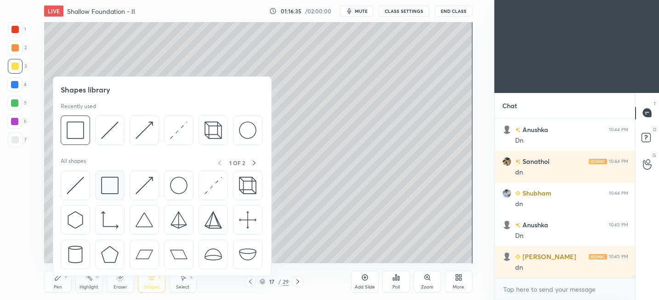
click at [113, 190] on img at bounding box center [109, 185] width 17 height 17
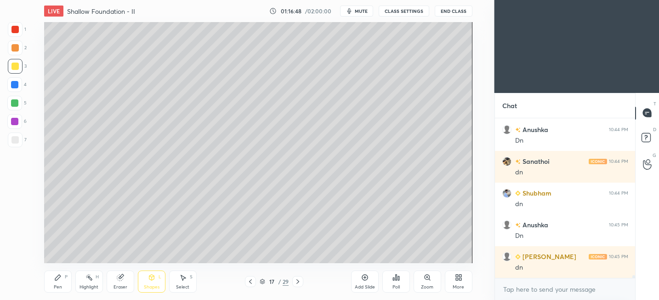
click at [183, 279] on icon at bounding box center [183, 278] width 5 height 6
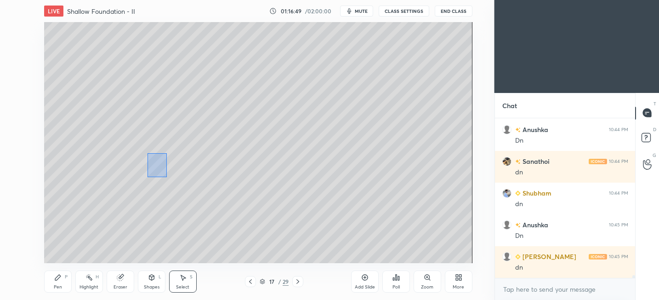
drag, startPoint x: 148, startPoint y: 153, endPoint x: 167, endPoint y: 176, distance: 30.7
click at [169, 181] on div "0 ° Undo Copy Paste here Duplicate Duplicate to new slide Delete" at bounding box center [258, 142] width 428 height 241
click at [164, 169] on div "0 ° Undo Copy Paste here Duplicate Duplicate to new slide Delete" at bounding box center [258, 142] width 428 height 241
drag, startPoint x: 227, startPoint y: 179, endPoint x: 240, endPoint y: 178, distance: 12.9
click at [241, 180] on div at bounding box center [243, 181] width 4 height 4
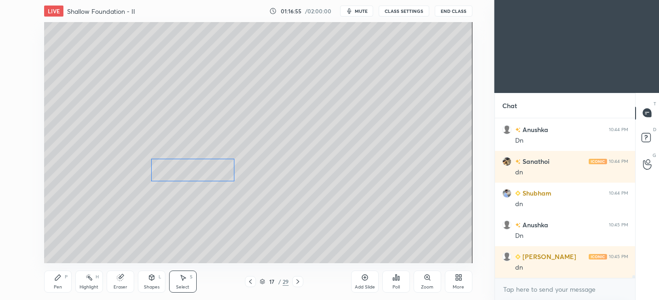
click at [211, 175] on div "0 ° Undo Copy Paste here Duplicate Duplicate to new slide Delete" at bounding box center [258, 142] width 428 height 241
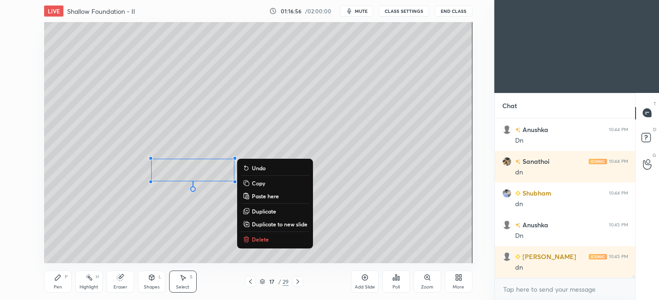
click at [348, 218] on div "0 ° Undo Copy Paste here Duplicate Duplicate to new slide Delete" at bounding box center [258, 142] width 428 height 241
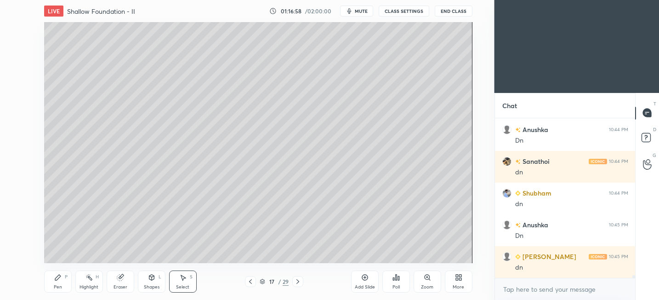
drag, startPoint x: 149, startPoint y: 285, endPoint x: 153, endPoint y: 276, distance: 9.5
click at [149, 285] on div "Shapes" at bounding box center [152, 287] width 16 height 5
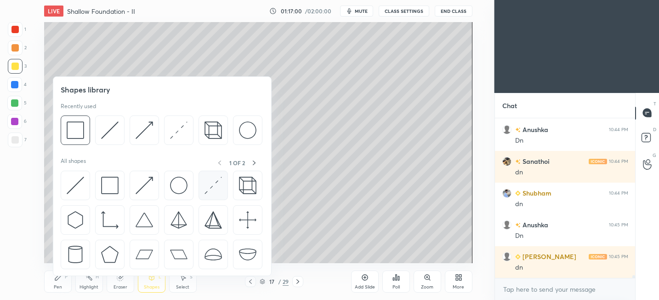
click at [215, 181] on img at bounding box center [213, 185] width 17 height 17
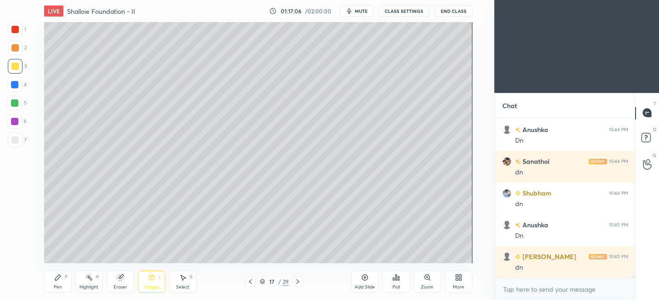
click at [151, 279] on div "Shapes L" at bounding box center [152, 281] width 28 height 22
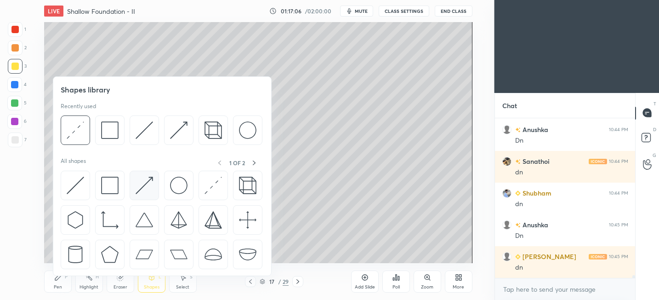
click at [147, 188] on img at bounding box center [144, 185] width 17 height 17
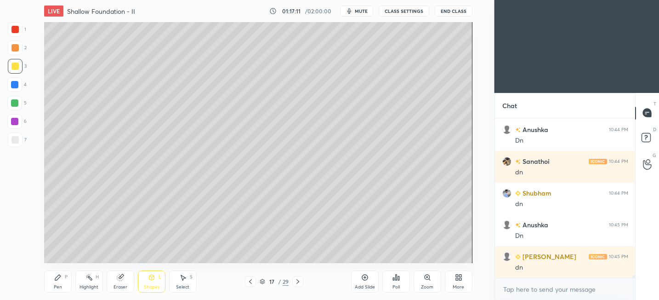
click at [71, 283] on div "Pen P" at bounding box center [58, 281] width 28 height 22
click at [158, 277] on div "Shapes L" at bounding box center [152, 281] width 28 height 22
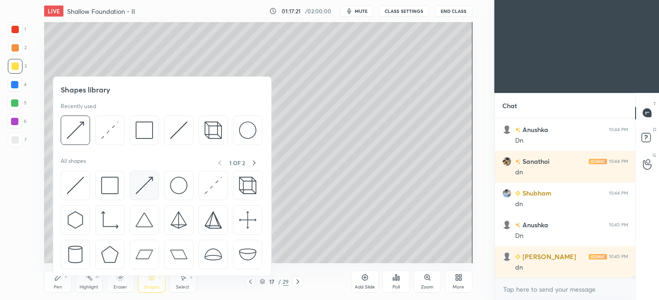
click at [143, 188] on img at bounding box center [144, 185] width 17 height 17
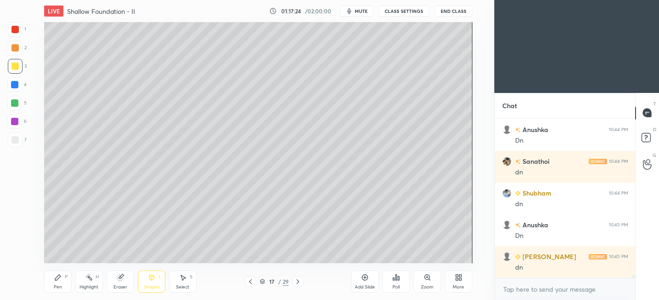
click at [57, 278] on icon at bounding box center [57, 277] width 7 height 7
click at [154, 281] on div "Shapes L" at bounding box center [152, 281] width 28 height 22
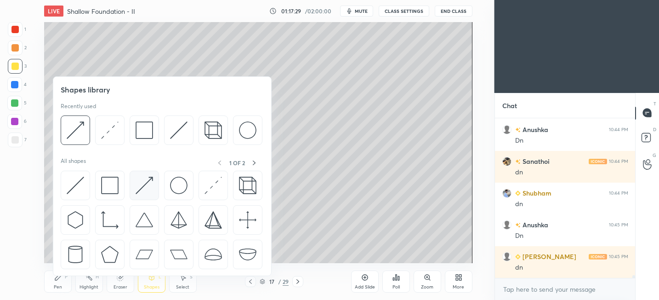
click at [148, 187] on img at bounding box center [144, 185] width 17 height 17
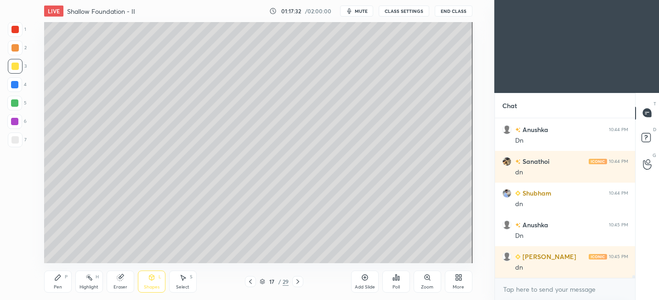
click at [57, 278] on icon at bounding box center [58, 277] width 6 height 6
click at [59, 281] on div "Pen P" at bounding box center [58, 281] width 28 height 22
drag, startPoint x: 17, startPoint y: 143, endPoint x: 30, endPoint y: 135, distance: 15.7
click at [17, 143] on div at bounding box center [15, 139] width 15 height 15
click at [356, 257] on div "LIVE Shallow Foundation - II 01:18:42 / 02:00:00 mute CLASS SETTINGS End Class …" at bounding box center [258, 150] width 458 height 300
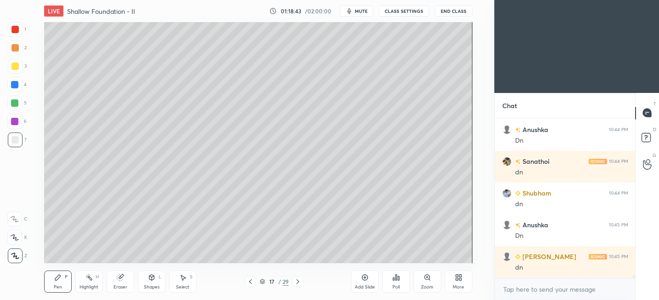
click at [358, 257] on div "Add Slide Poll Zoom More" at bounding box center [411, 281] width 121 height 51
click at [355, 257] on div "LIVE Shallow Foundation - II 01:18:44 / 02:00:00 mute CLASS SETTINGS End Class …" at bounding box center [258, 150] width 458 height 300
click at [368, 257] on div "LIVE Shallow Foundation - II 01:18:46 / 02:00:00 mute CLASS SETTINGS End Class …" at bounding box center [258, 150] width 458 height 300
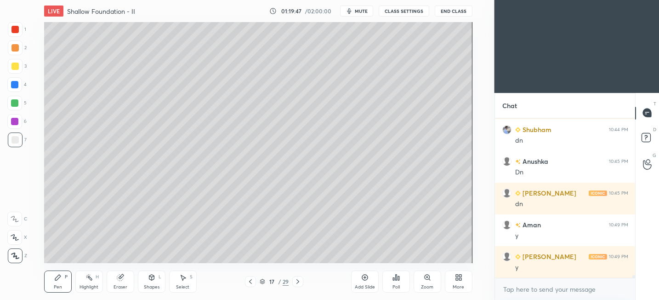
scroll to position [8638, 0]
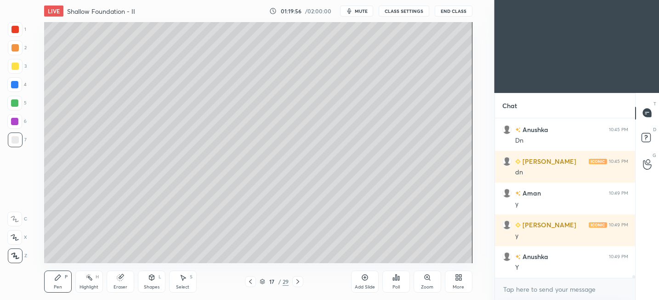
click at [148, 281] on div "Shapes L" at bounding box center [152, 281] width 28 height 22
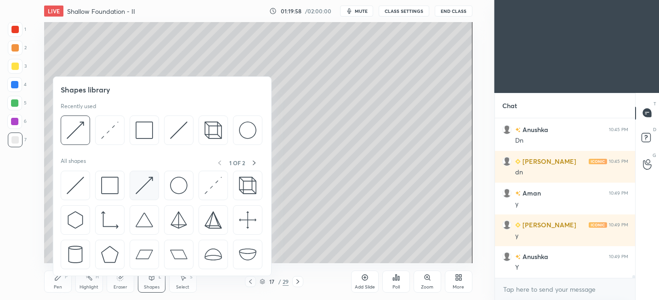
click at [137, 184] on img at bounding box center [144, 185] width 17 height 17
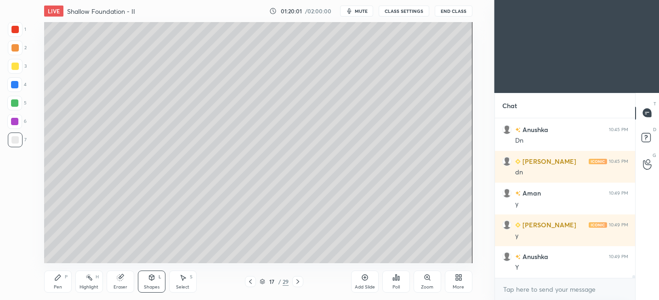
drag, startPoint x: 60, startPoint y: 278, endPoint x: 64, endPoint y: 268, distance: 10.9
click at [60, 278] on icon at bounding box center [57, 277] width 7 height 7
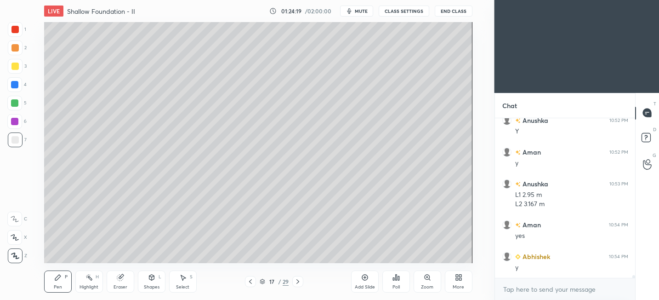
scroll to position [9313, 0]
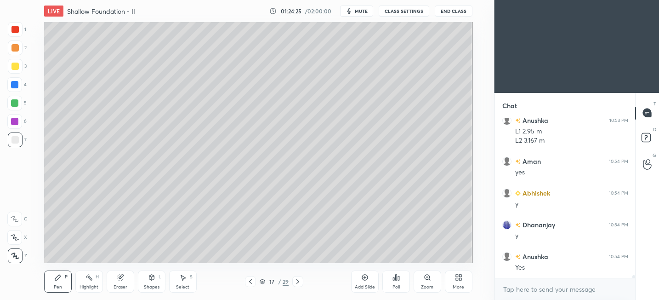
click at [366, 279] on icon at bounding box center [364, 277] width 7 height 7
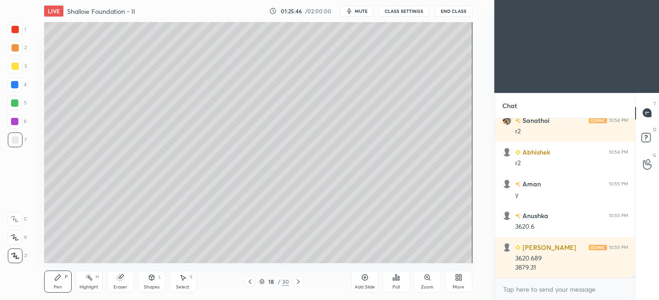
scroll to position [9544, 0]
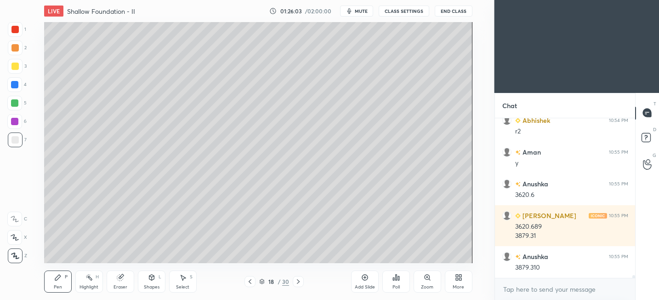
click at [131, 281] on div "Eraser" at bounding box center [121, 281] width 28 height 22
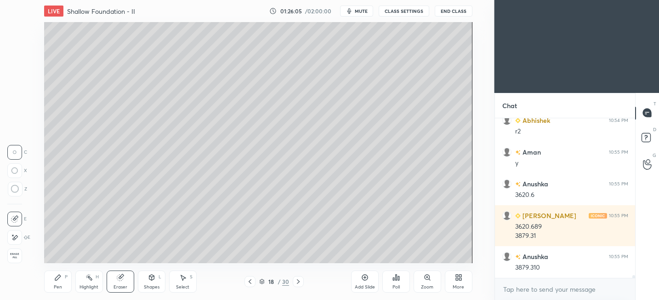
click at [59, 279] on icon at bounding box center [57, 277] width 7 height 7
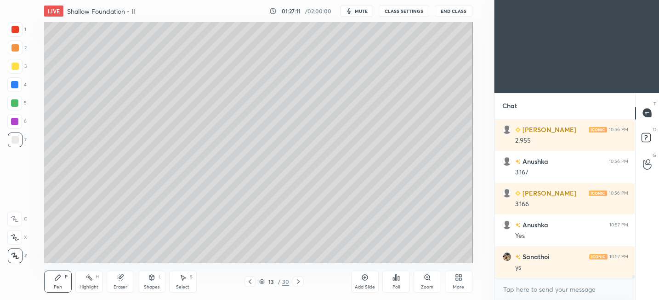
scroll to position [9766, 0]
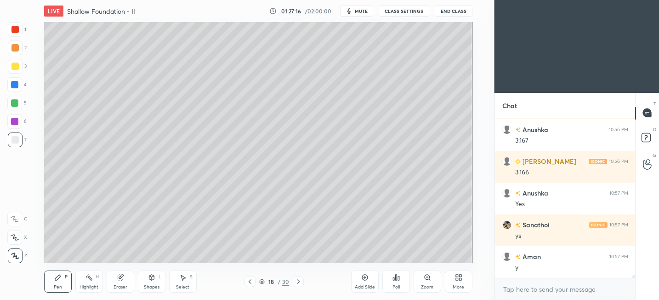
click at [374, 279] on div "Add Slide" at bounding box center [365, 281] width 28 height 22
click at [12, 67] on div at bounding box center [14, 66] width 7 height 7
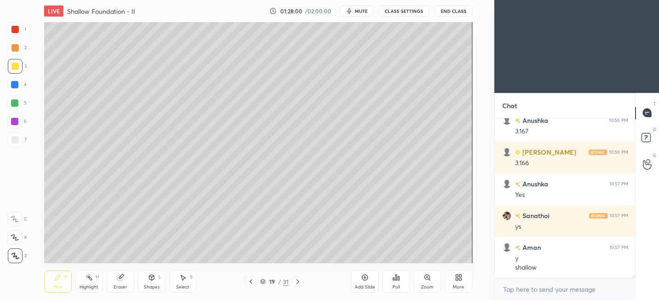
click at [146, 278] on div "Shapes L" at bounding box center [152, 281] width 28 height 22
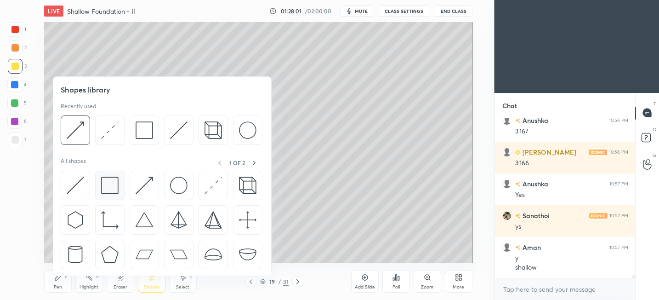
click at [106, 186] on img at bounding box center [109, 185] width 17 height 17
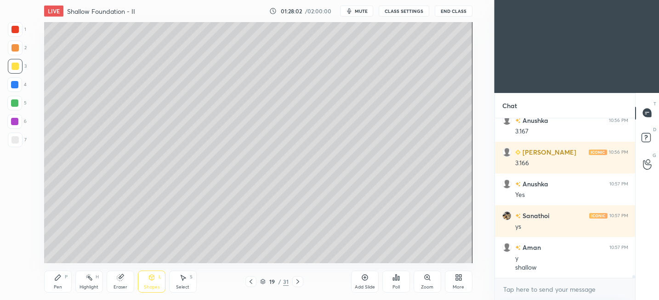
scroll to position [9807, 0]
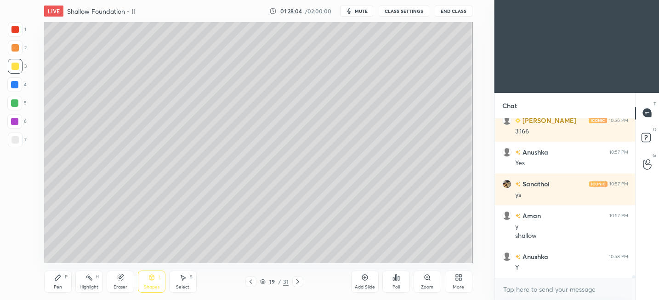
click at [58, 276] on icon at bounding box center [58, 277] width 6 height 6
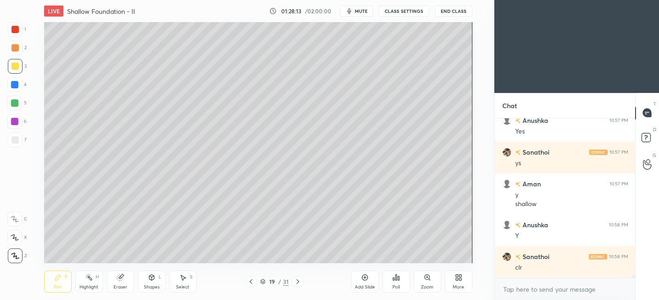
click at [17, 138] on div at bounding box center [14, 139] width 7 height 7
click at [17, 72] on div at bounding box center [15, 66] width 15 height 15
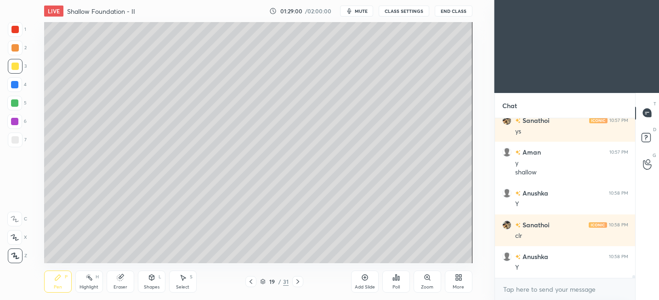
click at [19, 145] on div at bounding box center [15, 139] width 15 height 15
drag, startPoint x: 120, startPoint y: 280, endPoint x: 126, endPoint y: 275, distance: 8.6
click at [120, 280] on icon at bounding box center [120, 277] width 7 height 7
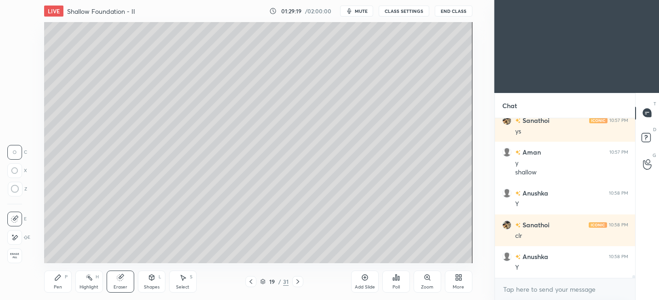
click at [60, 285] on div "Pen" at bounding box center [58, 287] width 8 height 5
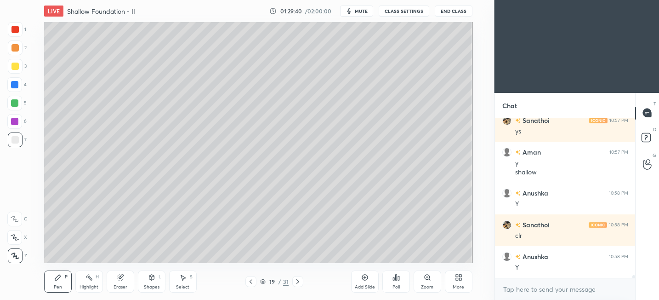
click at [356, 257] on div "LIVE Shallow Foundation - II 01:29:40 / 02:00:00 mute CLASS SETTINGS End Class …" at bounding box center [258, 150] width 458 height 300
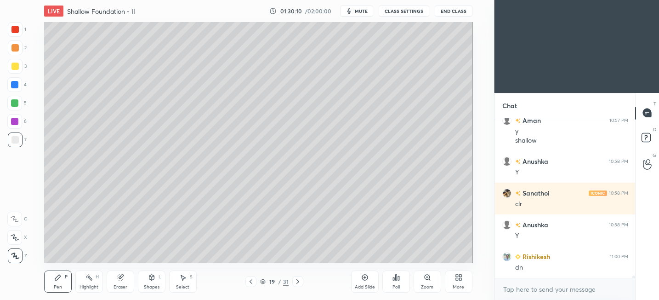
scroll to position [9934, 0]
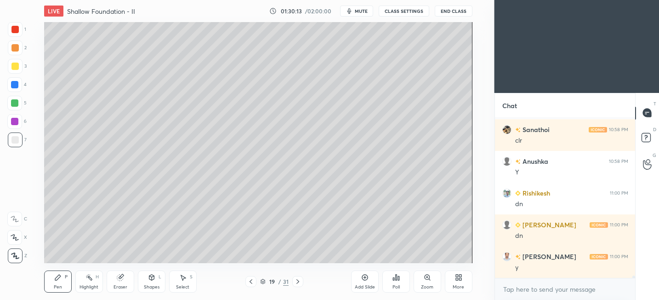
click at [368, 281] on div "Add Slide" at bounding box center [365, 281] width 28 height 22
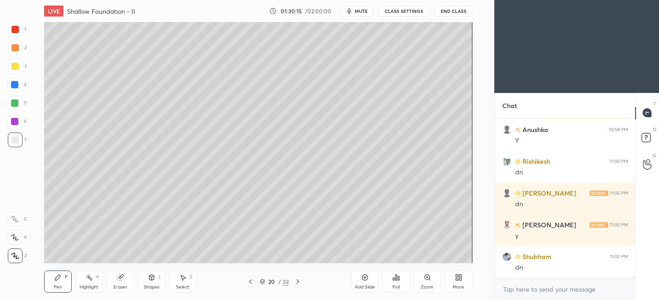
drag, startPoint x: 15, startPoint y: 64, endPoint x: 40, endPoint y: 60, distance: 25.1
click at [14, 64] on div at bounding box center [14, 66] width 7 height 7
click at [142, 282] on div "Shapes L" at bounding box center [152, 281] width 28 height 22
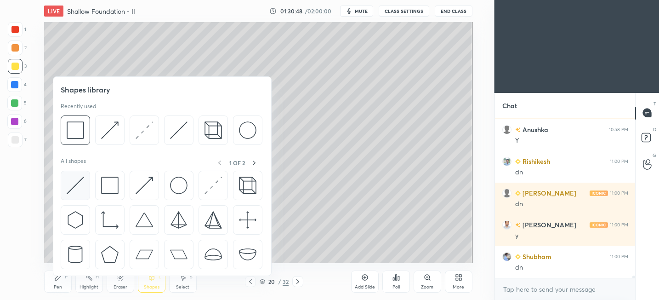
click at [77, 187] on img at bounding box center [75, 185] width 17 height 17
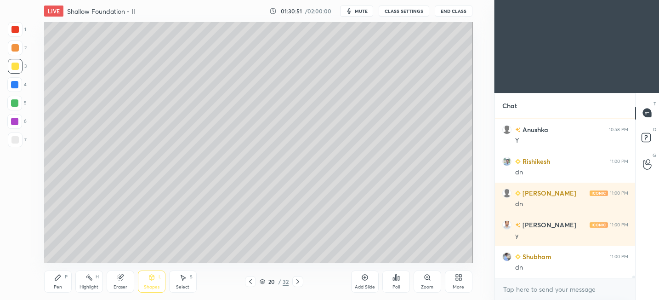
drag, startPoint x: 57, startPoint y: 277, endPoint x: 63, endPoint y: 274, distance: 6.6
click at [57, 277] on icon at bounding box center [58, 277] width 6 height 6
click at [160, 279] on div "L" at bounding box center [160, 276] width 3 height 5
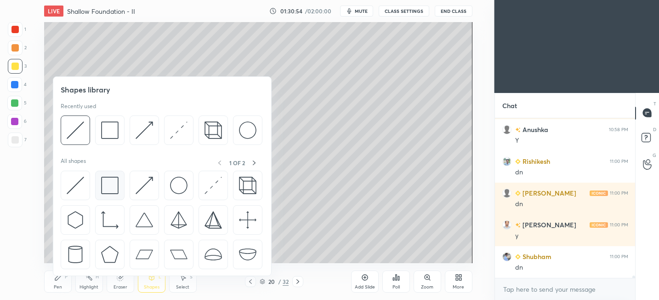
click at [113, 186] on img at bounding box center [109, 185] width 17 height 17
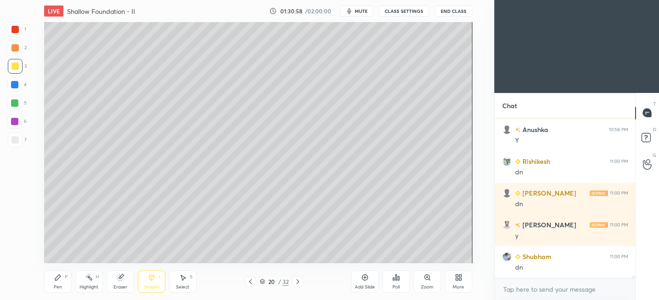
click at [158, 271] on div "Shapes L" at bounding box center [152, 281] width 28 height 22
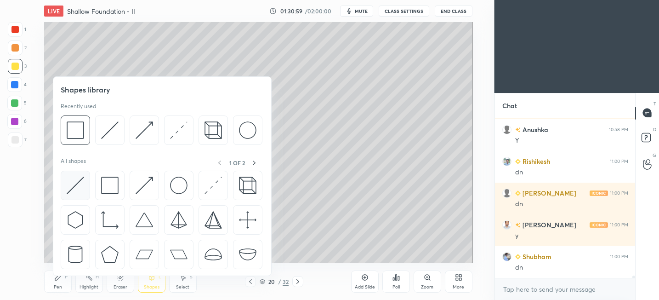
click at [80, 184] on img at bounding box center [75, 185] width 17 height 17
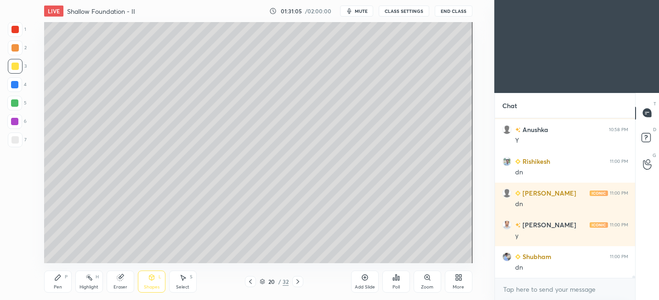
click at [51, 286] on div "Pen P" at bounding box center [58, 281] width 28 height 22
click at [15, 143] on div at bounding box center [14, 139] width 7 height 7
drag, startPoint x: 152, startPoint y: 283, endPoint x: 152, endPoint y: 277, distance: 6.0
click at [152, 282] on div "Shapes L" at bounding box center [152, 281] width 28 height 22
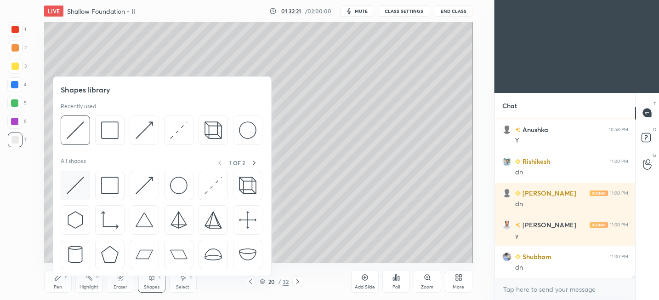
click at [73, 188] on img at bounding box center [75, 185] width 17 height 17
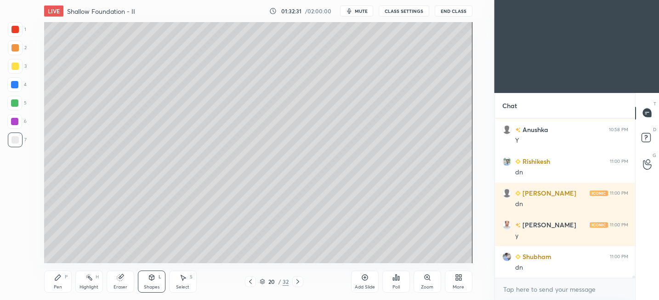
drag, startPoint x: 13, startPoint y: 69, endPoint x: 34, endPoint y: 71, distance: 20.8
click at [13, 69] on div at bounding box center [14, 66] width 7 height 7
click at [67, 285] on div "Pen P" at bounding box center [58, 281] width 28 height 22
drag, startPoint x: 16, startPoint y: 139, endPoint x: 27, endPoint y: 134, distance: 12.1
click at [16, 139] on div at bounding box center [14, 139] width 7 height 7
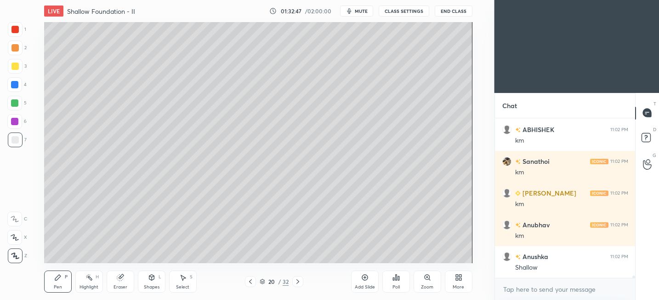
scroll to position [10251, 0]
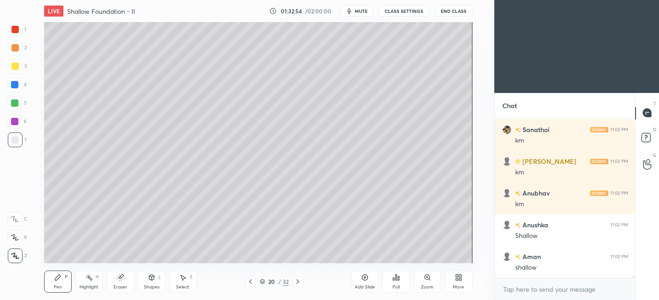
click at [13, 104] on div at bounding box center [14, 102] width 7 height 7
click at [153, 287] on div "Shapes" at bounding box center [152, 287] width 16 height 5
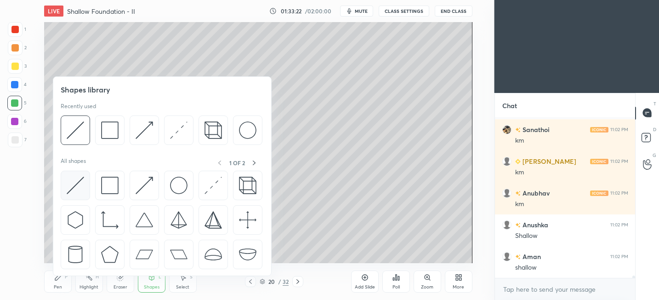
click at [81, 188] on img at bounding box center [75, 185] width 17 height 17
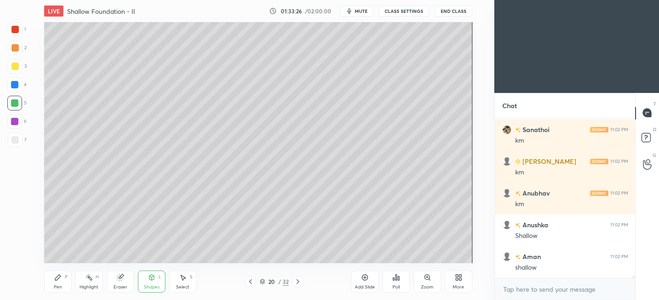
click at [54, 282] on div "Pen P" at bounding box center [58, 281] width 28 height 22
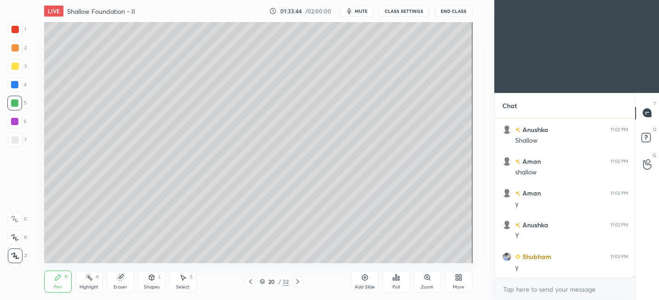
scroll to position [10378, 0]
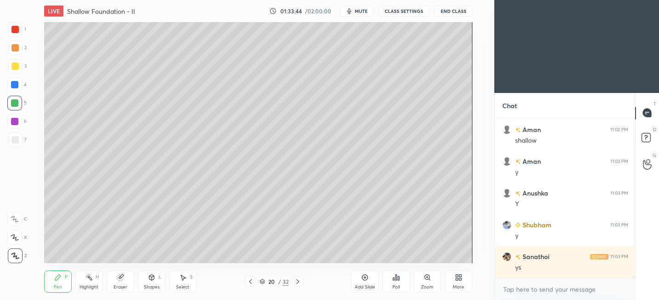
click at [15, 139] on div at bounding box center [14, 139] width 7 height 7
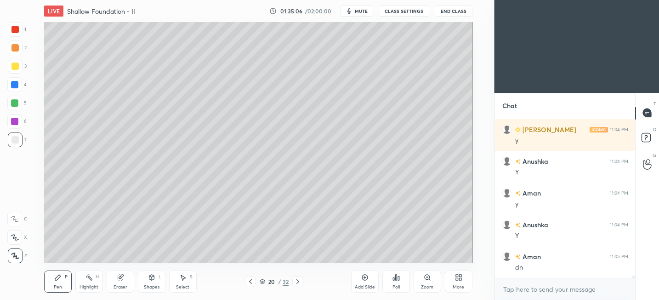
scroll to position [10600, 0]
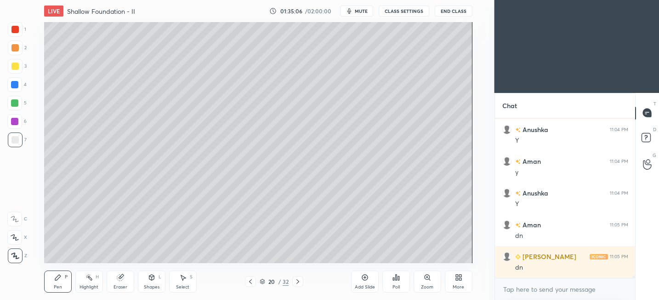
drag, startPoint x: 367, startPoint y: 282, endPoint x: 371, endPoint y: 280, distance: 5.0
click at [367, 283] on div "Add Slide" at bounding box center [365, 281] width 28 height 22
click at [148, 285] on div "Shapes" at bounding box center [152, 287] width 16 height 5
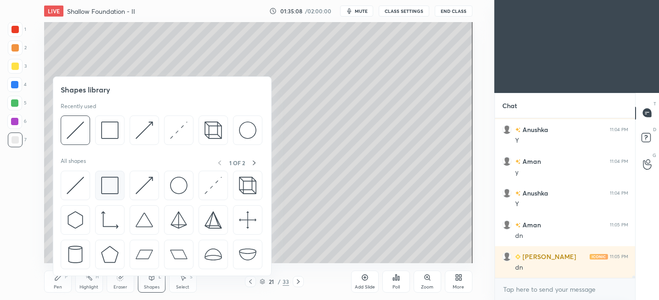
click at [103, 181] on img at bounding box center [109, 185] width 17 height 17
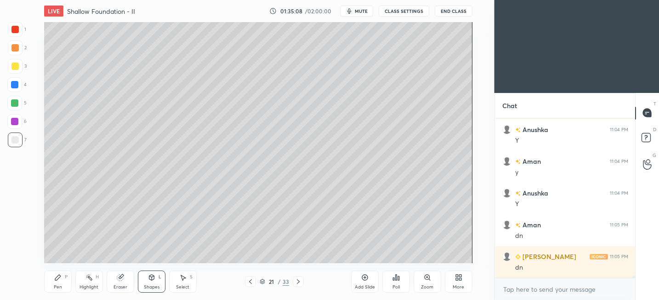
scroll to position [10632, 0]
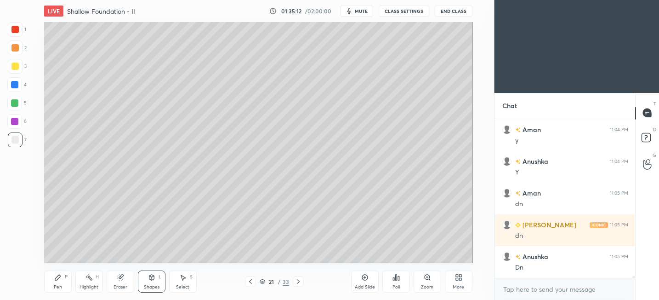
click at [141, 282] on div "Shapes L" at bounding box center [152, 281] width 28 height 22
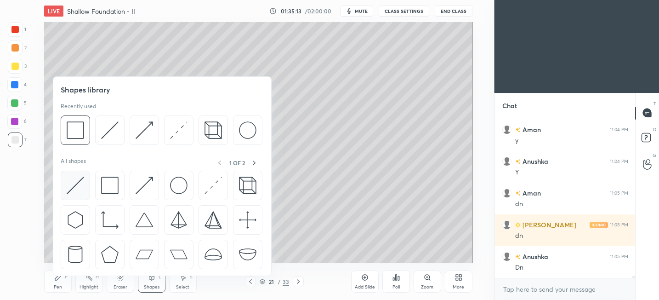
click at [69, 188] on img at bounding box center [75, 185] width 17 height 17
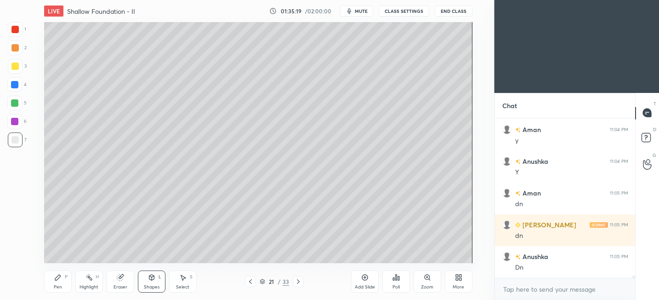
click at [54, 279] on icon at bounding box center [57, 277] width 7 height 7
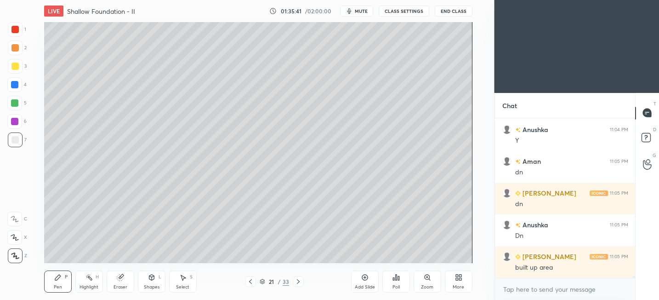
scroll to position [10695, 0]
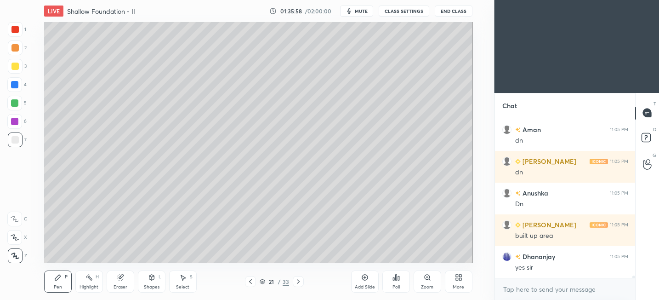
click at [154, 273] on div "Shapes L" at bounding box center [152, 281] width 28 height 22
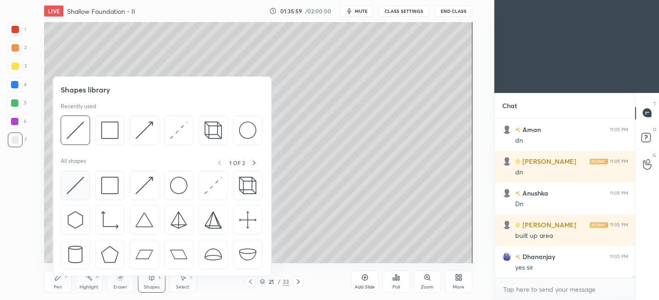
click at [74, 183] on img at bounding box center [75, 185] width 17 height 17
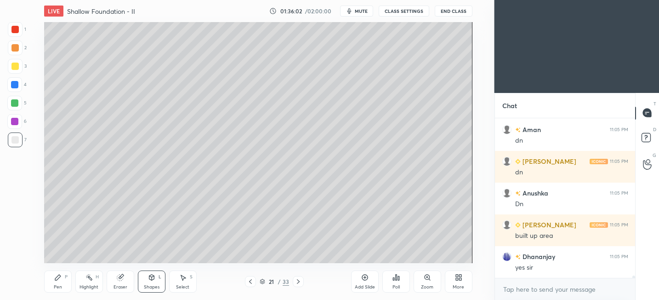
click at [55, 277] on icon at bounding box center [57, 277] width 7 height 7
click at [18, 68] on div at bounding box center [15, 66] width 15 height 15
drag, startPoint x: 124, startPoint y: 280, endPoint x: 128, endPoint y: 263, distance: 18.1
click at [125, 276] on div "Eraser" at bounding box center [121, 281] width 28 height 22
click at [13, 236] on icon at bounding box center [14, 238] width 7 height 8
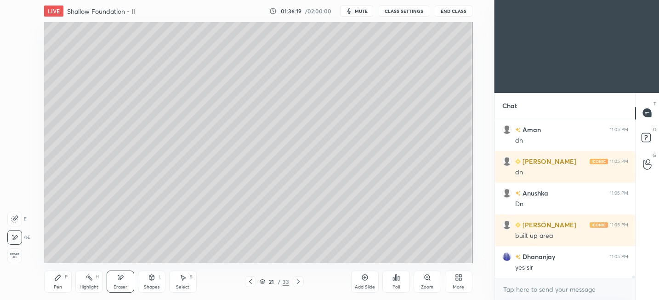
drag, startPoint x: 59, startPoint y: 281, endPoint x: 63, endPoint y: 269, distance: 12.4
click at [59, 281] on div "Pen P" at bounding box center [58, 281] width 28 height 22
drag, startPoint x: 146, startPoint y: 283, endPoint x: 144, endPoint y: 276, distance: 7.0
click at [145, 281] on div "Shapes L" at bounding box center [152, 281] width 28 height 22
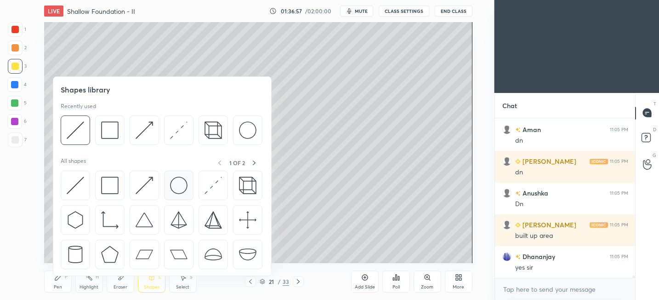
scroll to position [10727, 0]
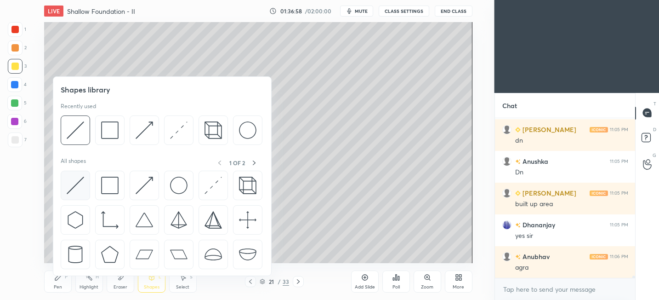
click at [84, 187] on div at bounding box center [75, 185] width 29 height 29
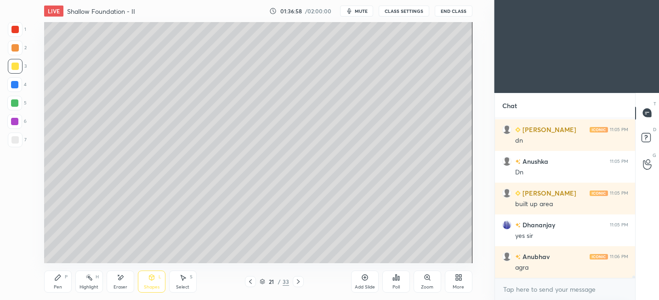
scroll to position [10759, 0]
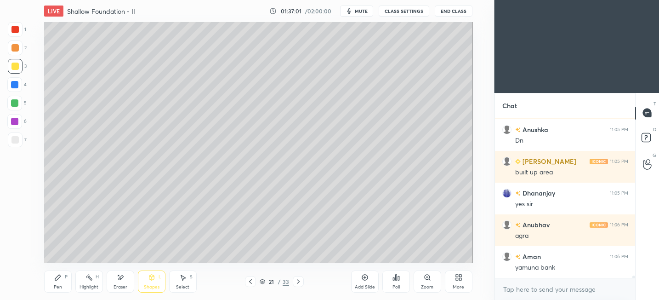
click at [51, 282] on div "Pen P" at bounding box center [58, 281] width 28 height 22
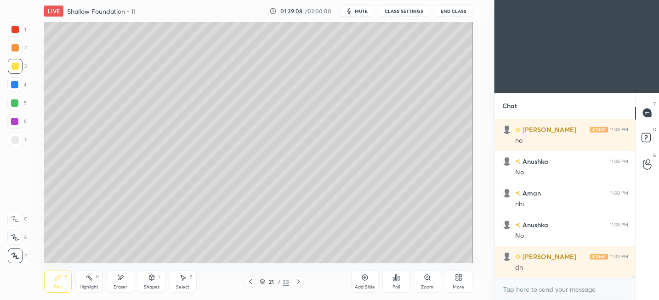
scroll to position [11266, 0]
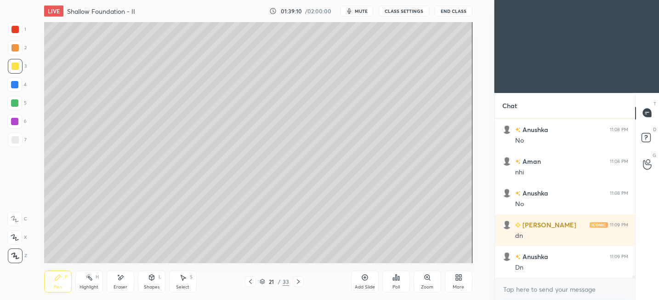
click at [367, 283] on div "Add Slide" at bounding box center [365, 281] width 28 height 22
click at [147, 281] on div "Shapes L" at bounding box center [152, 281] width 28 height 22
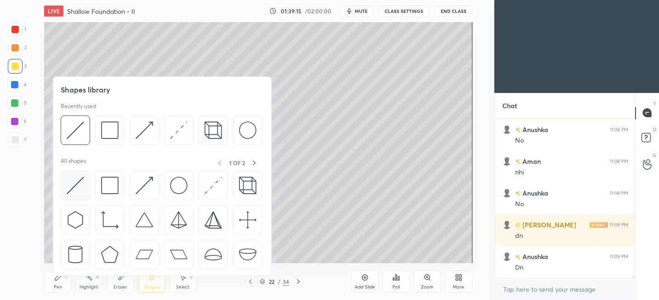
click at [76, 186] on img at bounding box center [75, 185] width 17 height 17
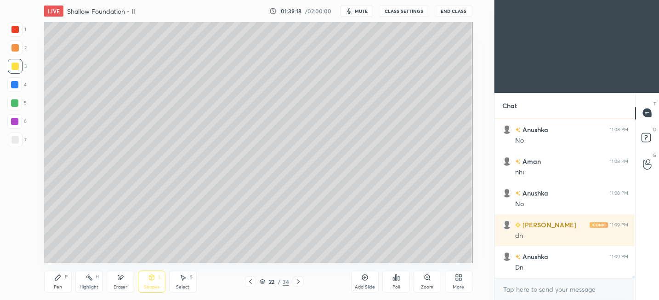
drag, startPoint x: 65, startPoint y: 280, endPoint x: 65, endPoint y: 263, distance: 17.0
click at [65, 279] on div "Pen P" at bounding box center [58, 281] width 28 height 22
drag, startPoint x: 15, startPoint y: 137, endPoint x: 40, endPoint y: 124, distance: 28.0
click at [15, 136] on div at bounding box center [14, 139] width 7 height 7
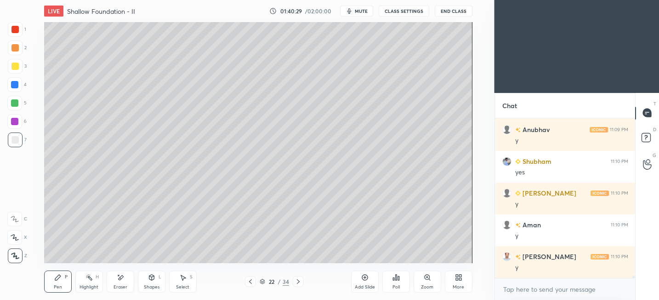
scroll to position [11488, 0]
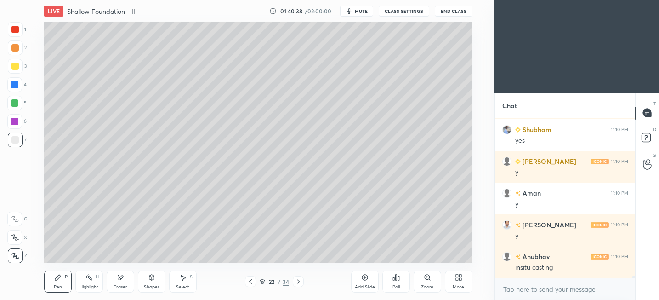
click at [152, 282] on div "Shapes L" at bounding box center [152, 281] width 28 height 22
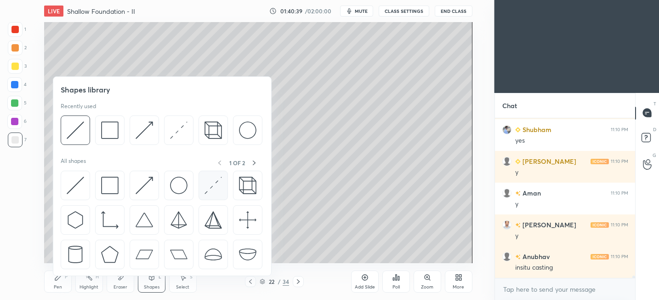
click at [215, 187] on img at bounding box center [213, 185] width 17 height 17
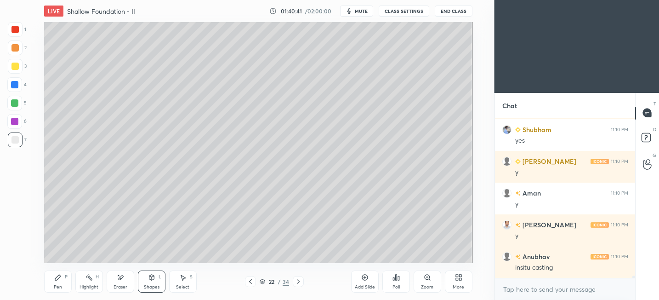
click at [61, 269] on div "Pen P Highlight H Eraser Shapes L Select S 22 / 34 Add Slide Poll Zoom More" at bounding box center [258, 281] width 428 height 37
drag, startPoint x: 59, startPoint y: 284, endPoint x: 70, endPoint y: 275, distance: 13.8
click at [59, 284] on div "Pen P" at bounding box center [58, 281] width 28 height 22
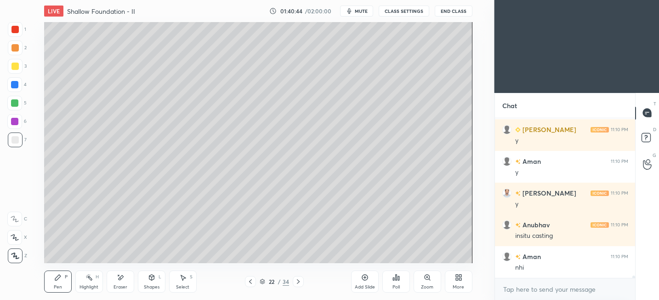
scroll to position [11552, 0]
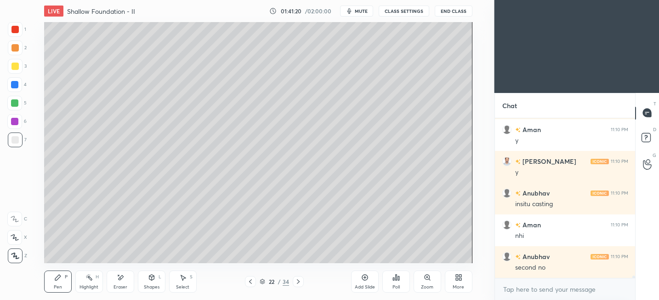
drag, startPoint x: 15, startPoint y: 67, endPoint x: 31, endPoint y: 68, distance: 16.6
click at [15, 66] on div at bounding box center [14, 66] width 7 height 7
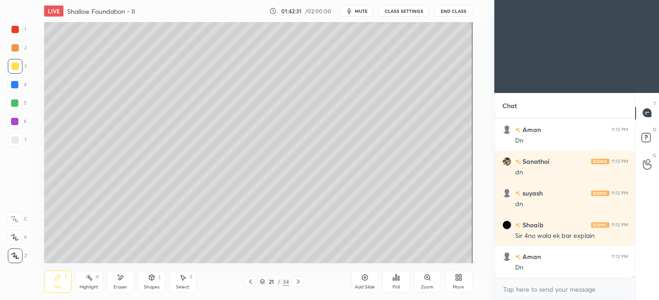
scroll to position [12123, 0]
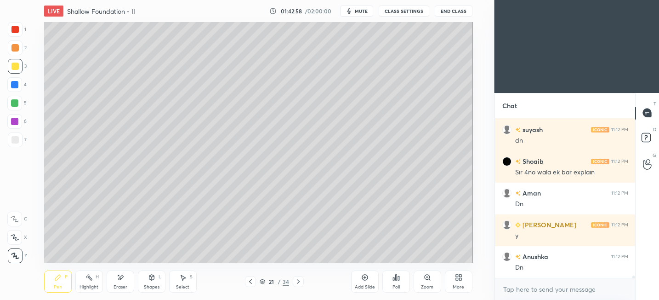
drag, startPoint x: 124, startPoint y: 277, endPoint x: 130, endPoint y: 267, distance: 11.6
click at [124, 276] on div "Eraser" at bounding box center [121, 281] width 28 height 22
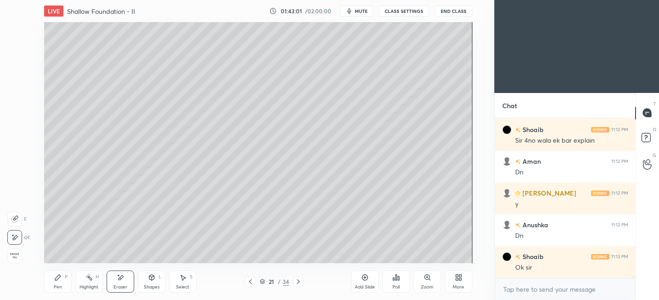
click at [61, 282] on div "Pen P" at bounding box center [58, 281] width 28 height 22
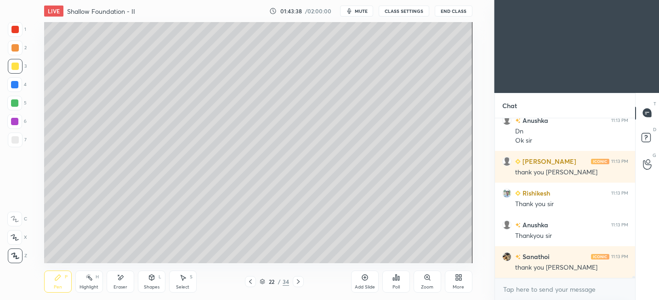
scroll to position [12490, 0]
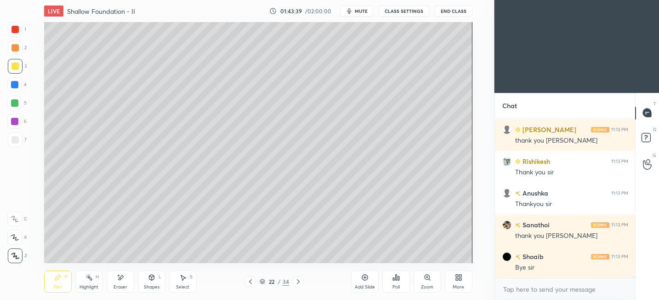
click at [463, 12] on button "End Class" at bounding box center [454, 11] width 38 height 11
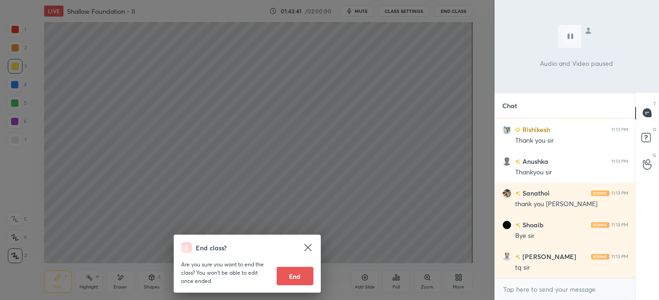
click at [292, 274] on button "End" at bounding box center [295, 276] width 37 height 18
type textarea "x"
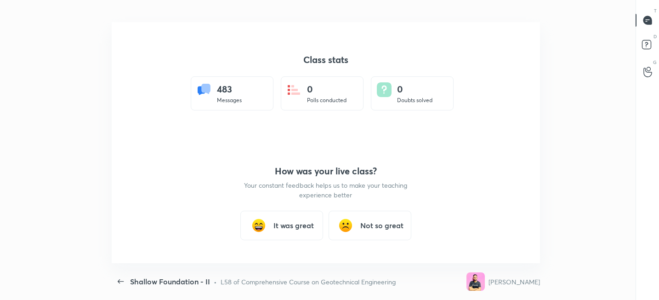
scroll to position [241, 652]
